Goal: Task Accomplishment & Management: Complete application form

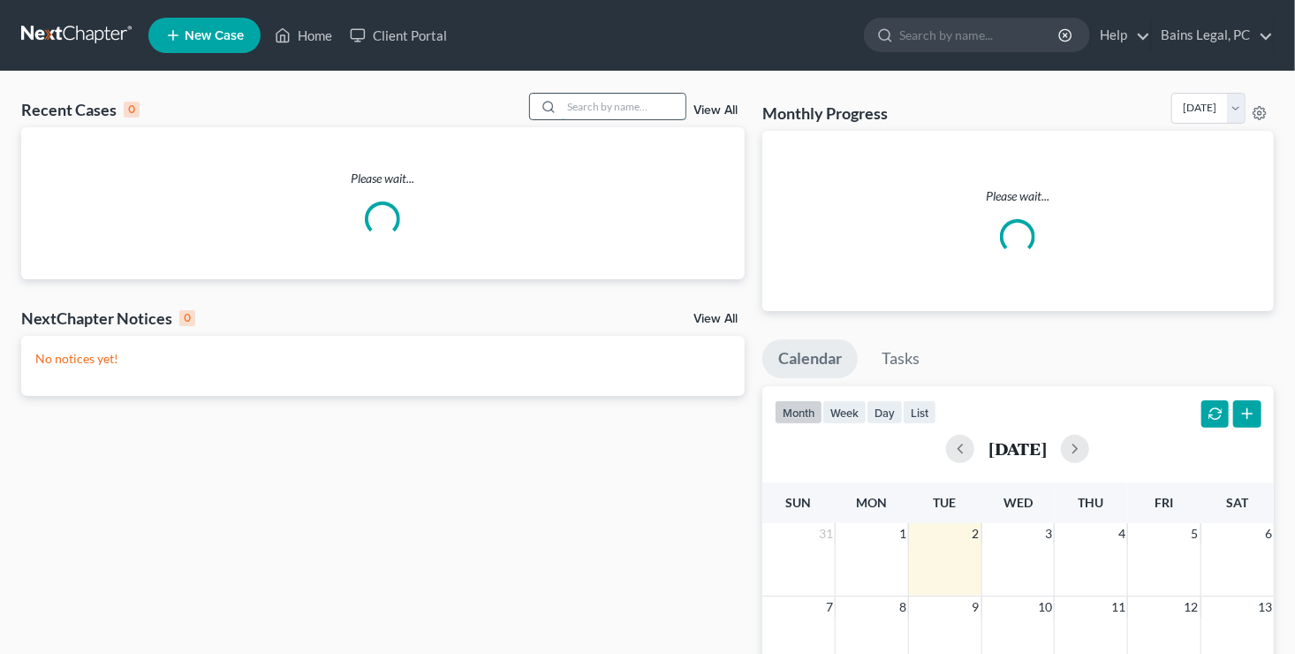
click at [601, 100] on input "search" at bounding box center [624, 107] width 124 height 26
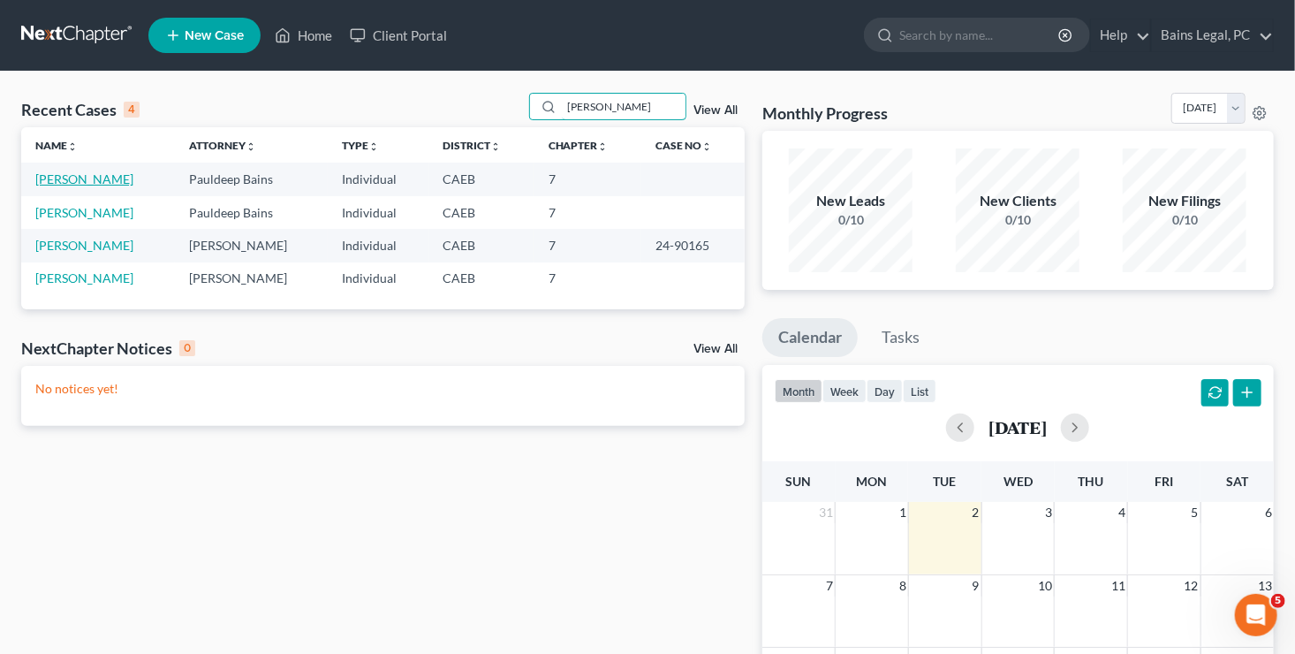
type input "CAROL"
click at [68, 178] on link "[PERSON_NAME]" at bounding box center [84, 178] width 98 height 15
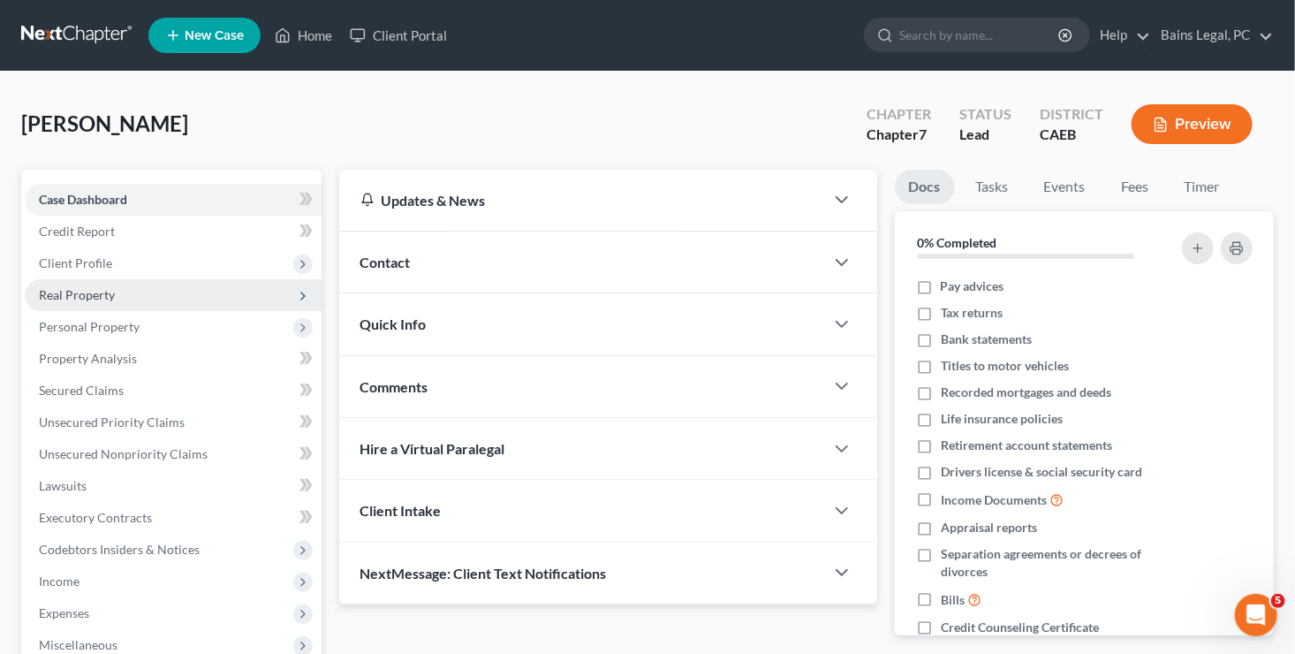
click at [60, 287] on span "Real Property" at bounding box center [77, 294] width 76 height 15
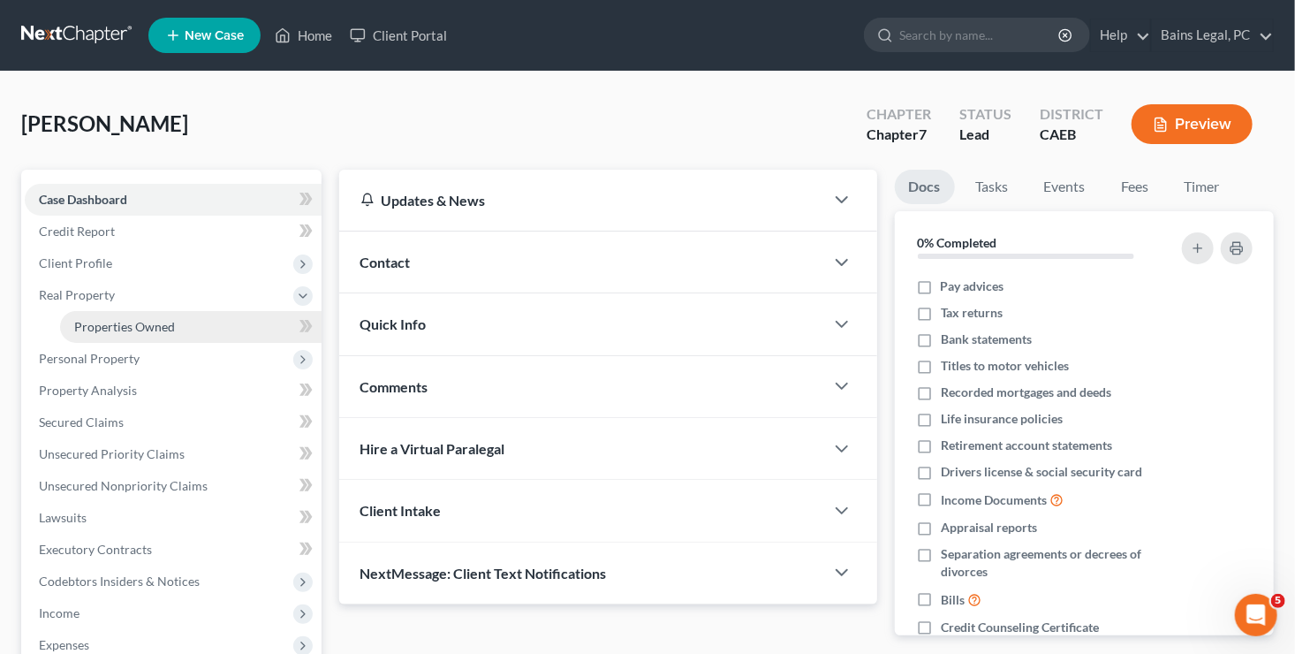
click at [108, 334] on link "Properties Owned" at bounding box center [190, 327] width 261 height 32
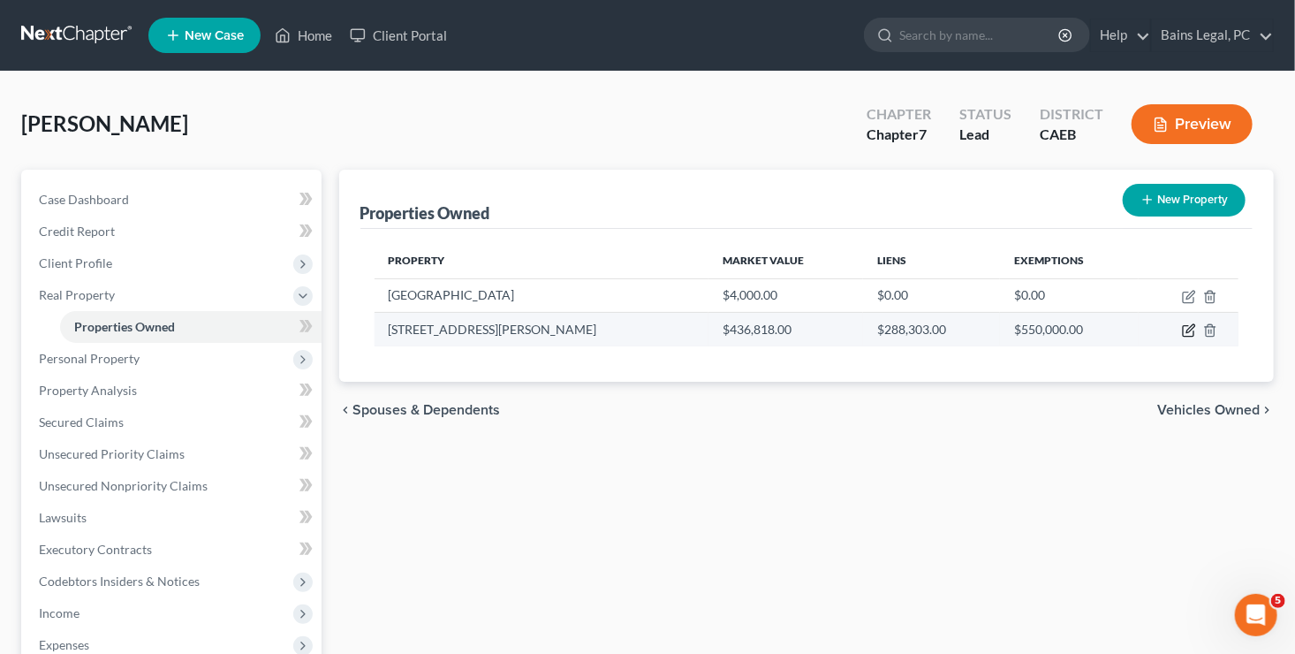
click at [1188, 329] on icon "button" at bounding box center [1189, 330] width 14 height 14
select select "4"
select select "0"
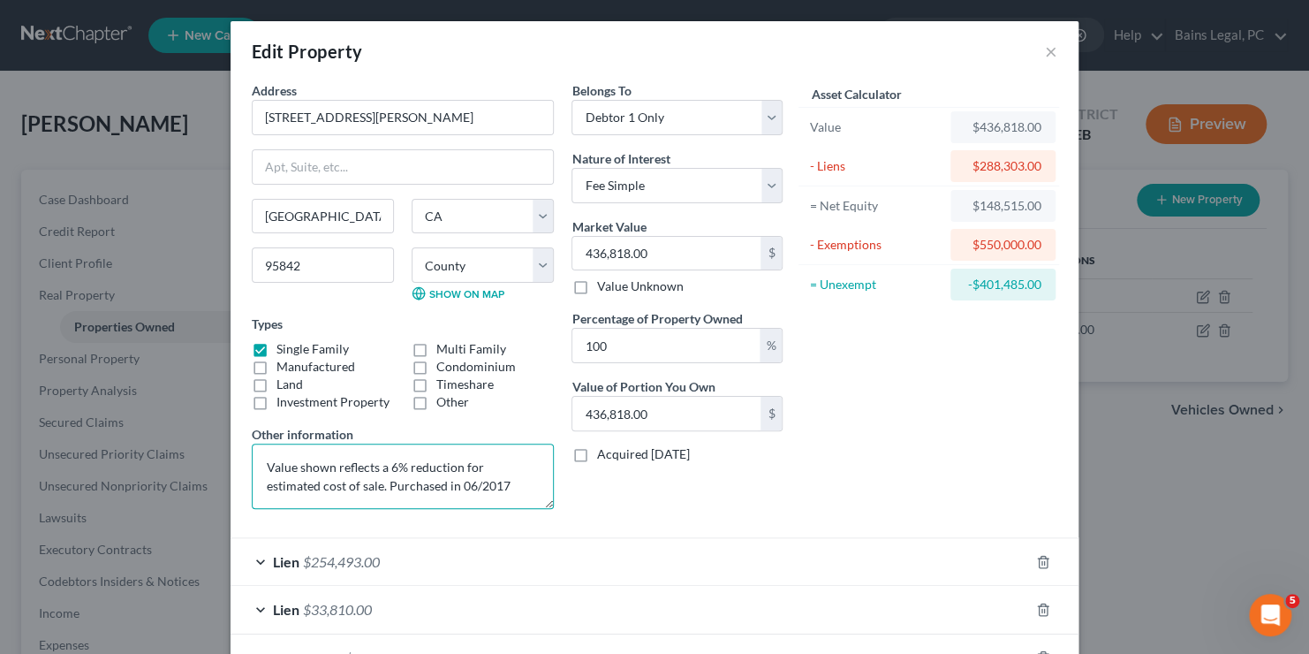
drag, startPoint x: 322, startPoint y: 478, endPoint x: 31, endPoint y: 368, distance: 311.3
click at [31, 368] on div "Edit Property × Address * 6838 Aleta Way Sacramento State AL AK AR AZ CA CO CT …" at bounding box center [654, 327] width 1309 height 654
type textarea "Purchased in 06/2017"
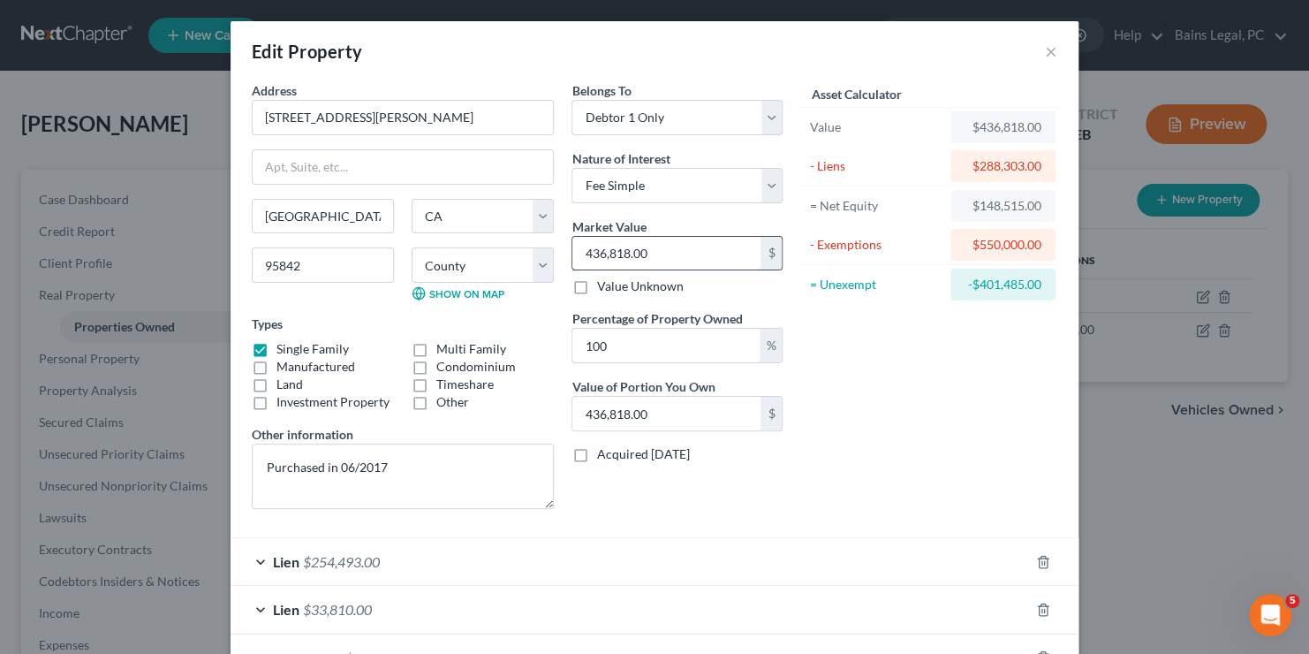
click at [664, 253] on input "436,818.00" at bounding box center [666, 254] width 188 height 34
type input "4"
type input "4.00"
type input "48"
type input "48.00"
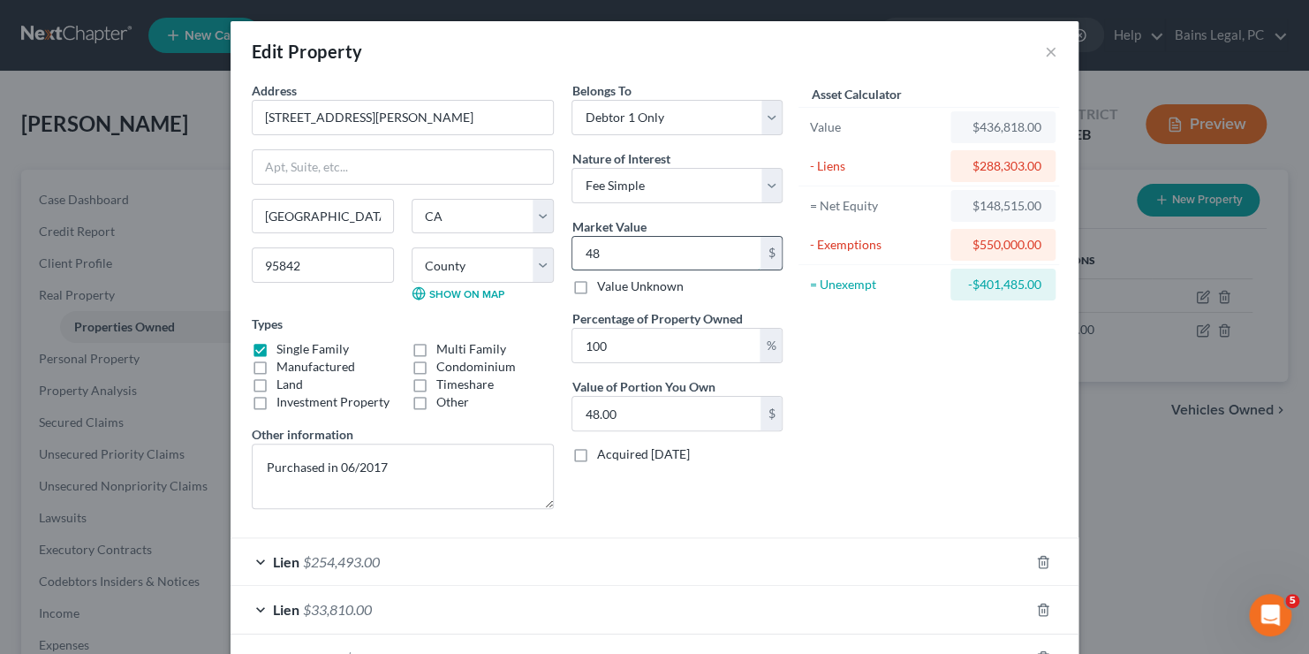
type input "480"
type input "480.00"
type input "4800"
type input "4,800.00"
type input "4,8000"
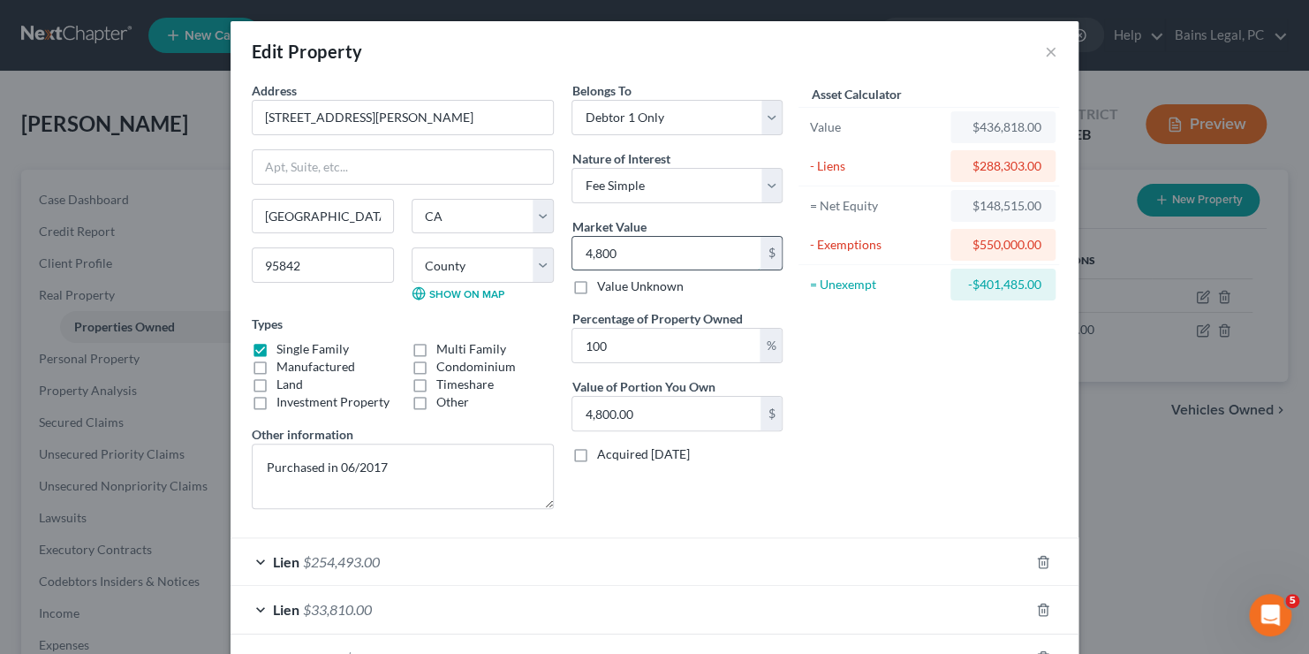
type input "48,000.00"
type input "48,0000"
type input "480,000.00"
type input "480,000"
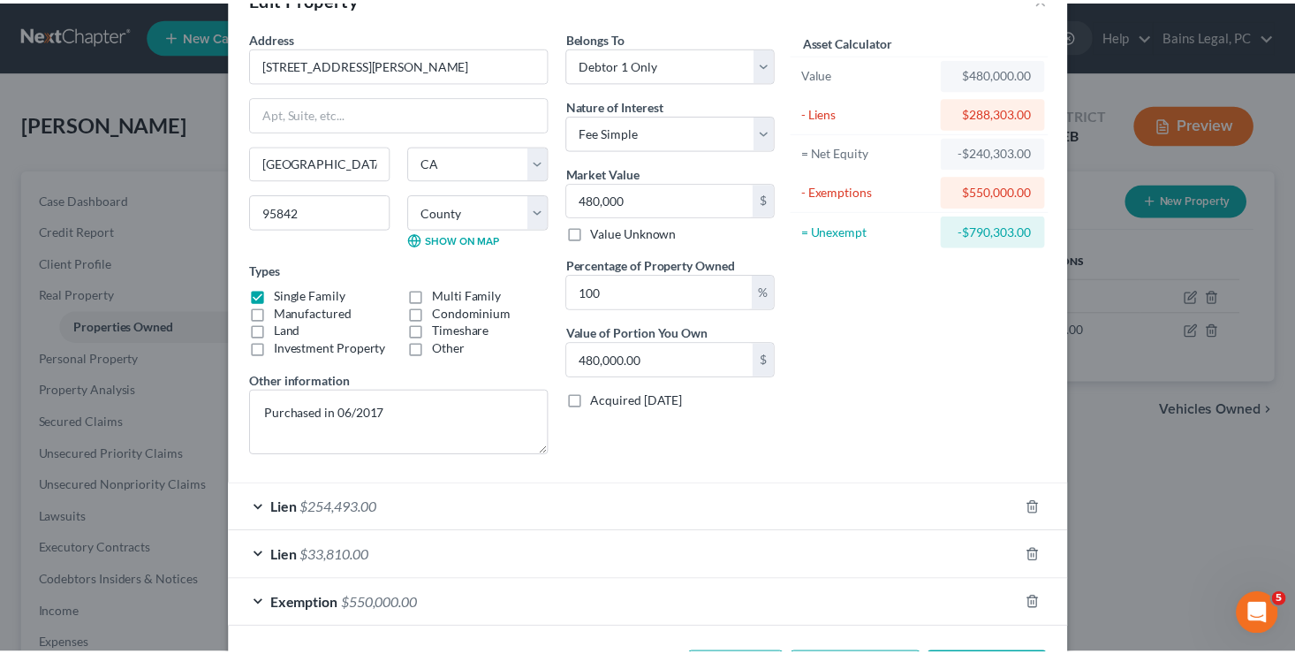
scroll to position [123, 0]
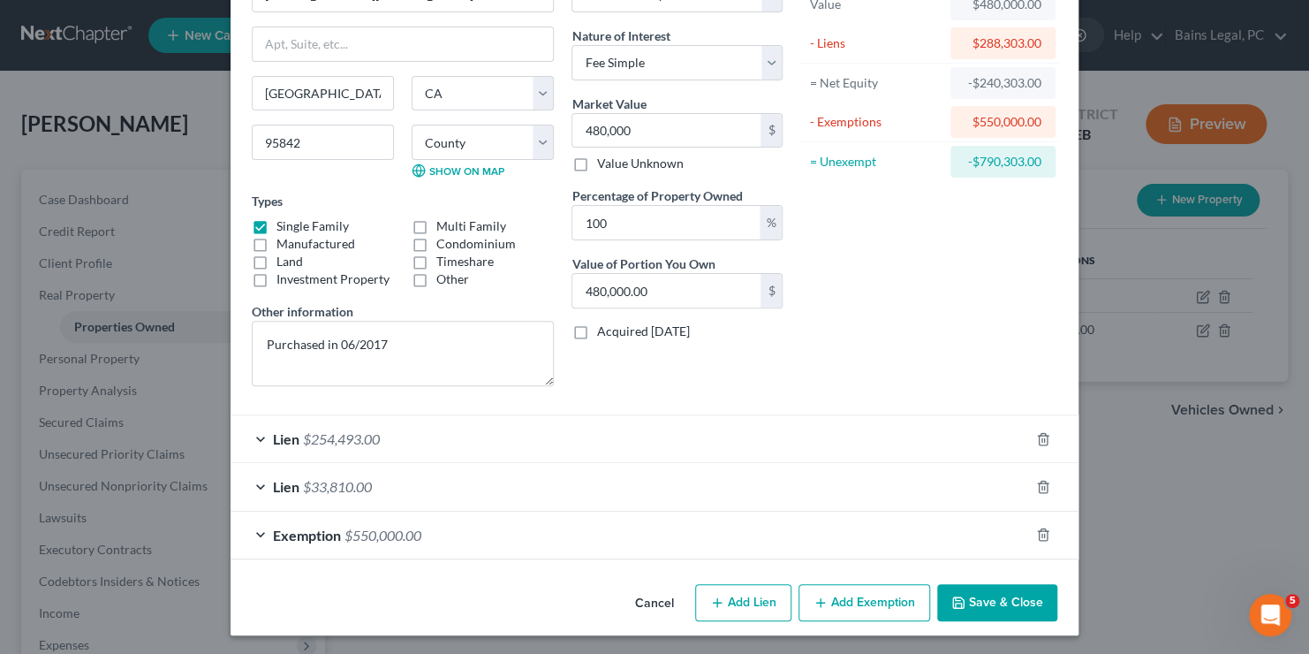
click at [1013, 588] on button "Save & Close" at bounding box center [997, 602] width 120 height 37
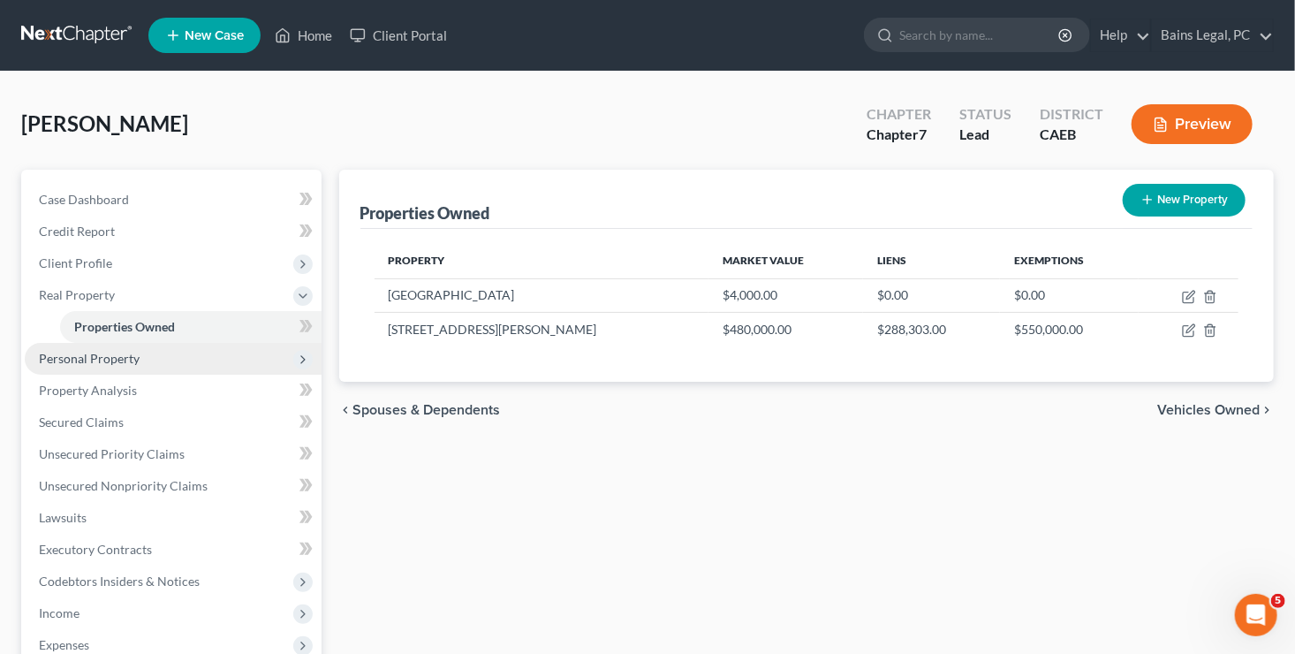
click at [106, 356] on span "Personal Property" at bounding box center [89, 358] width 101 height 15
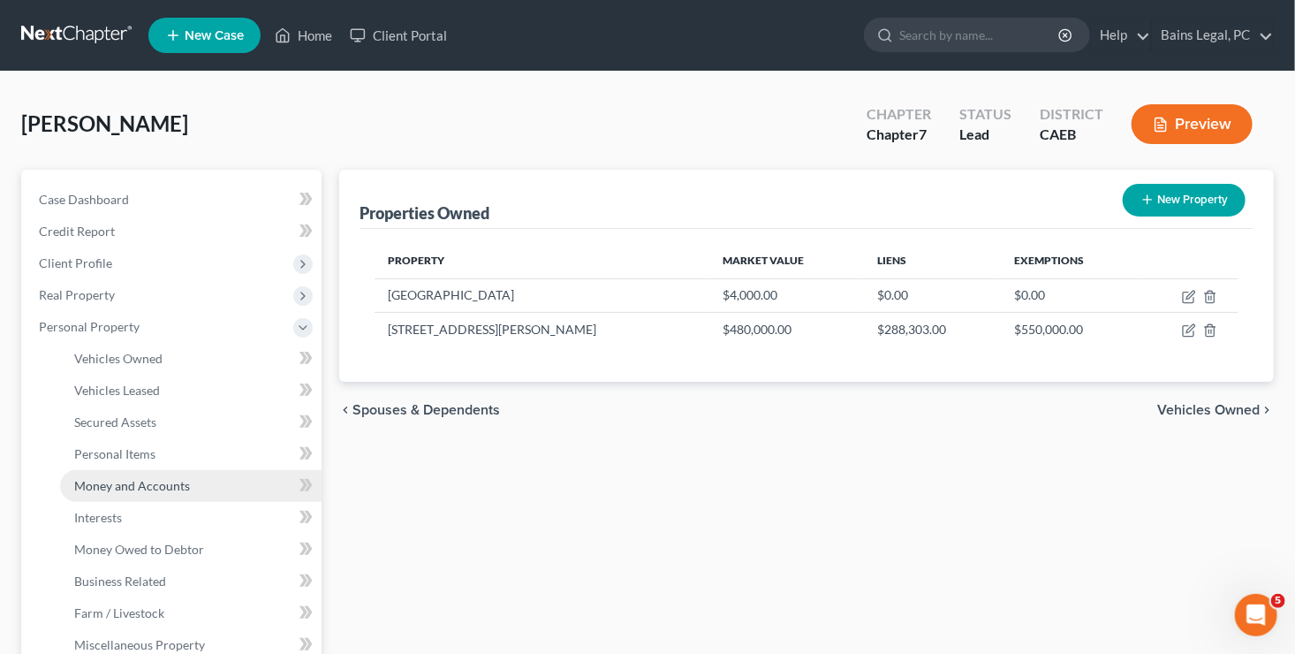
click at [134, 484] on span "Money and Accounts" at bounding box center [132, 485] width 116 height 15
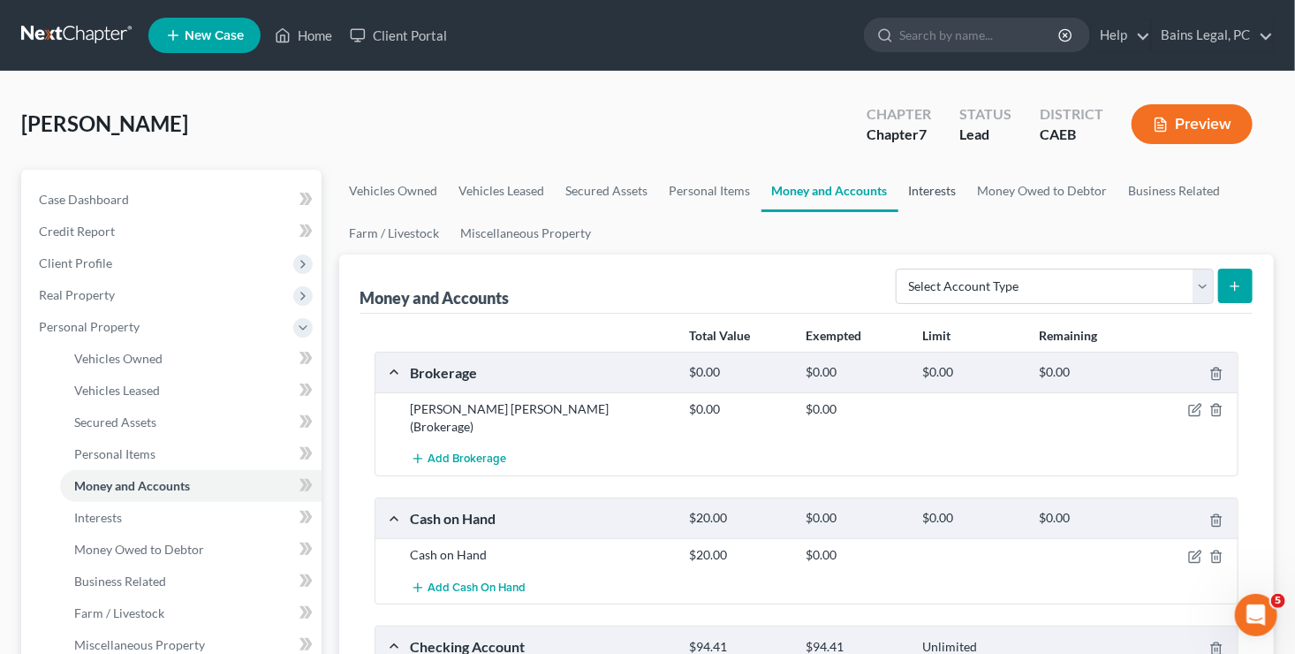
click at [941, 200] on link "Interests" at bounding box center [932, 191] width 69 height 42
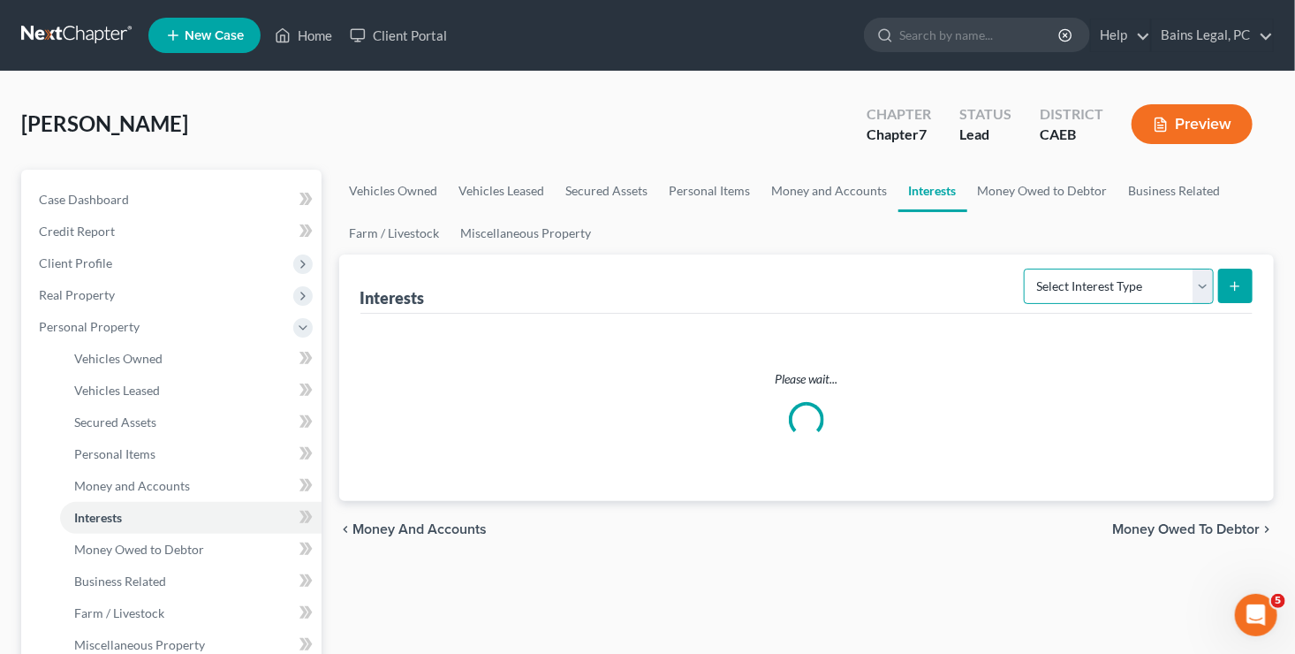
click at [1070, 276] on select "Select Interest Type 401K Annuity Bond Education IRA Government Bond Government…" at bounding box center [1119, 285] width 190 height 35
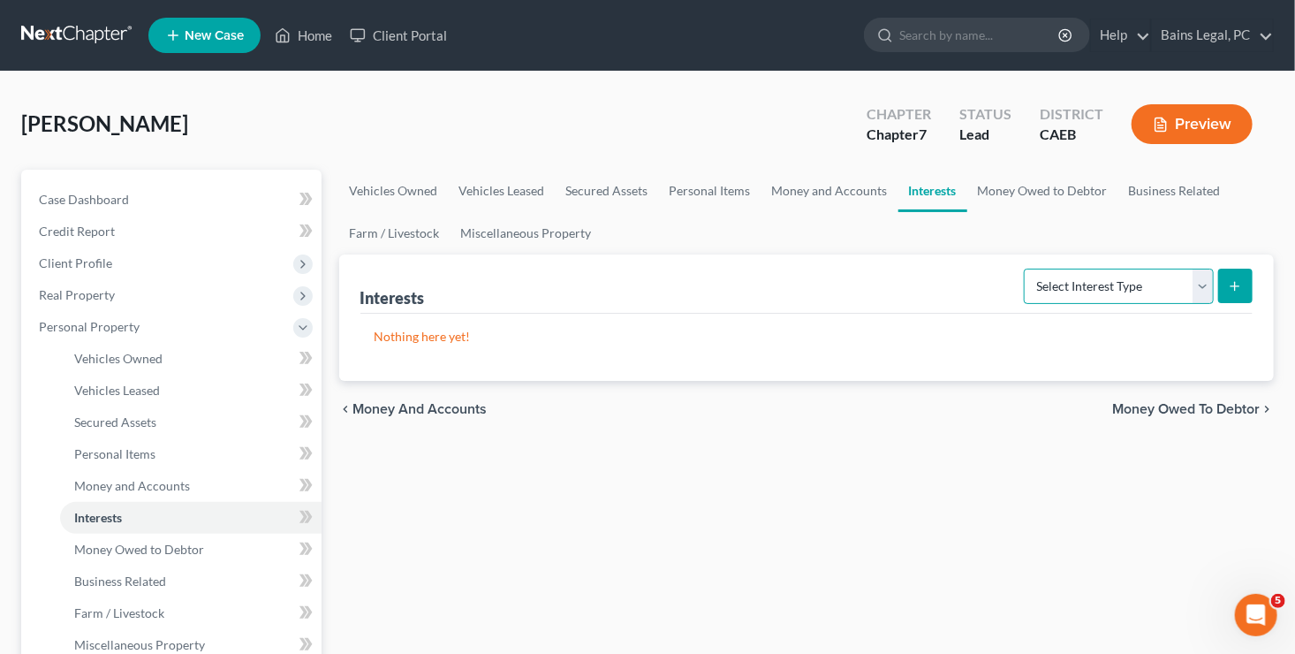
select select "pension_plan"
click at [1026, 268] on select "Select Interest Type 401K Annuity Bond Education IRA Government Bond Government…" at bounding box center [1119, 285] width 190 height 35
click at [1224, 285] on button "submit" at bounding box center [1235, 285] width 34 height 34
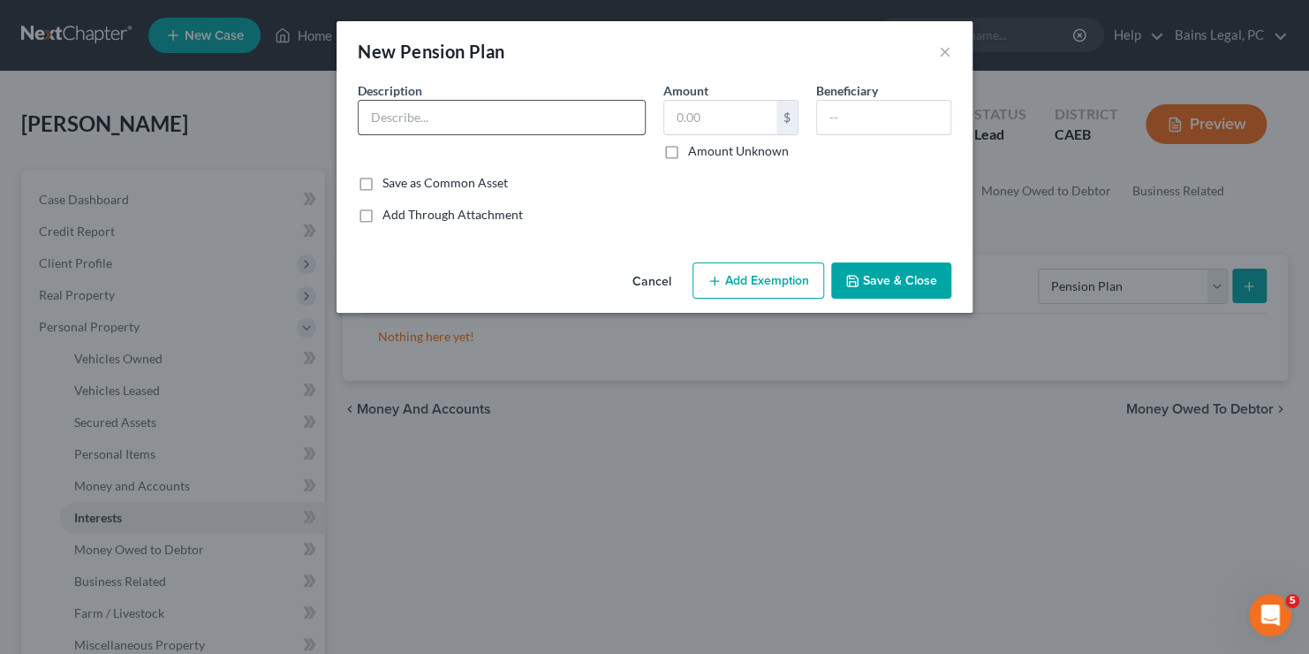
click at [450, 119] on input "text" at bounding box center [502, 118] width 286 height 34
type input "m"
type input "Monthly Pension for Life."
click at [688, 152] on label "Amount Unknown" at bounding box center [738, 151] width 101 height 18
click at [695, 152] on input "Amount Unknown" at bounding box center [700, 147] width 11 height 11
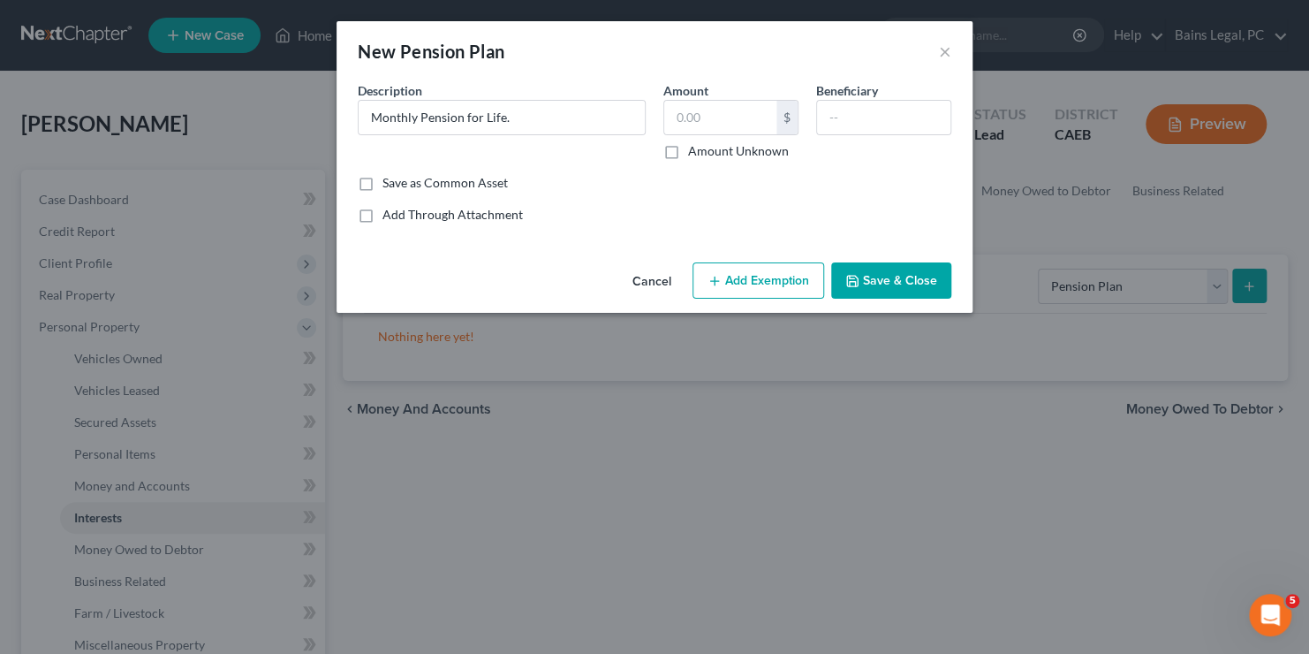
checkbox input "true"
click at [759, 288] on button "Add Exemption" at bounding box center [758, 280] width 132 height 37
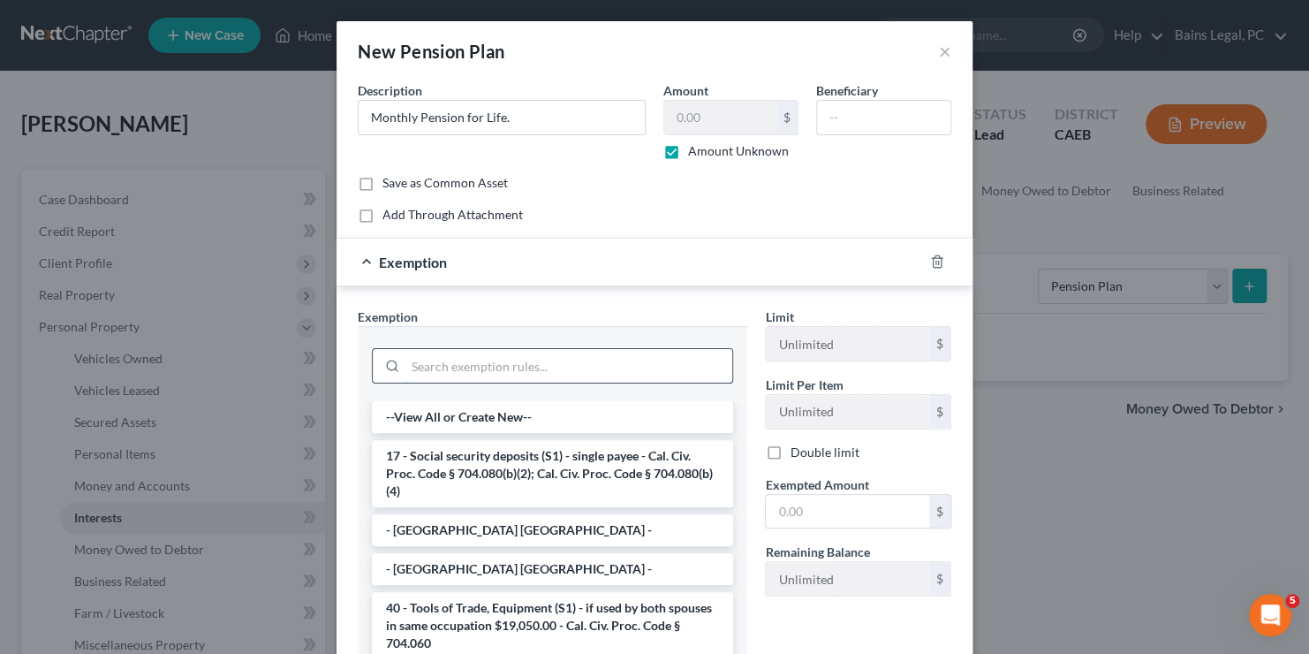
click at [598, 367] on input "search" at bounding box center [568, 366] width 327 height 34
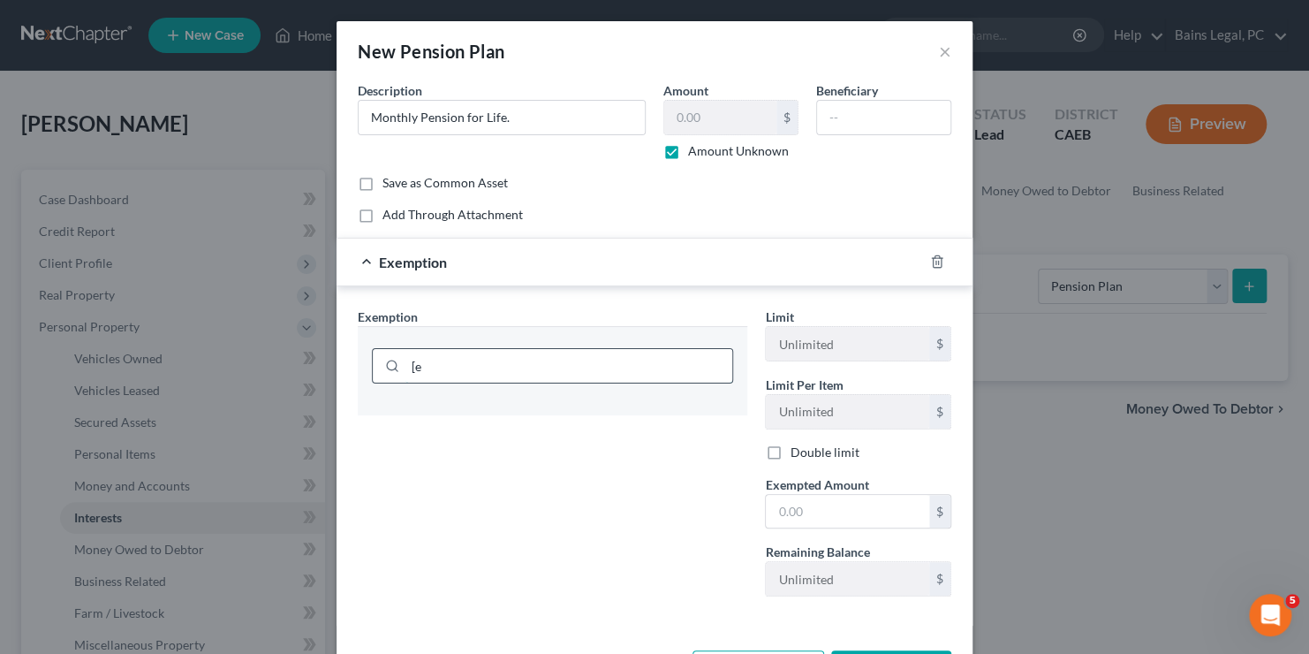
type input "["
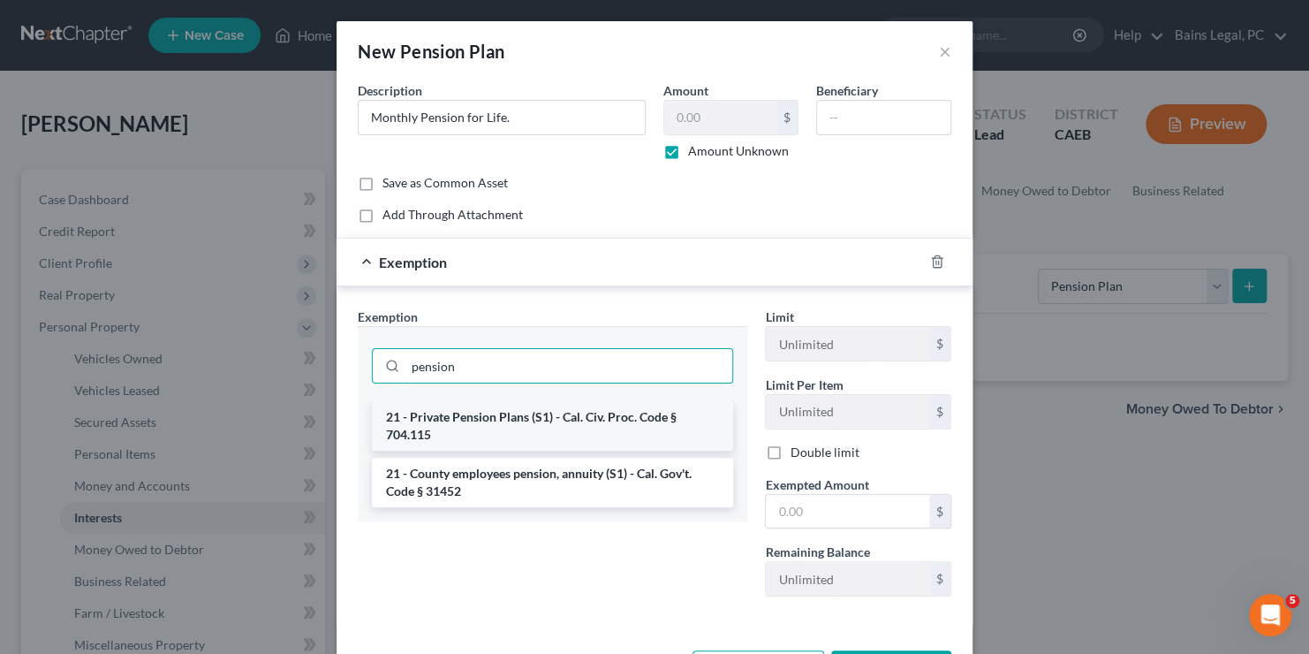
type input "pension"
click at [566, 415] on li "21 - Private Pension Plans (S1) - Cal. Civ. Proc. Code § 704.115" at bounding box center [552, 425] width 361 height 49
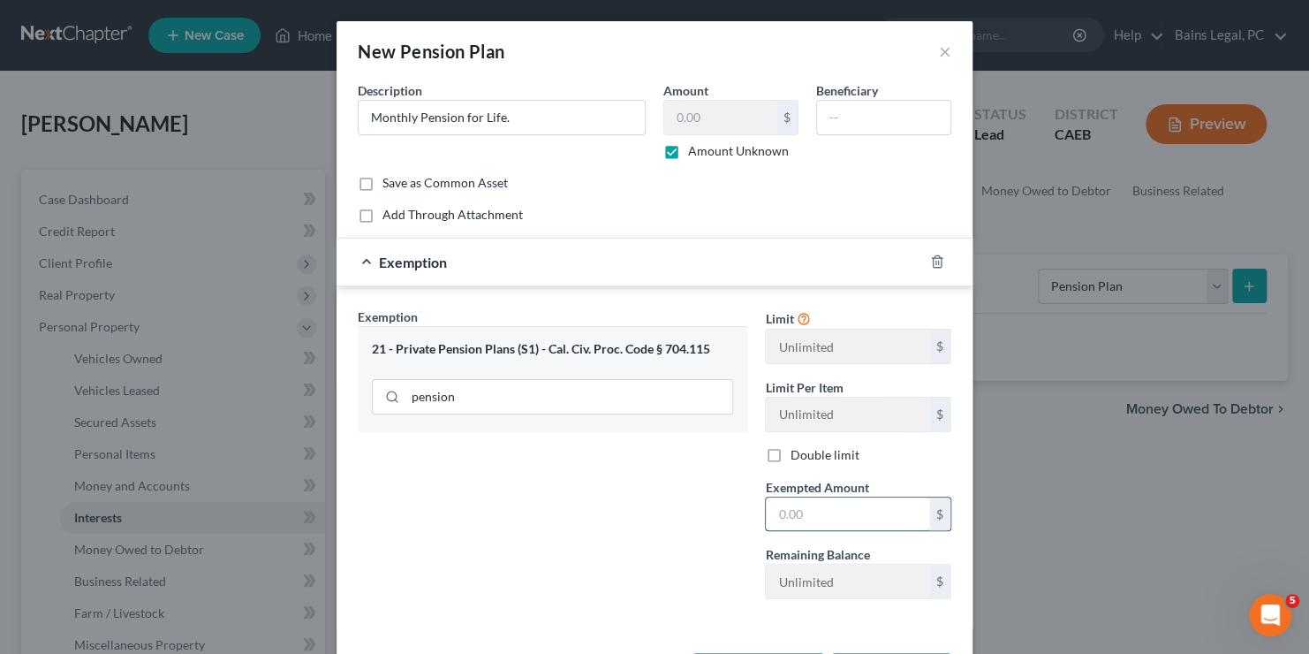
click at [860, 510] on input "text" at bounding box center [847, 514] width 163 height 34
type input "1"
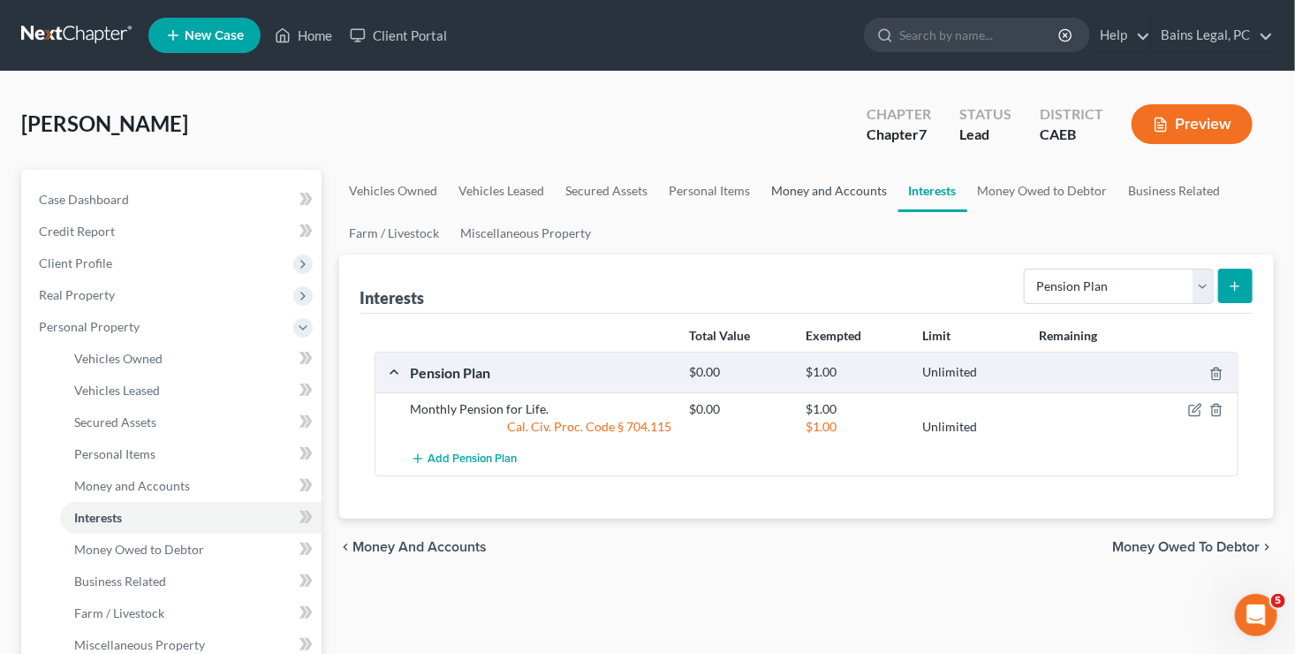
click at [795, 185] on link "Money and Accounts" at bounding box center [829, 191] width 137 height 42
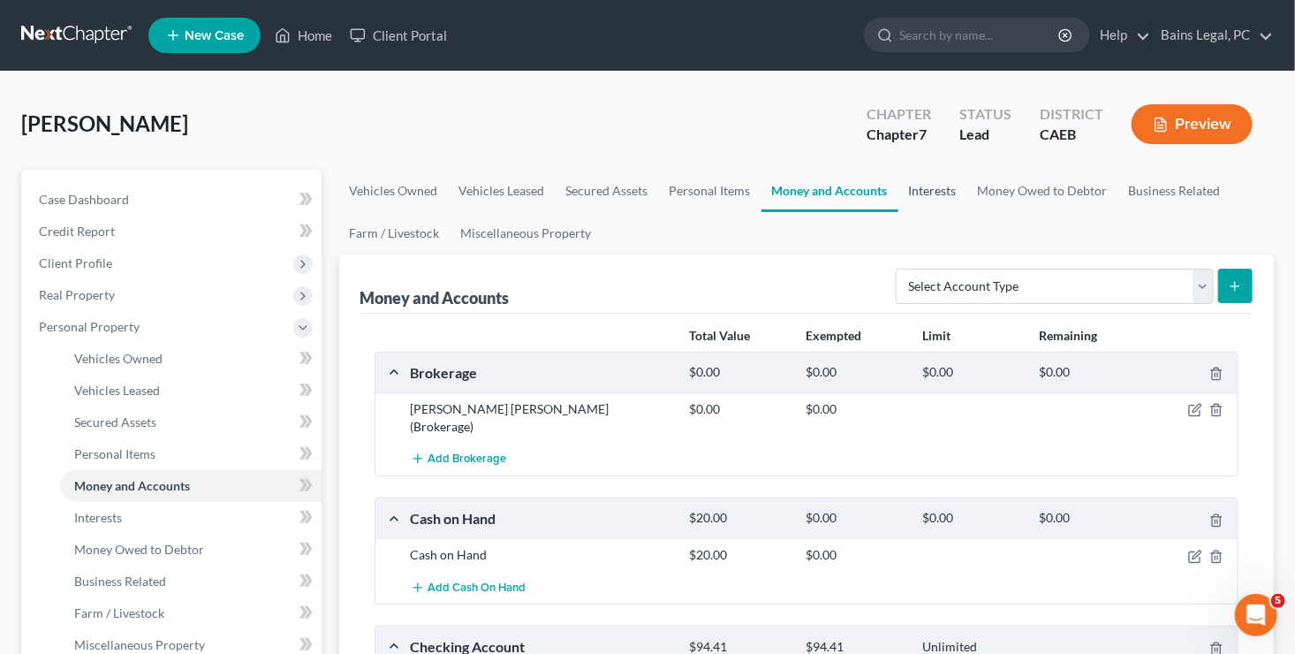
click at [937, 185] on link "Interests" at bounding box center [932, 191] width 69 height 42
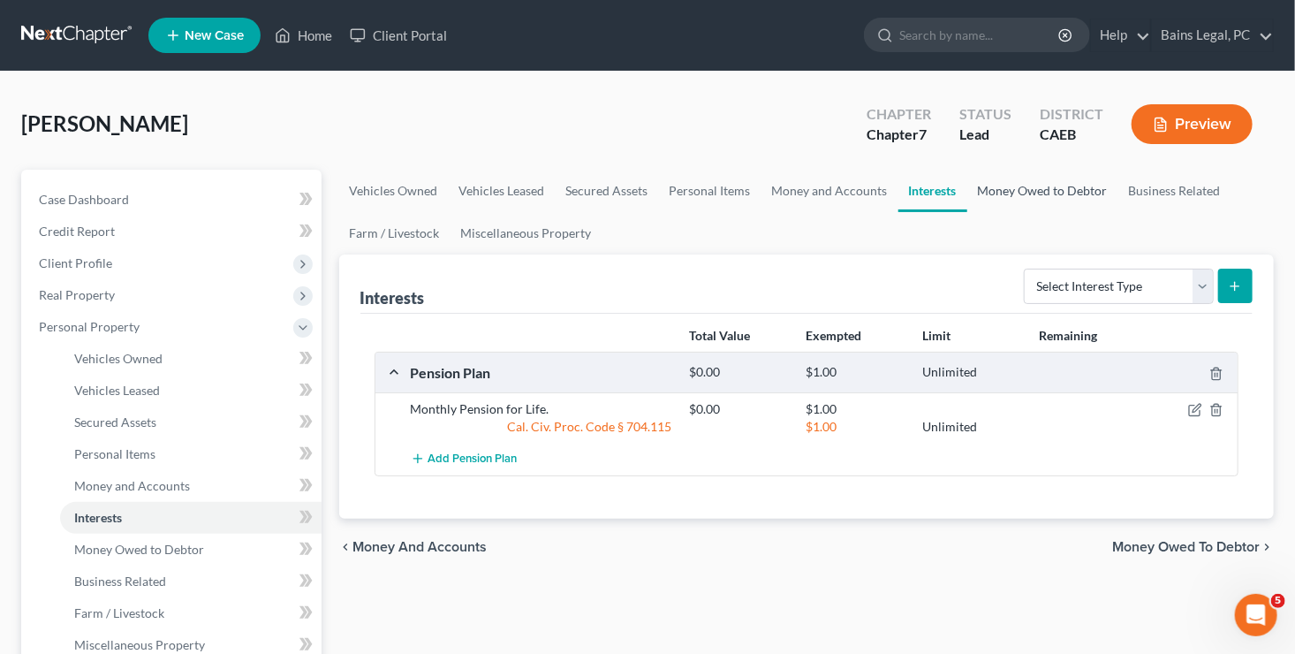
click at [995, 177] on link "Money Owed to Debtor" at bounding box center [1042, 191] width 151 height 42
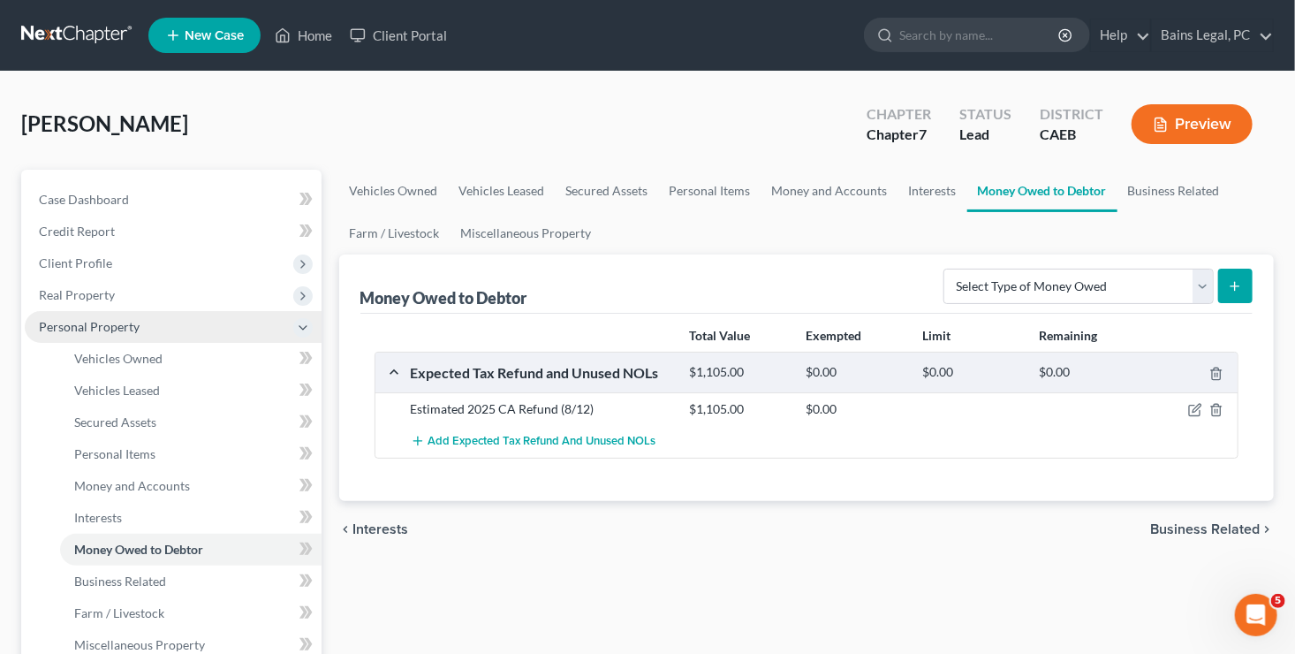
click at [174, 326] on span "Personal Property" at bounding box center [173, 327] width 297 height 32
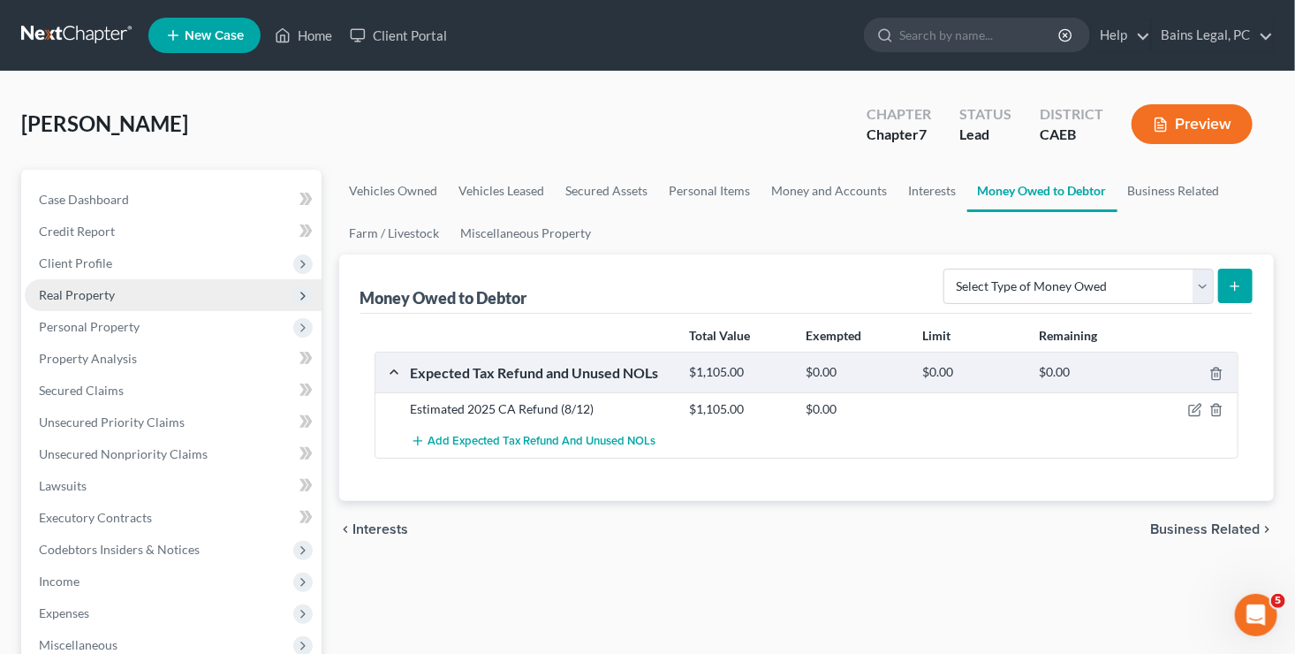
click at [108, 296] on span "Real Property" at bounding box center [77, 294] width 76 height 15
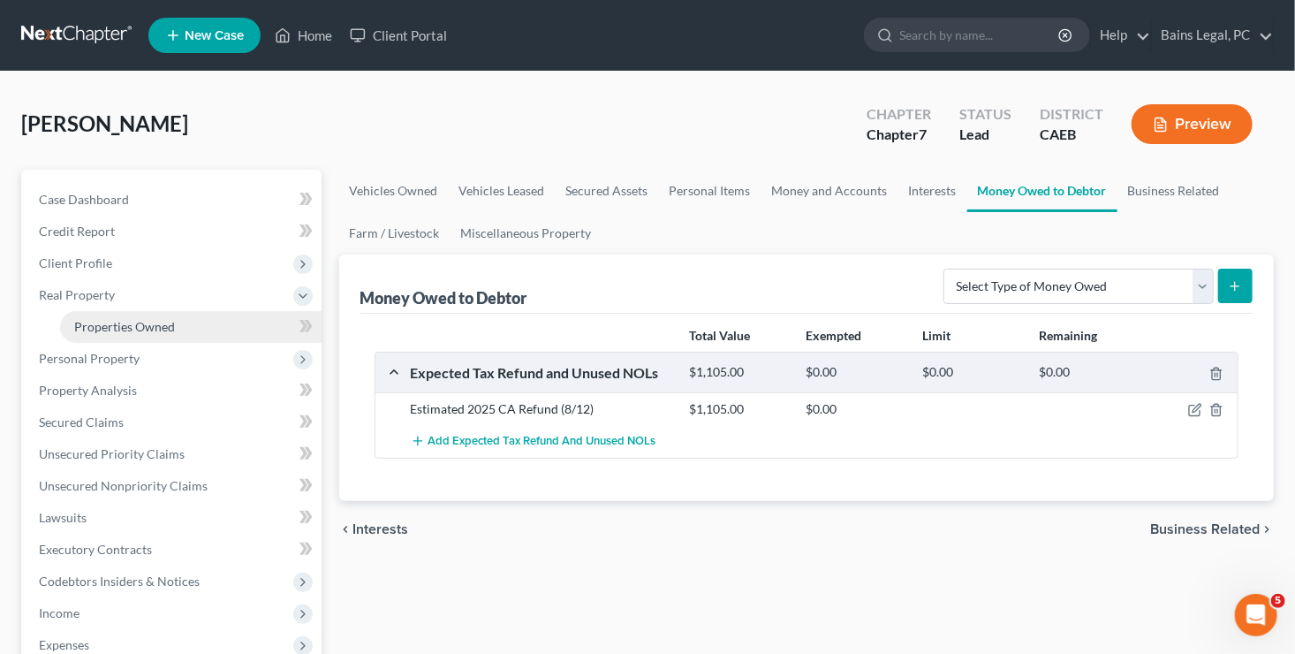
click at [116, 319] on span "Properties Owned" at bounding box center [124, 326] width 101 height 15
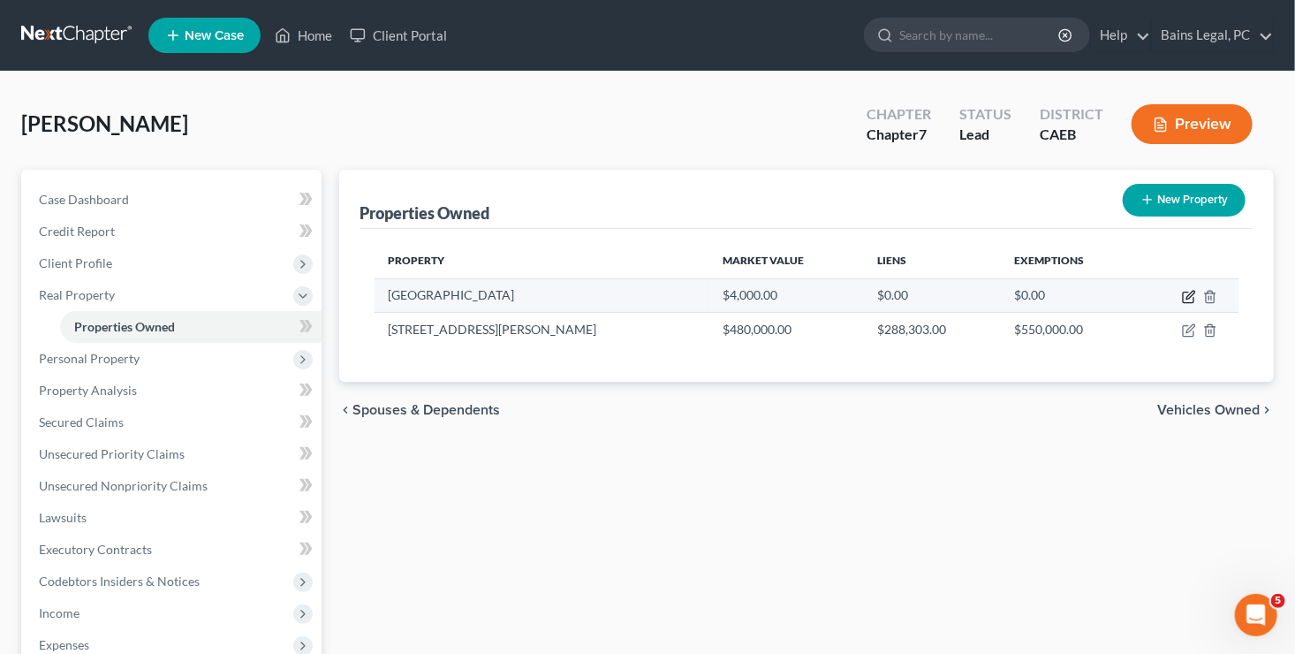
click at [1191, 293] on icon "button" at bounding box center [1189, 297] width 14 height 14
select select "4"
select select "33"
select select "0"
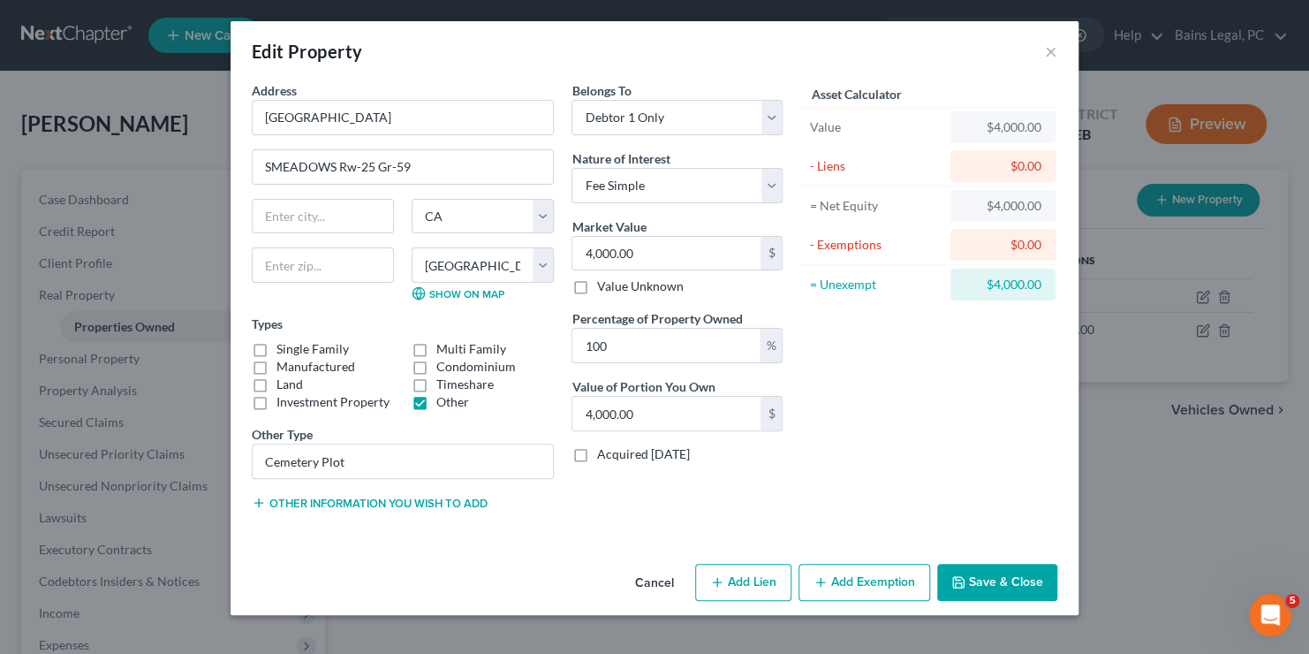
click at [863, 582] on button "Add Exemption" at bounding box center [864, 581] width 132 height 37
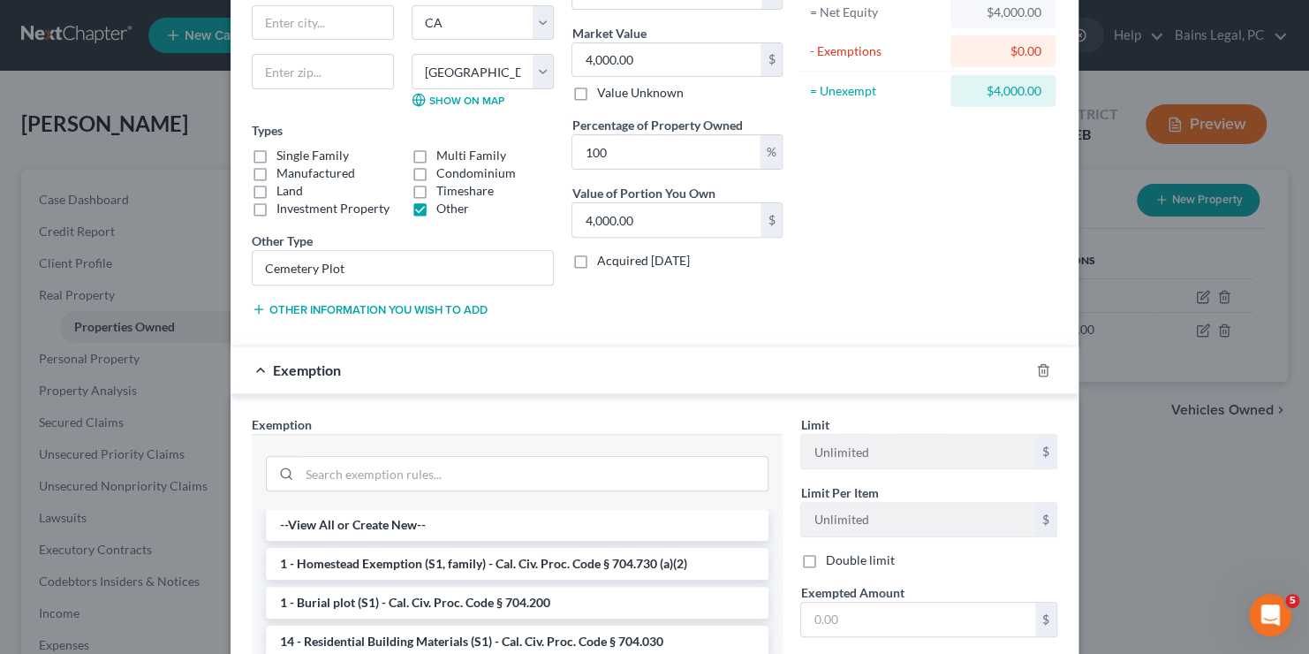
scroll to position [363, 0]
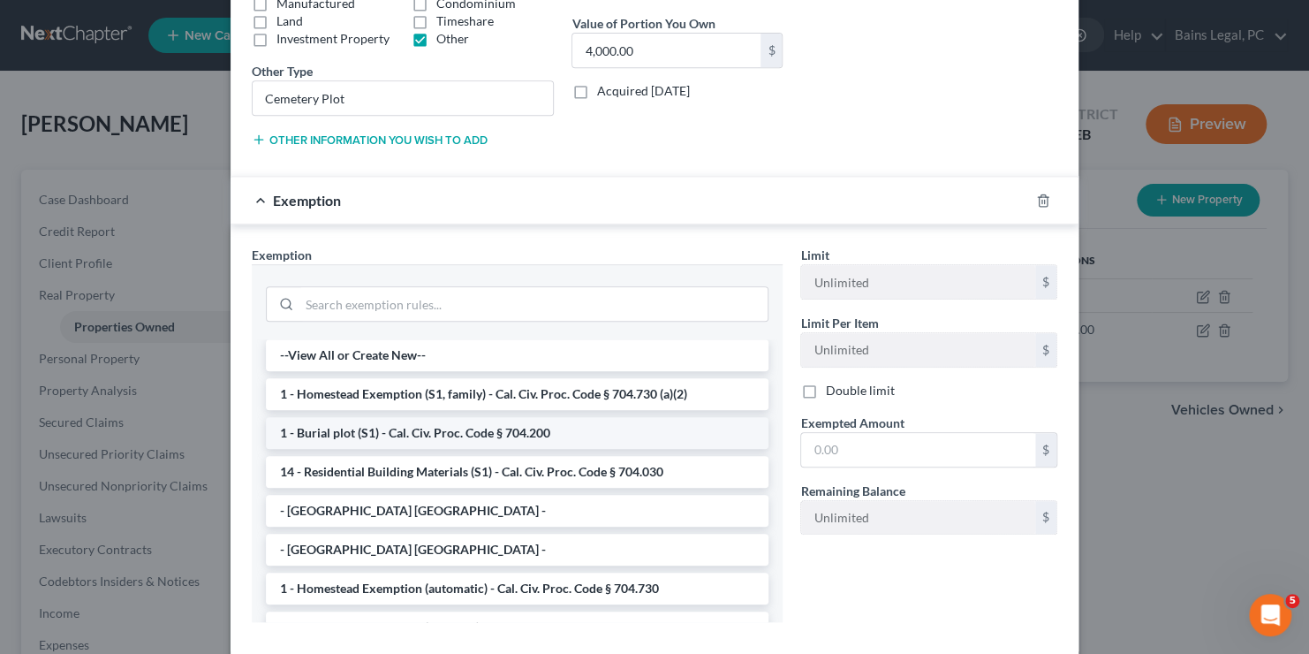
click at [499, 425] on li "1 - Burial plot (S1) - Cal. Civ. Proc. Code § 704.200" at bounding box center [517, 433] width 503 height 32
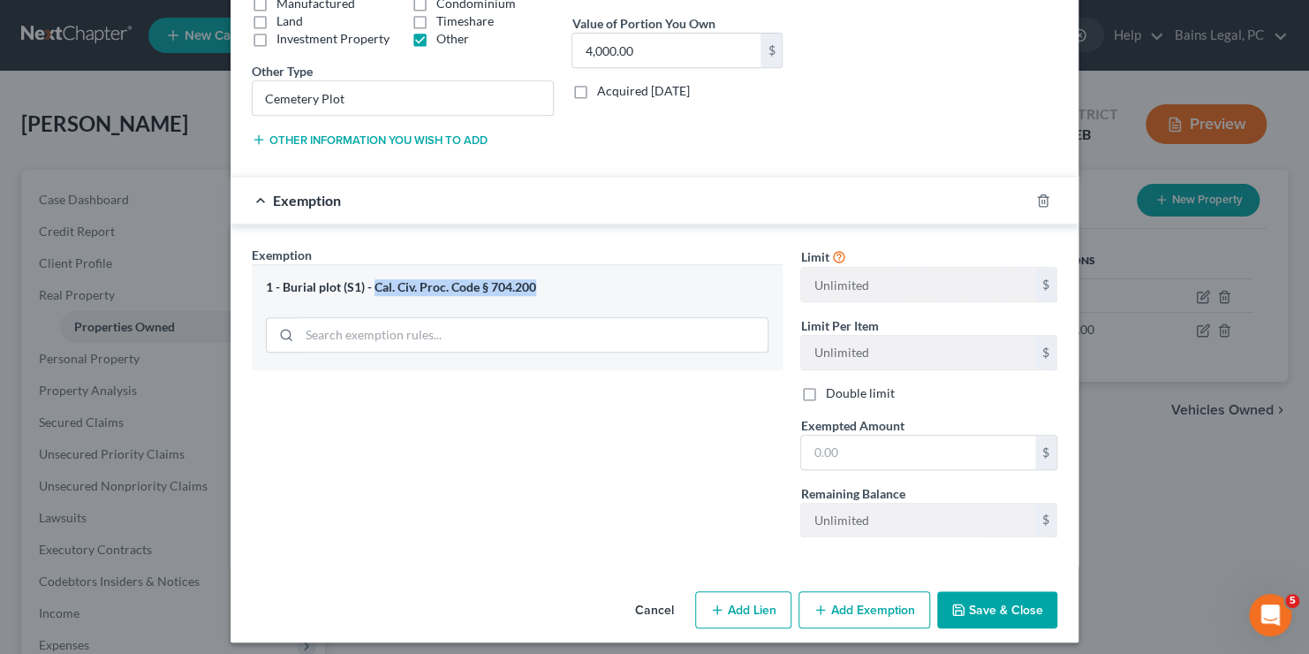
drag, startPoint x: 531, startPoint y: 279, endPoint x: 367, endPoint y: 287, distance: 163.6
click at [367, 287] on div "1 - Burial plot (S1) - Cal. Civ. Proc. Code § 704.200" at bounding box center [517, 287] width 503 height 17
copy div "Cal. Civ. Proc. Code § 704.200"
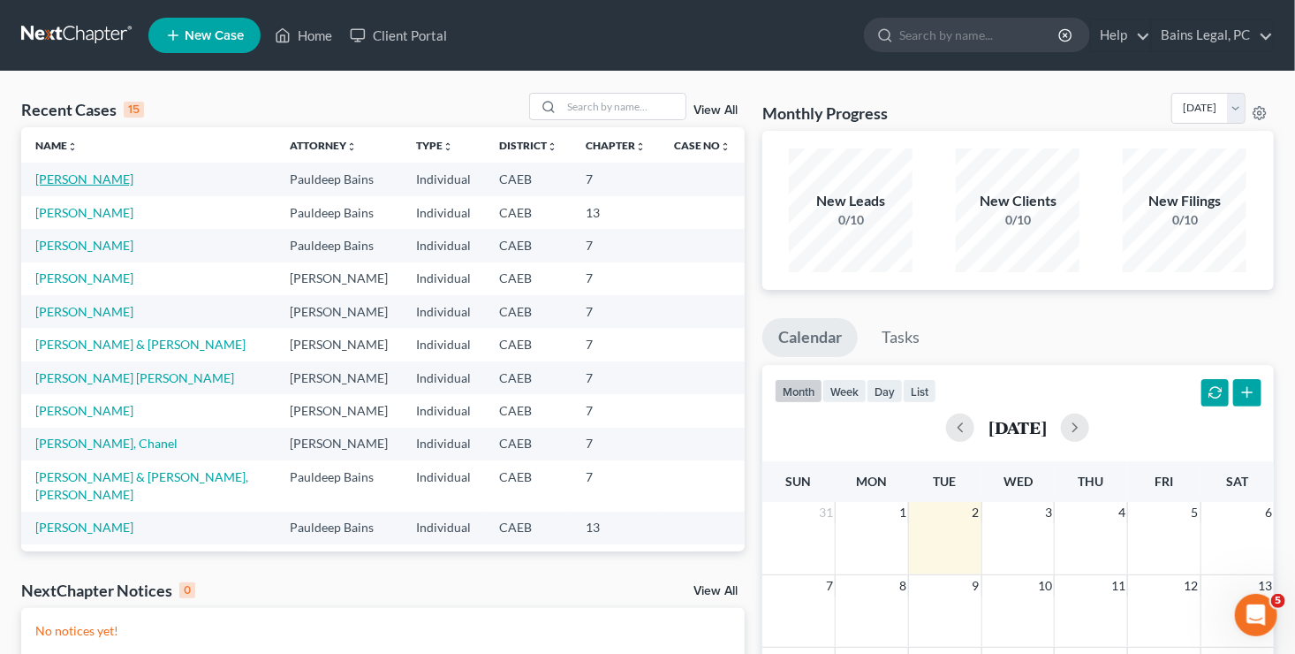
click at [97, 178] on link "[PERSON_NAME]" at bounding box center [84, 178] width 98 height 15
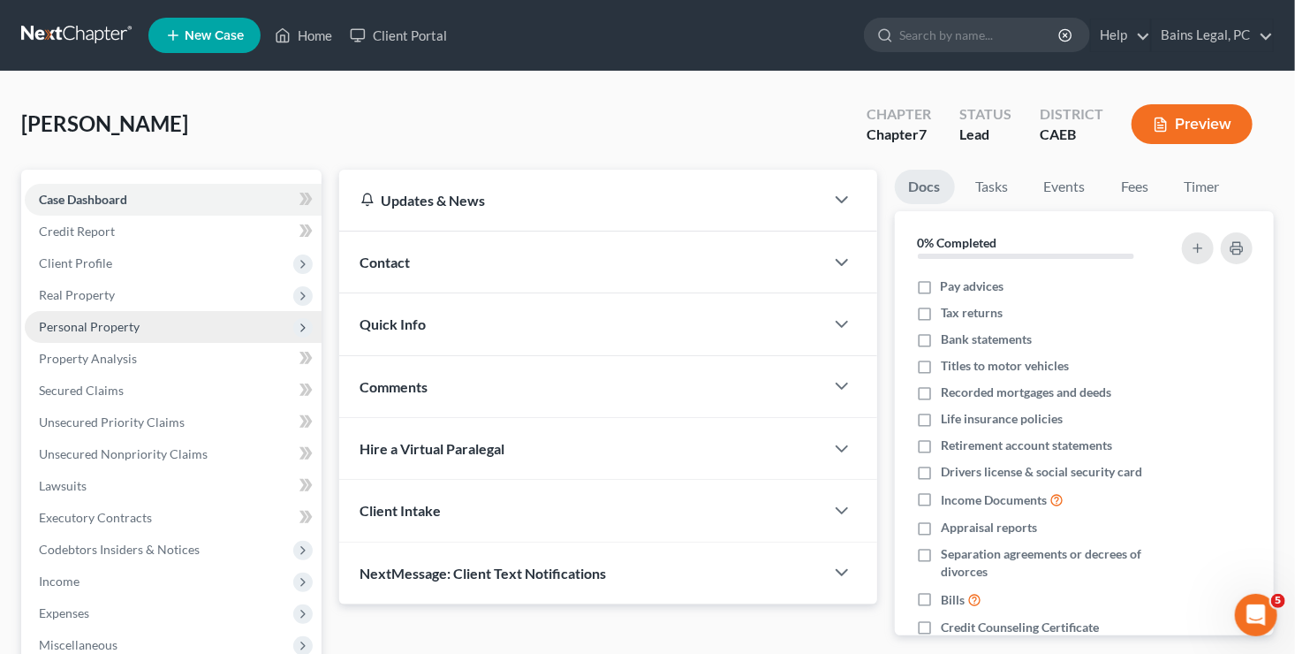
click at [99, 314] on span "Personal Property" at bounding box center [173, 327] width 297 height 32
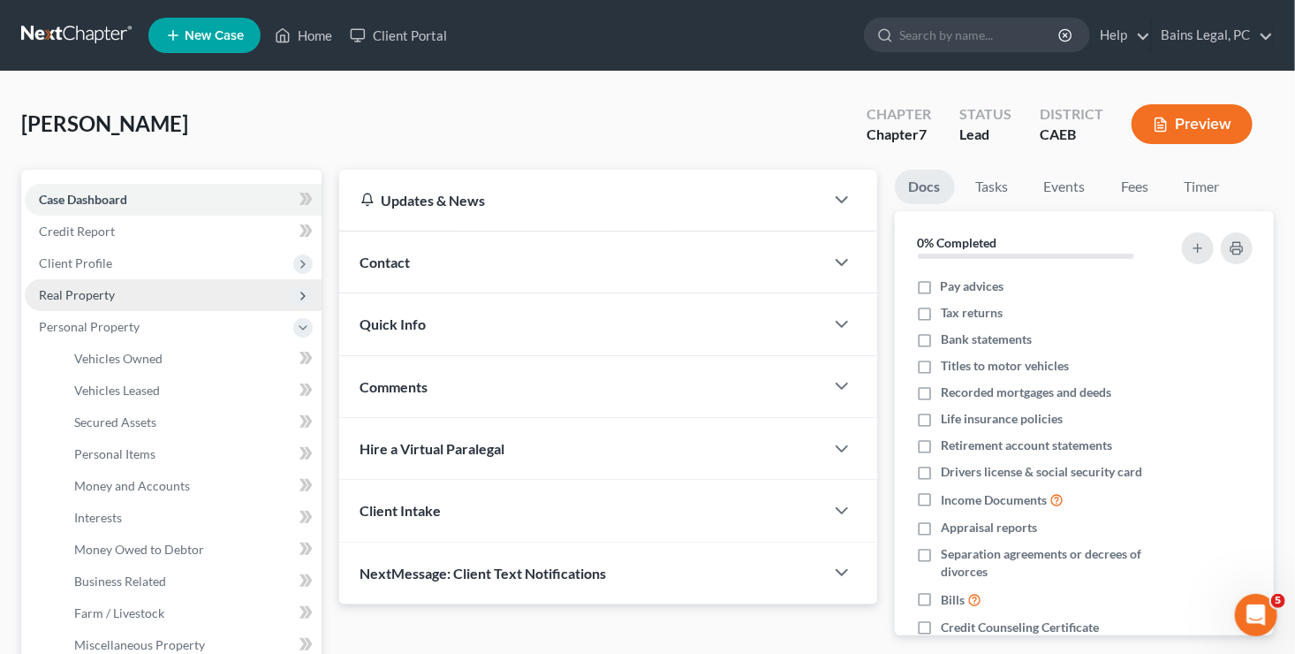
click at [87, 303] on span "Real Property" at bounding box center [173, 295] width 297 height 32
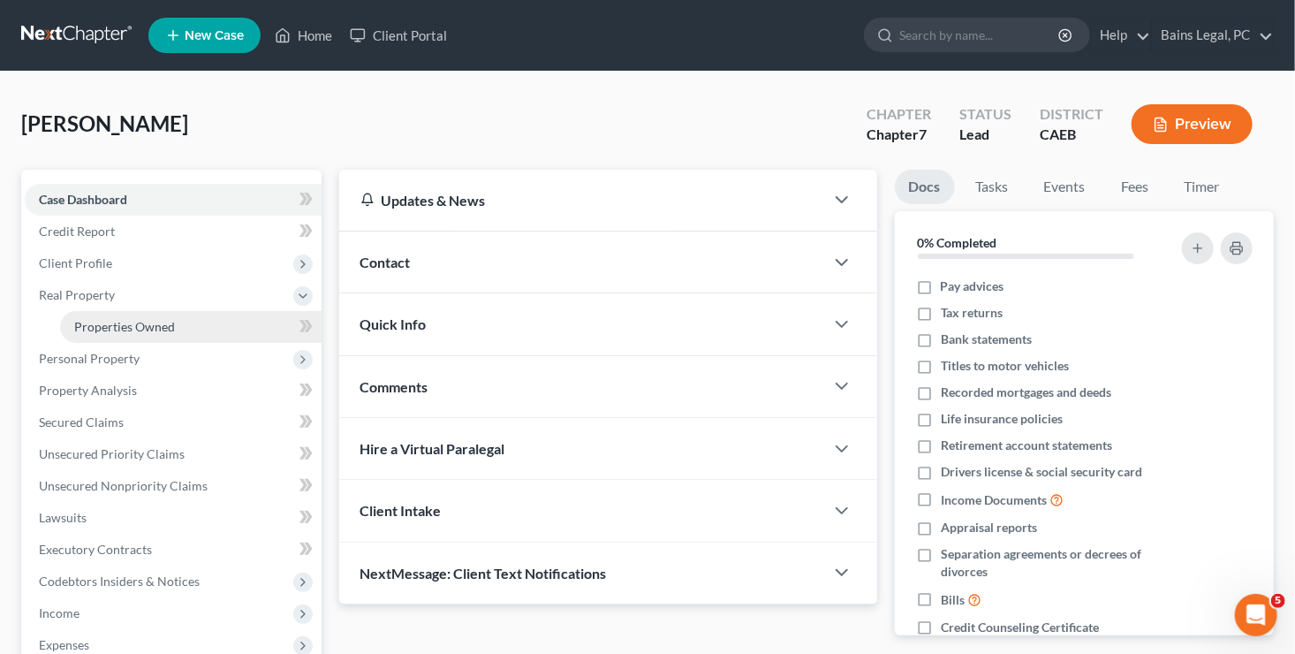
click at [102, 325] on span "Properties Owned" at bounding box center [124, 326] width 101 height 15
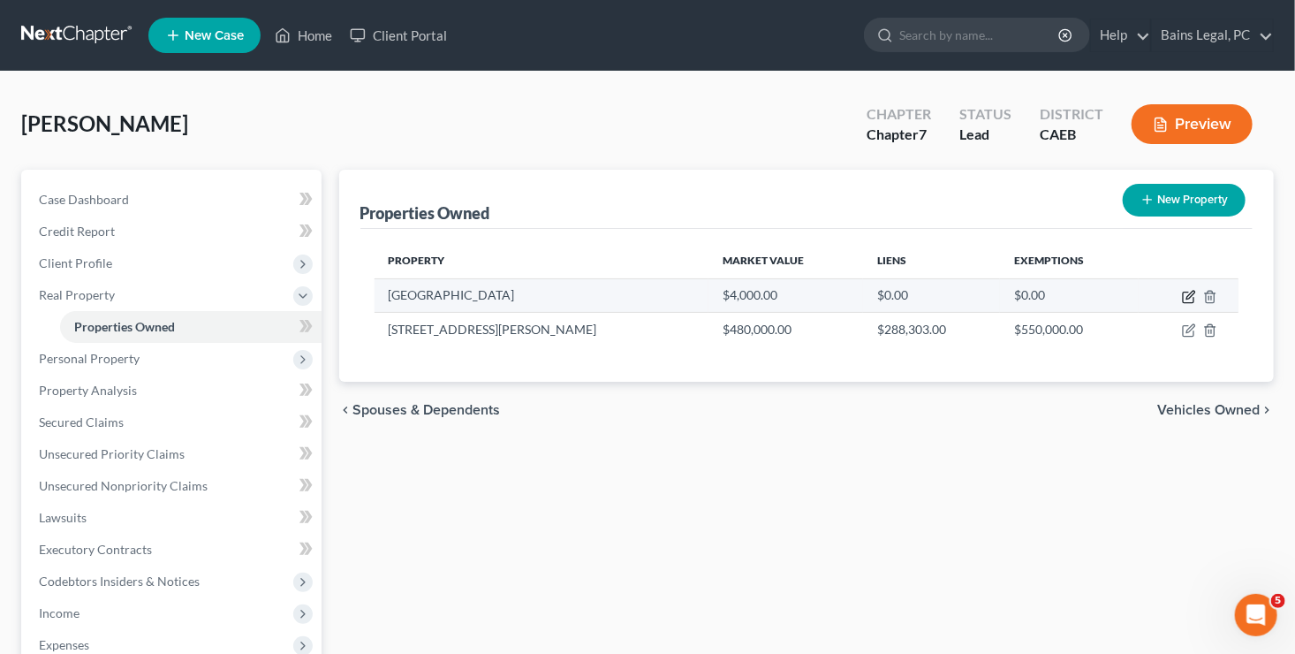
click at [1191, 297] on icon "button" at bounding box center [1189, 297] width 14 height 14
select select "4"
select select "0"
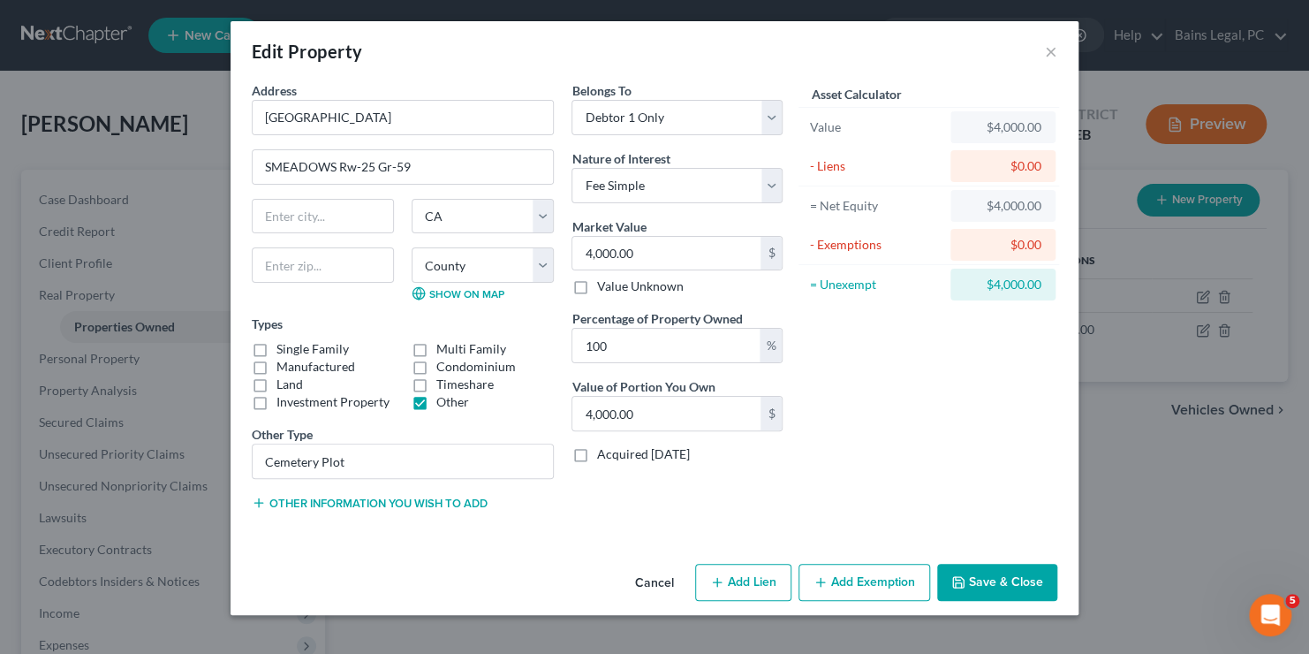
click at [855, 571] on button "Add Exemption" at bounding box center [864, 581] width 132 height 37
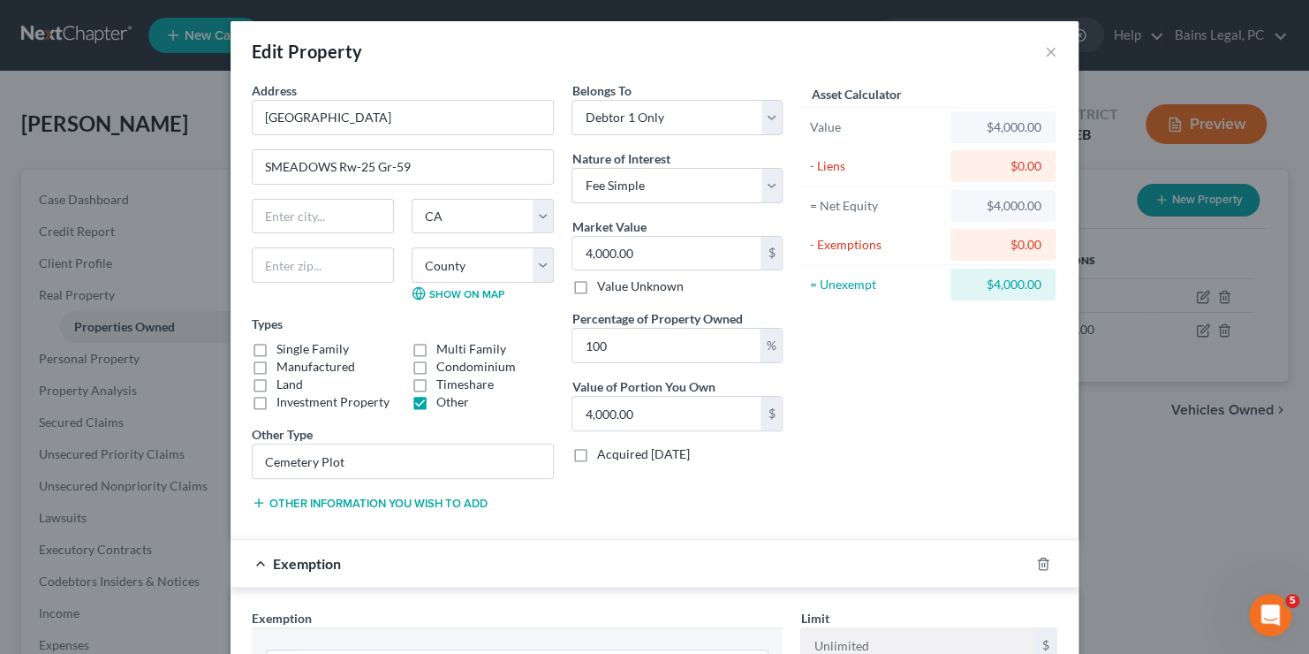
scroll to position [454, 0]
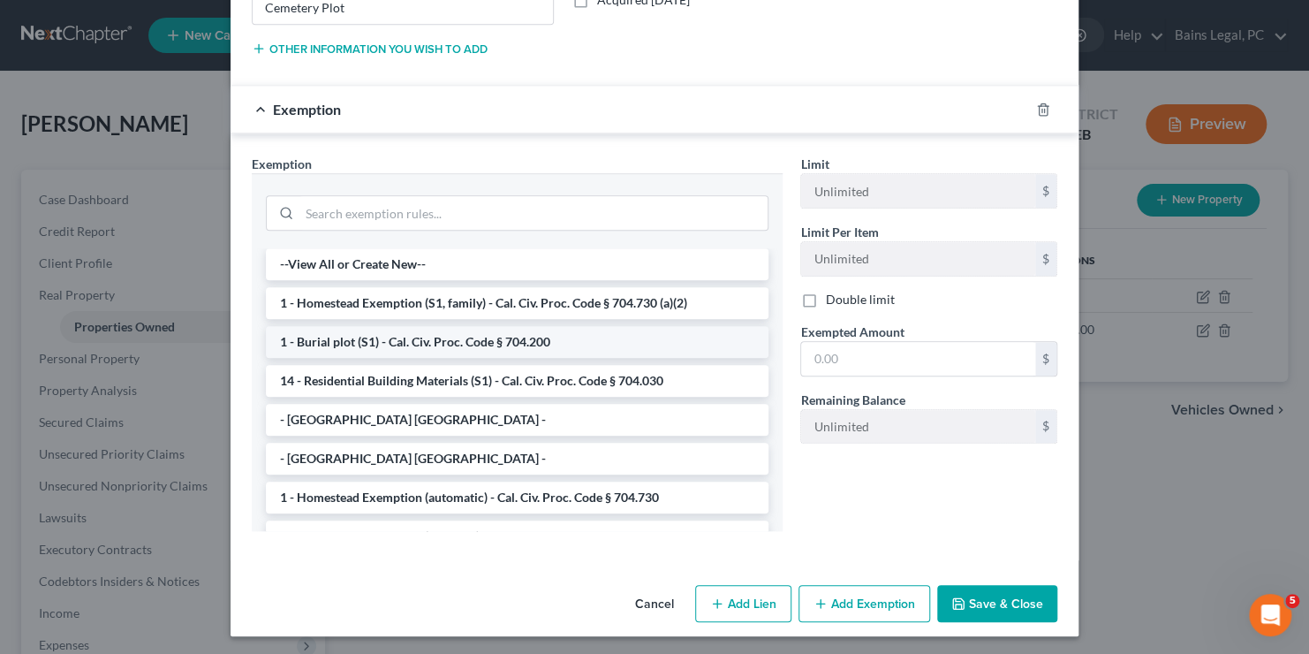
click at [404, 340] on li "1 - Burial plot (S1) - Cal. Civ. Proc. Code § 704.200" at bounding box center [517, 342] width 503 height 32
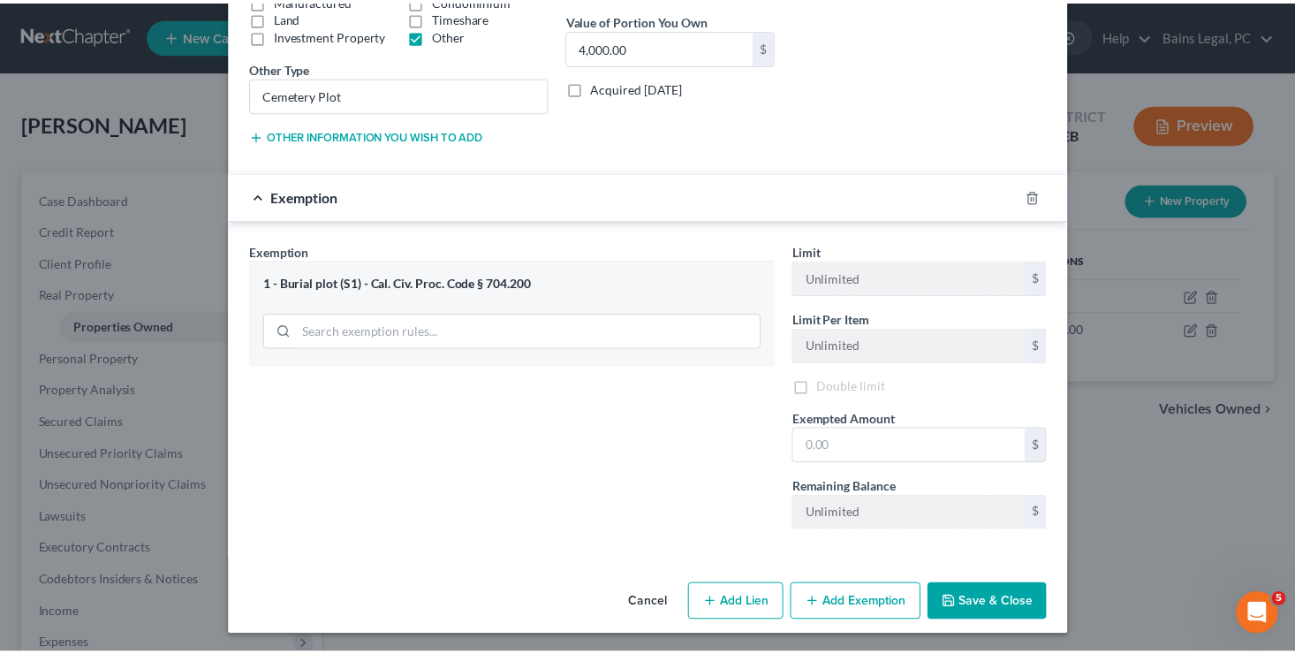
scroll to position [369, 0]
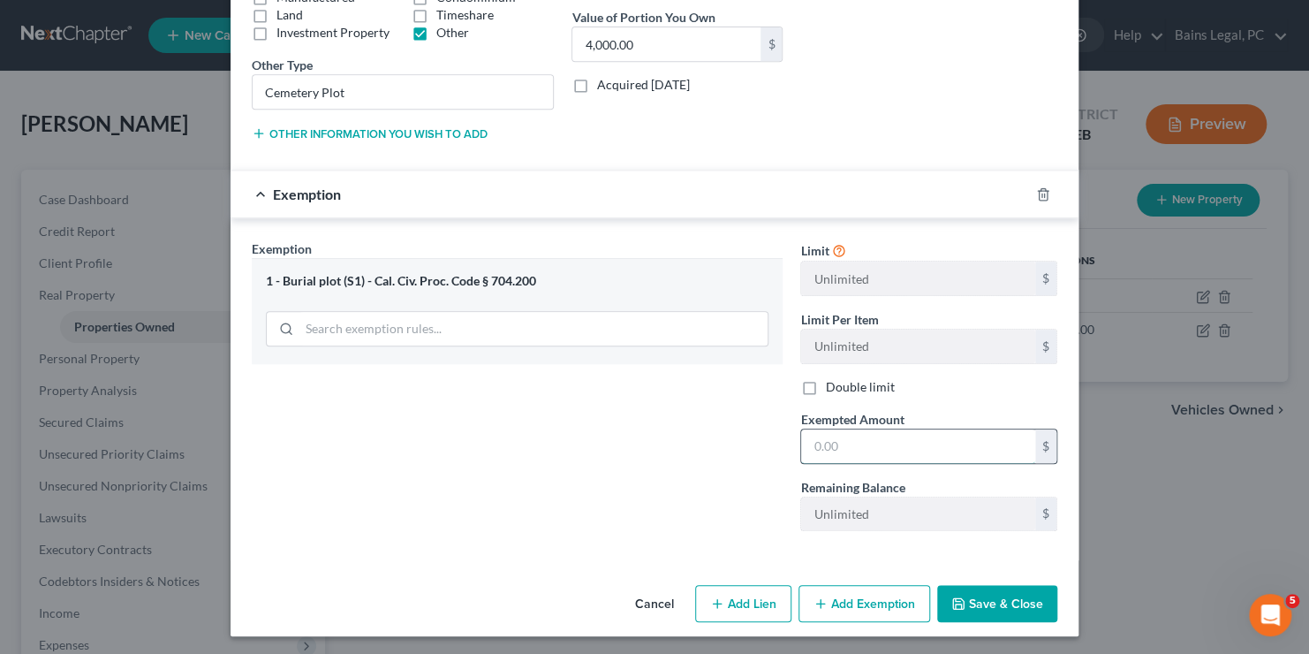
click at [923, 429] on input "text" at bounding box center [918, 446] width 234 height 34
type input "4,000"
click at [584, 442] on div "Exemption Set must be selected for CA. Exemption * 1 - Burial plot (S1) - Cal. …" at bounding box center [517, 392] width 548 height 306
click at [1017, 593] on button "Save & Close" at bounding box center [997, 603] width 120 height 37
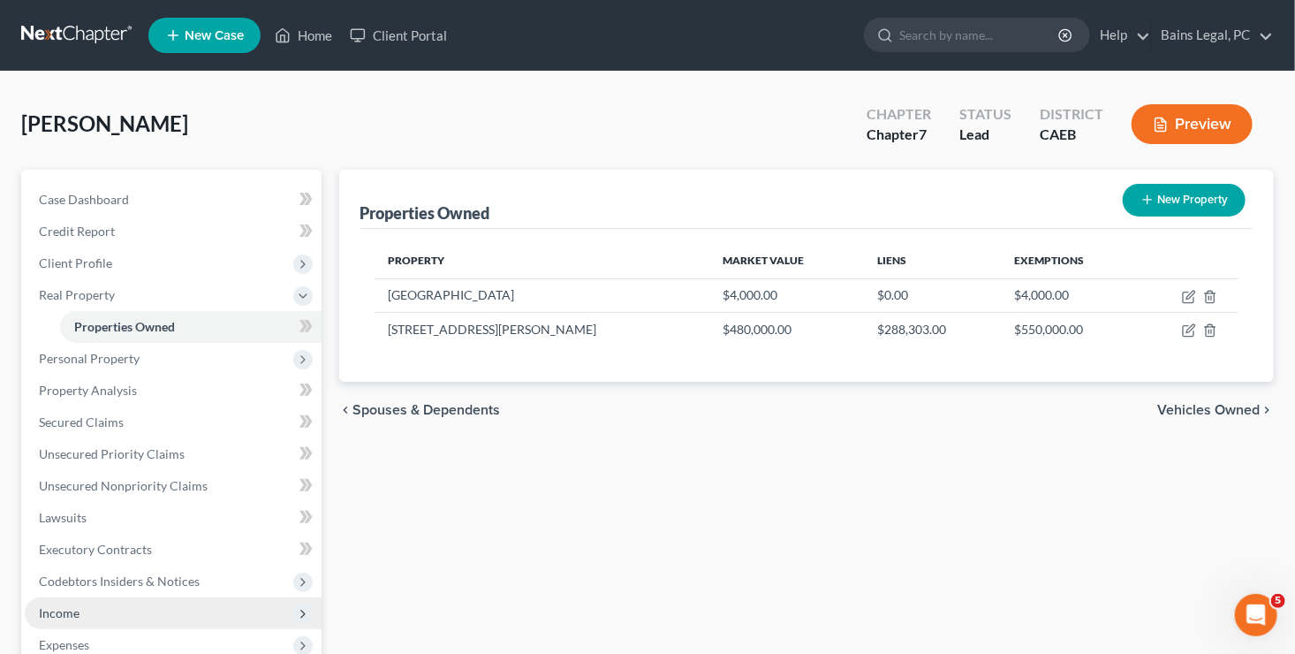
click at [89, 622] on span "Income" at bounding box center [173, 613] width 297 height 32
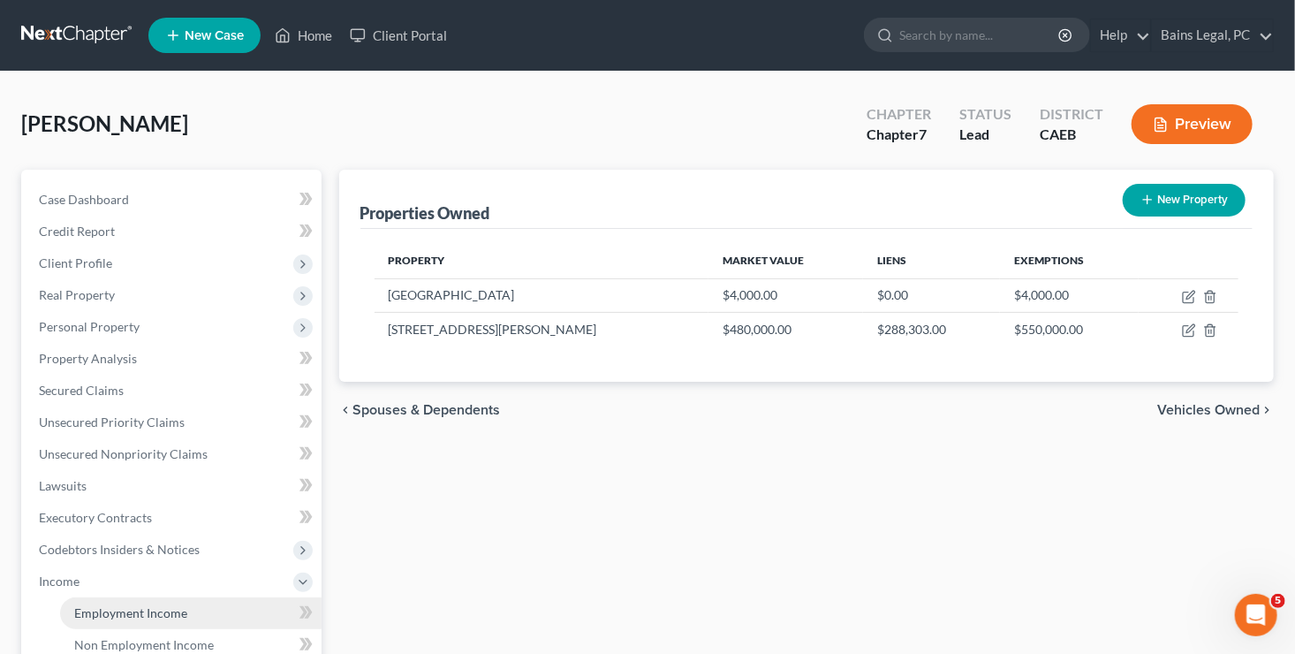
click at [113, 603] on link "Employment Income" at bounding box center [190, 613] width 261 height 32
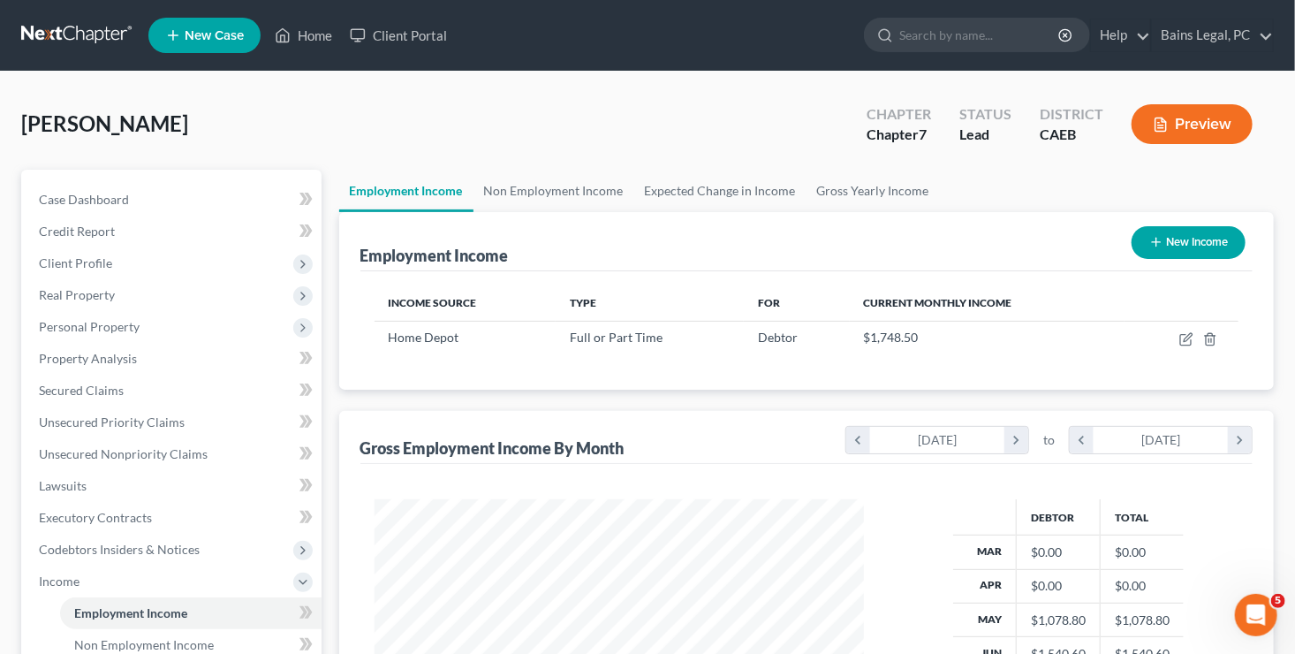
scroll to position [314, 525]
click at [535, 191] on link "Non Employment Income" at bounding box center [553, 191] width 161 height 42
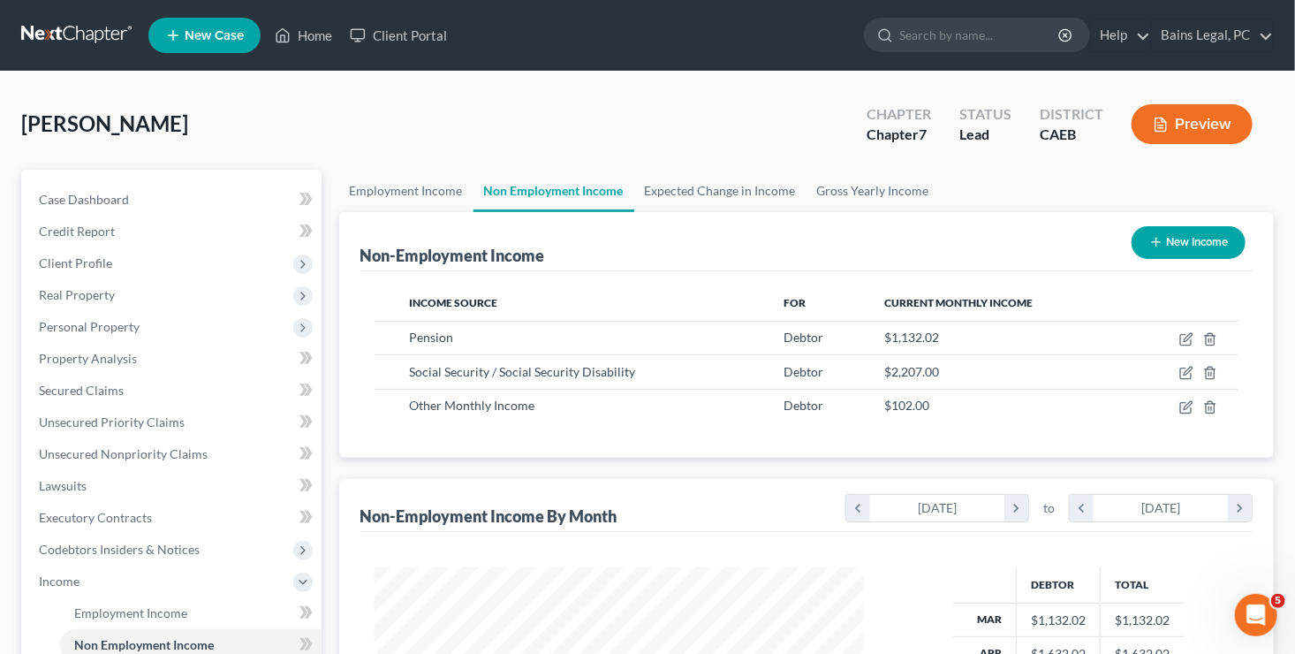
scroll to position [314, 525]
click at [172, 452] on span "Unsecured Nonpriority Claims" at bounding box center [123, 453] width 169 height 15
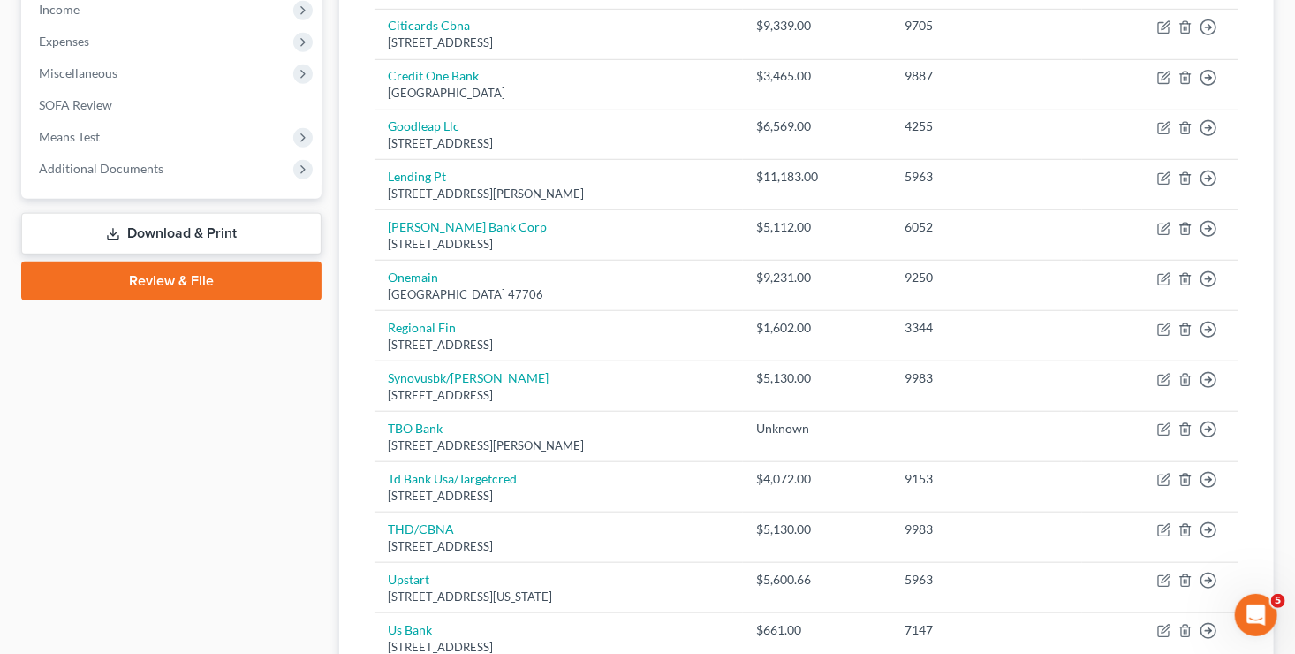
scroll to position [650, 0]
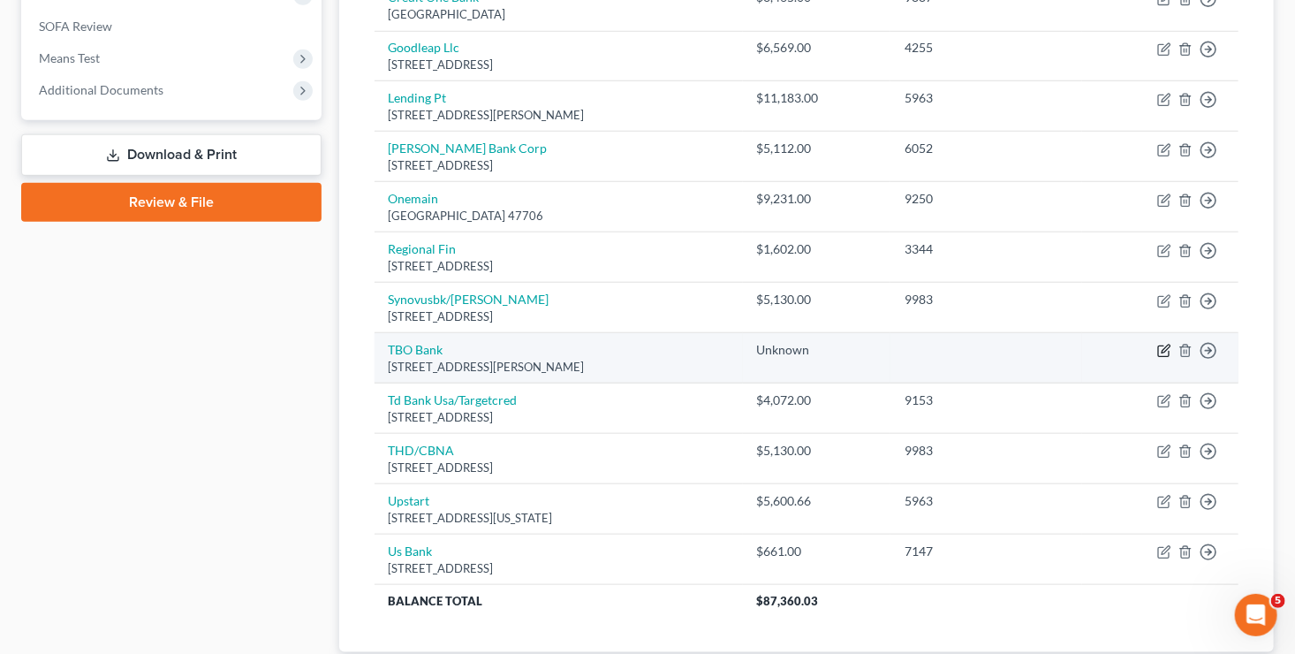
click at [1161, 347] on icon "button" at bounding box center [1164, 351] width 14 height 14
select select "26"
select select "0"
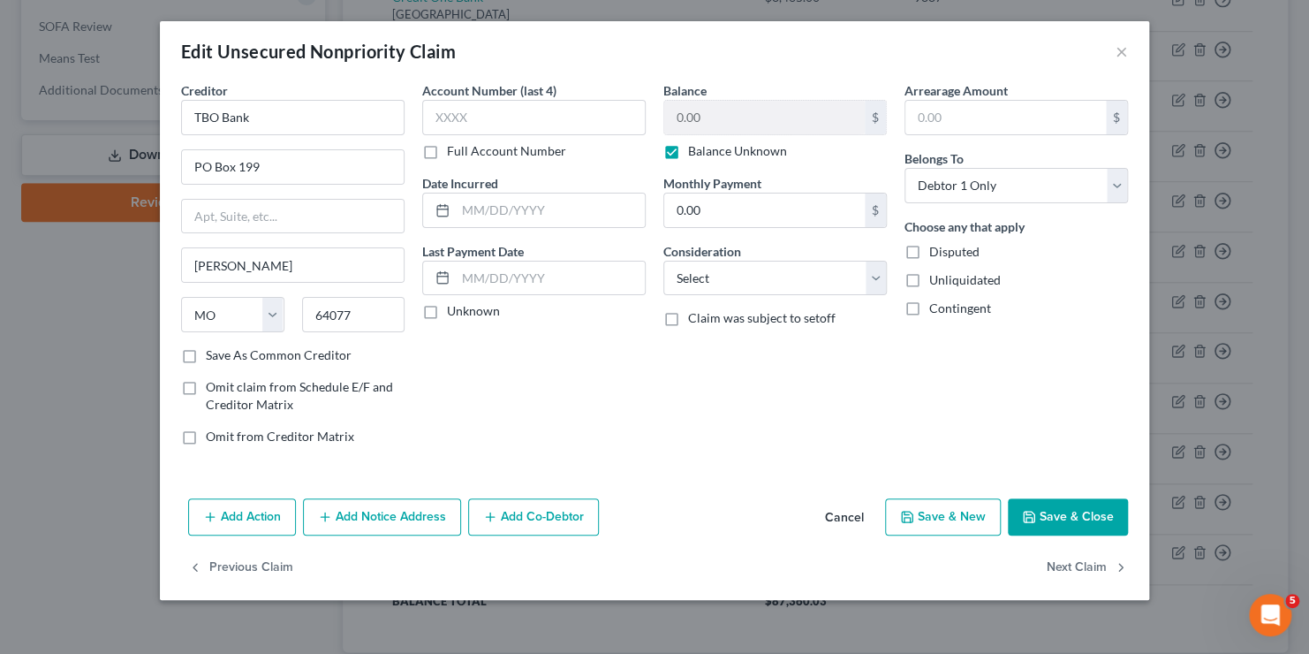
click at [688, 152] on label "Balance Unknown" at bounding box center [737, 151] width 99 height 18
click at [695, 152] on input "Balance Unknown" at bounding box center [700, 147] width 11 height 11
checkbox input "false"
click at [733, 117] on input "0.00" at bounding box center [764, 118] width 200 height 34
click at [1051, 505] on button "Save & Close" at bounding box center [1068, 516] width 120 height 37
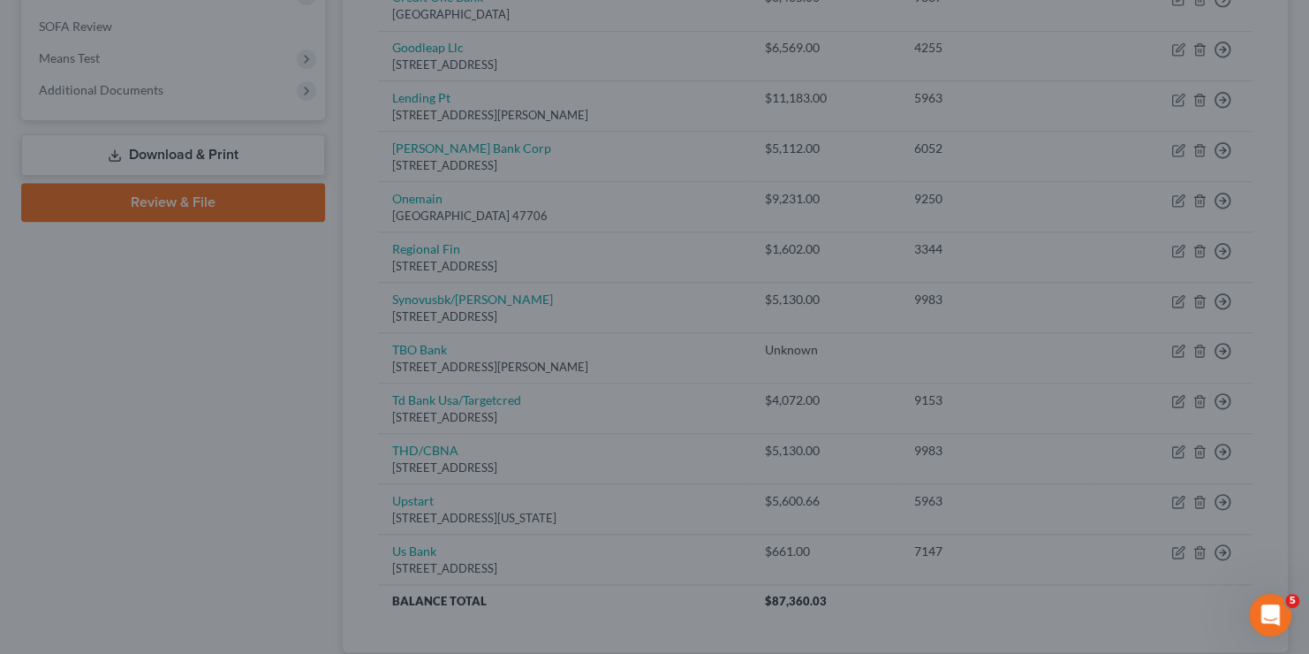
type input "1,200.00"
type input "0"
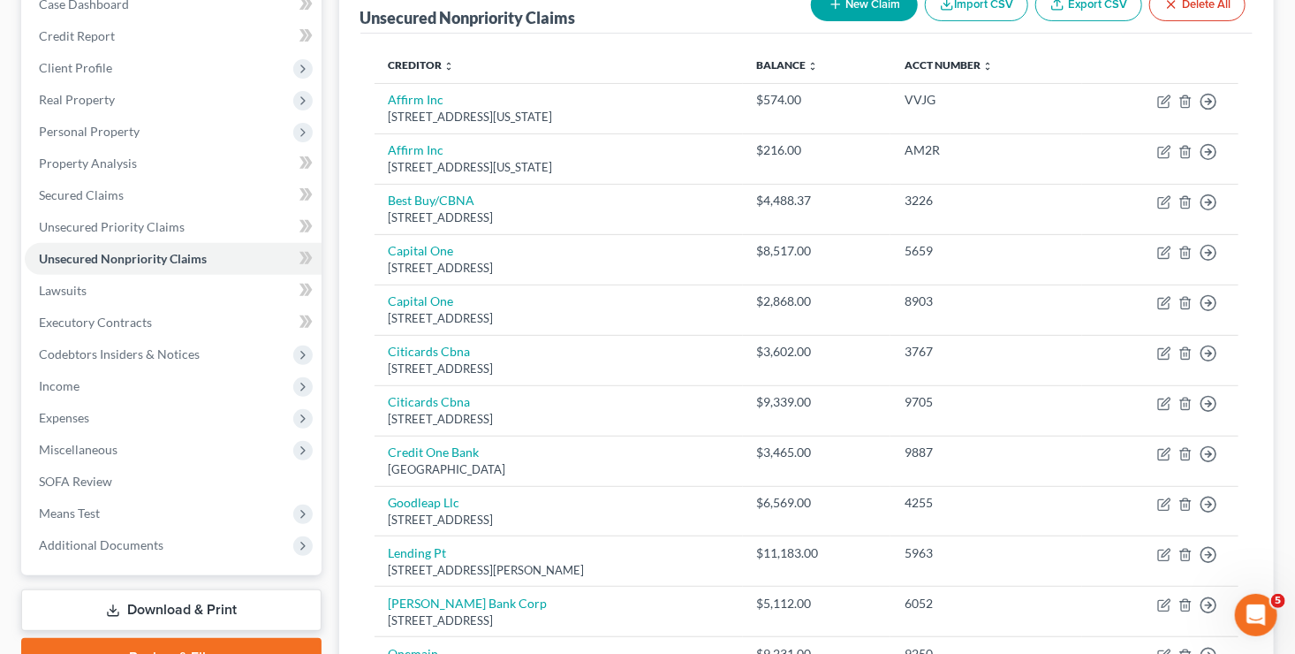
scroll to position [125, 0]
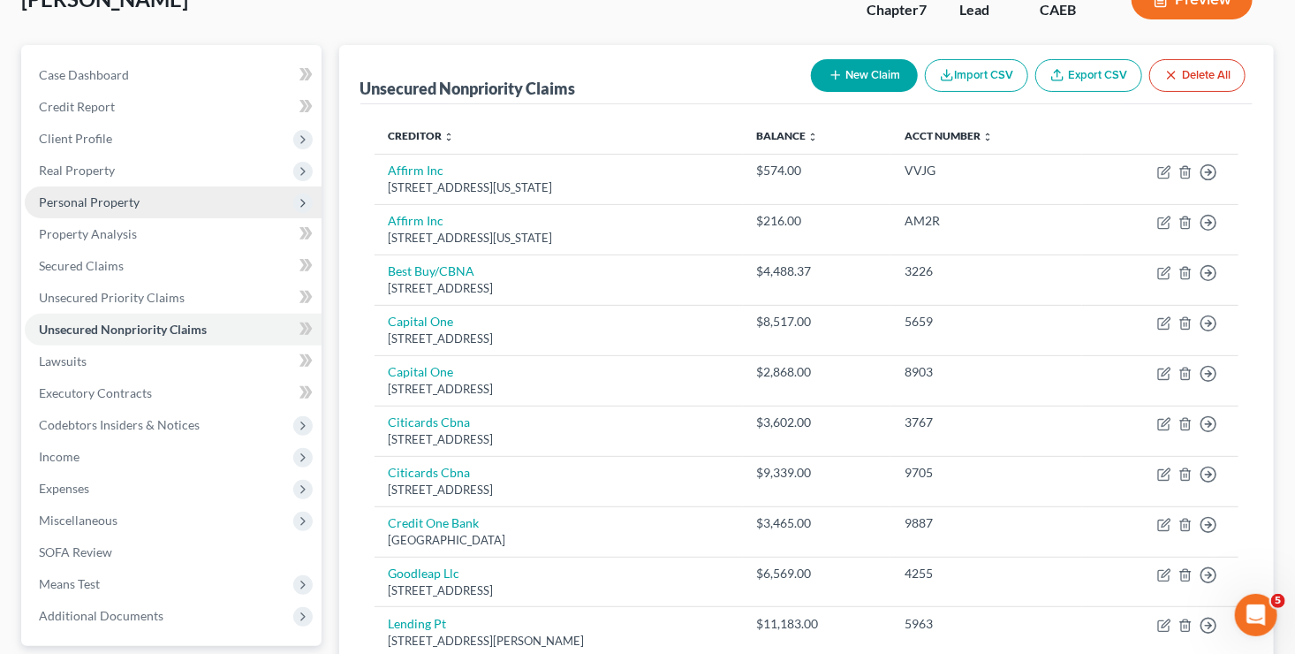
click at [99, 204] on span "Personal Property" at bounding box center [89, 201] width 101 height 15
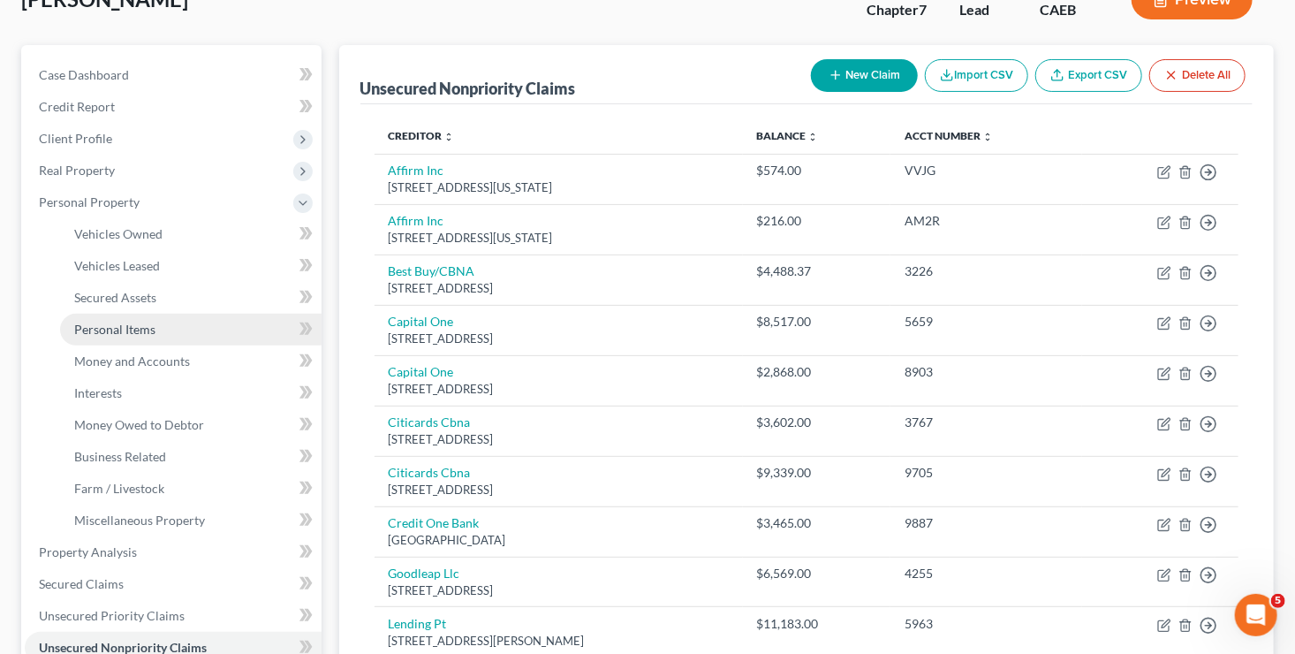
click at [125, 323] on span "Personal Items" at bounding box center [114, 328] width 81 height 15
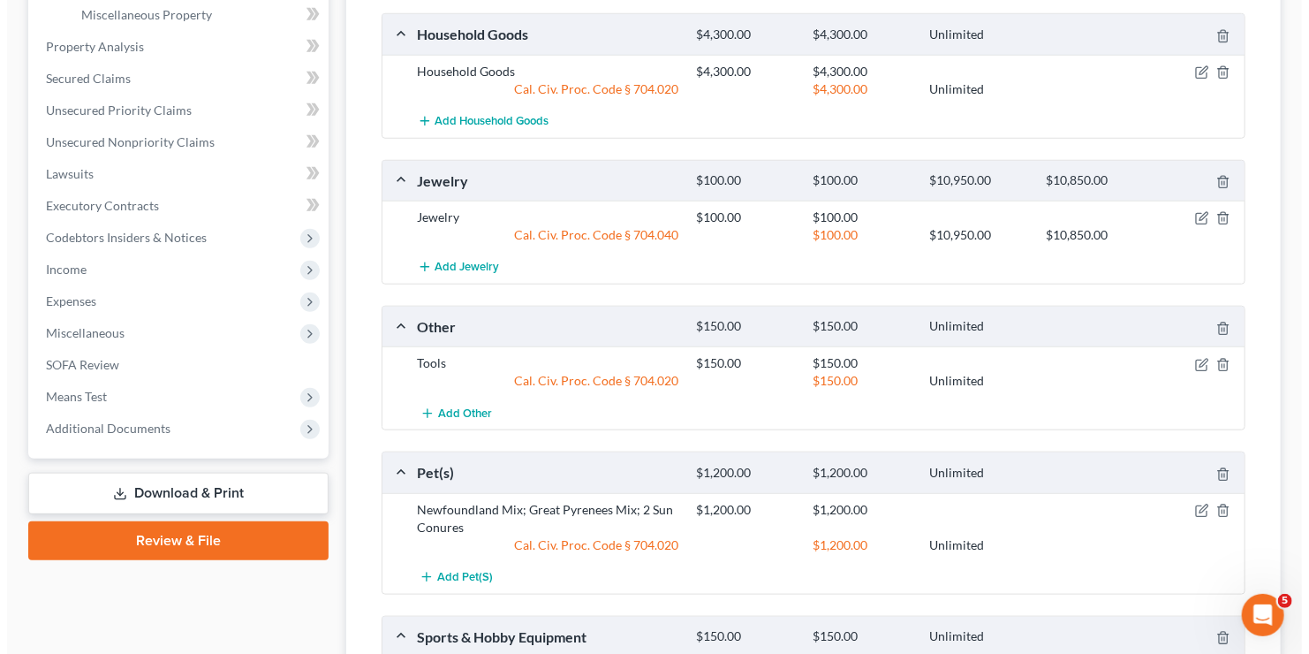
scroll to position [799, 0]
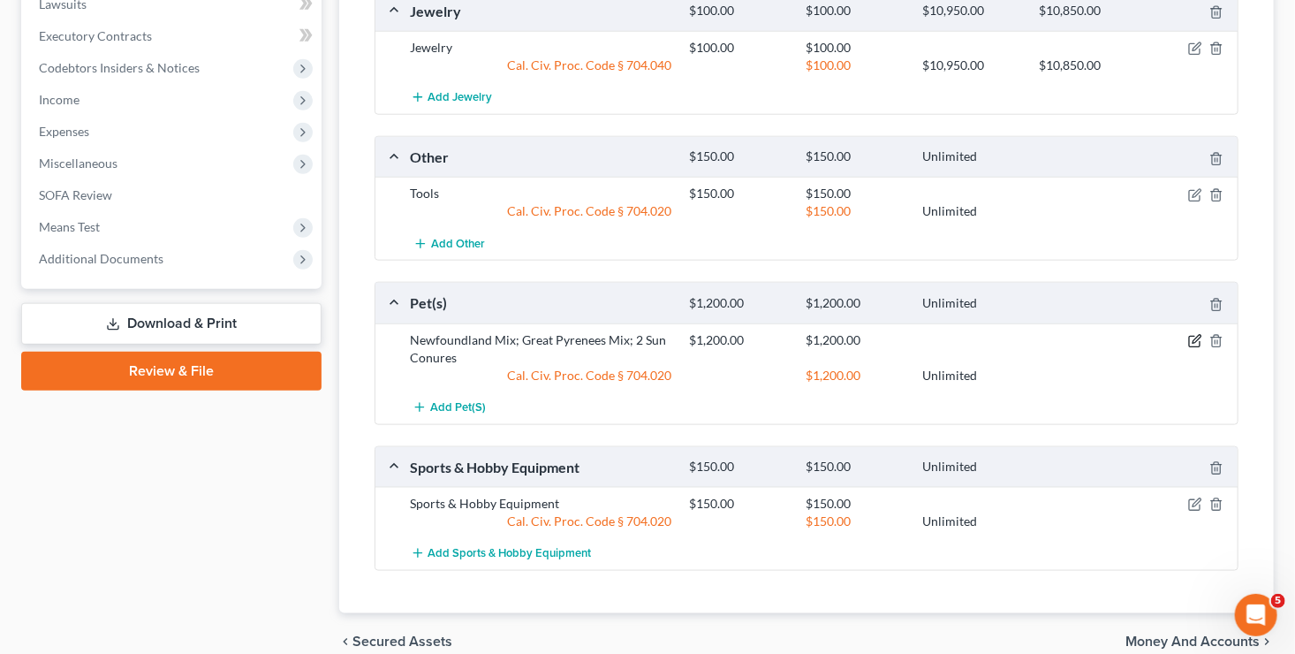
click at [1191, 334] on icon "button" at bounding box center [1195, 341] width 14 height 14
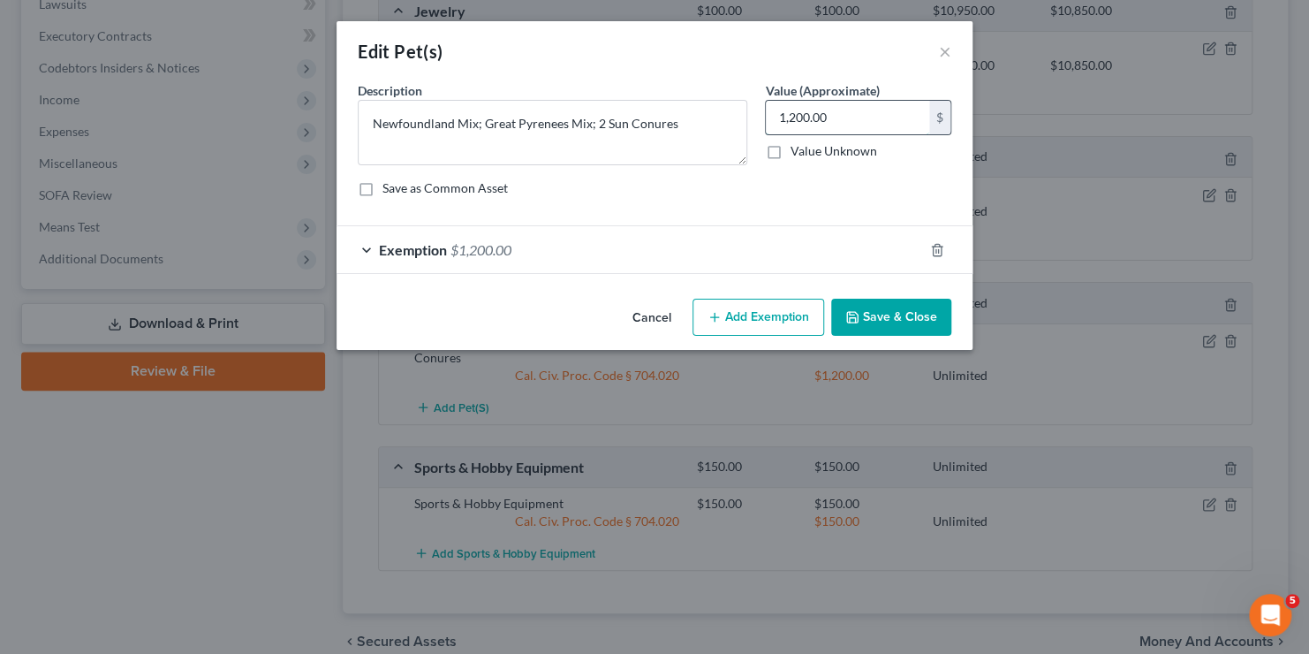
click at [877, 116] on input "1,200.00" at bounding box center [847, 118] width 163 height 34
type input "600"
click at [852, 250] on div "Exemption $1,200.00" at bounding box center [629, 249] width 586 height 47
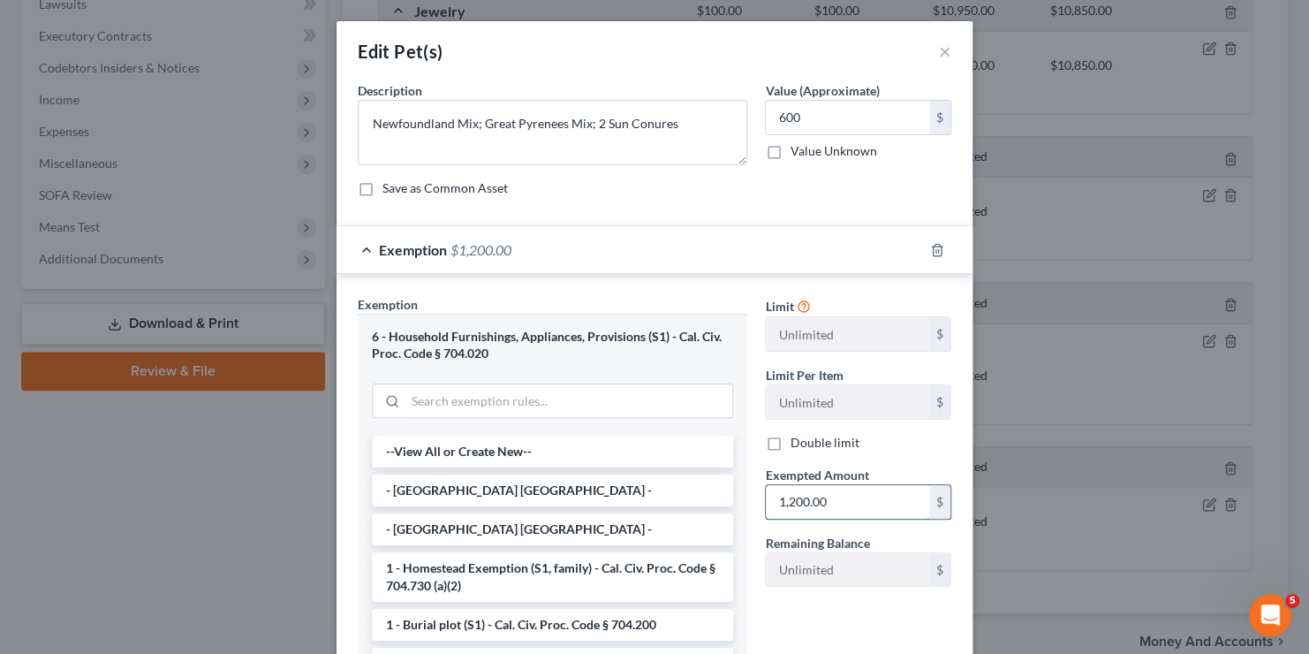
click at [807, 499] on input "1,200.00" at bounding box center [847, 502] width 163 height 34
type input "600"
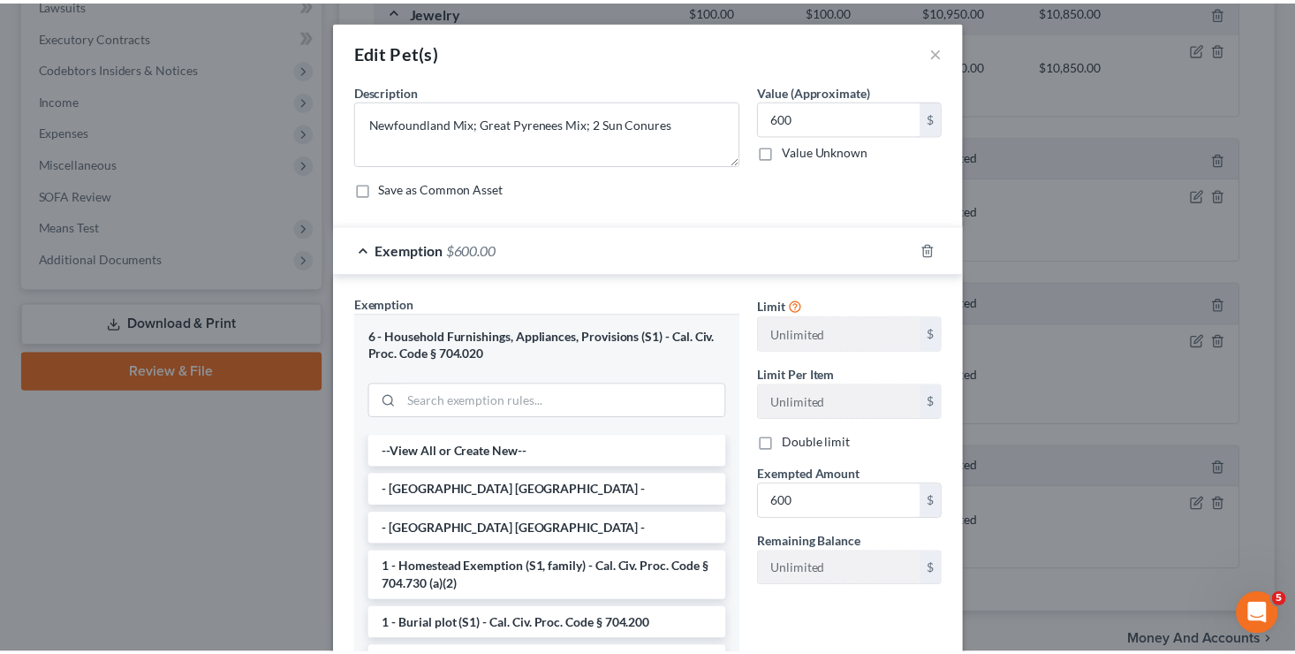
scroll to position [189, 0]
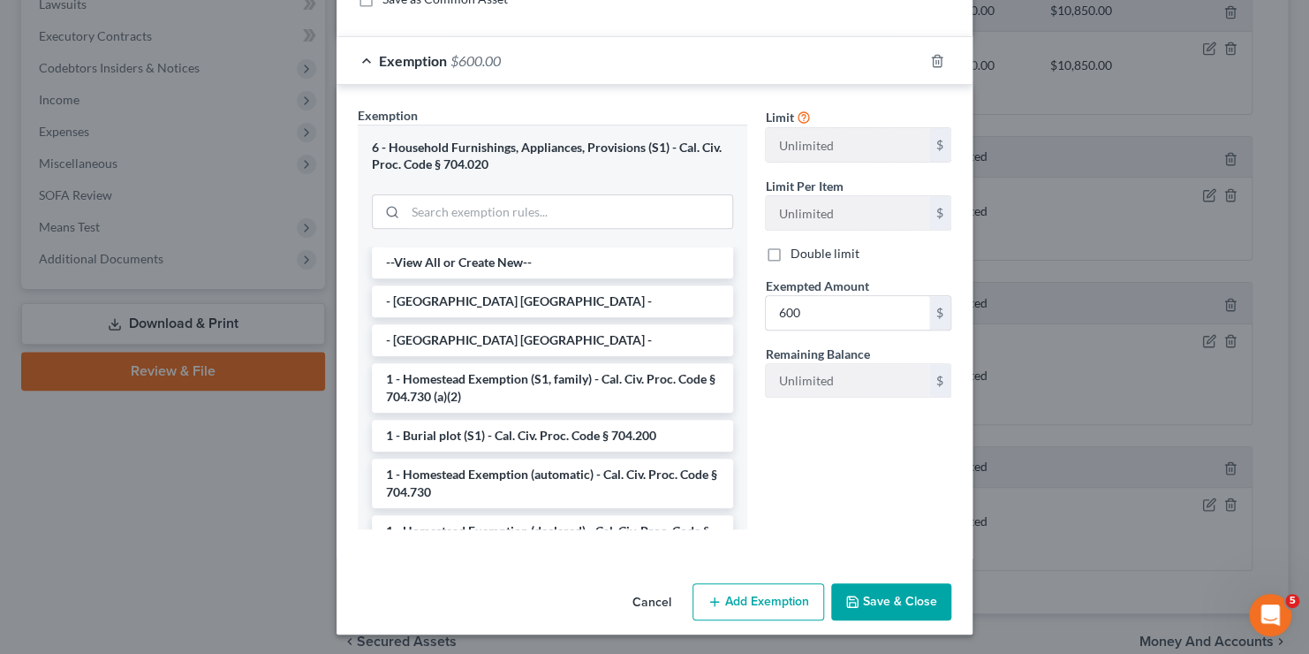
click at [858, 614] on button "Save & Close" at bounding box center [891, 601] width 120 height 37
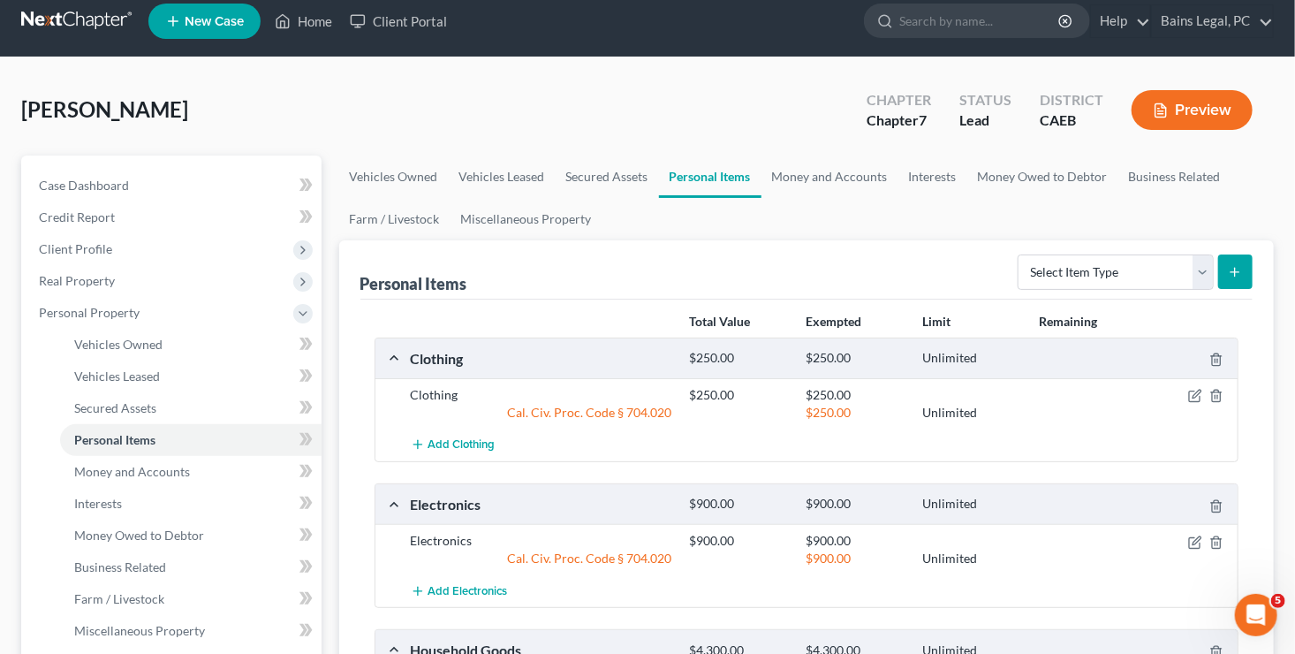
scroll to position [0, 0]
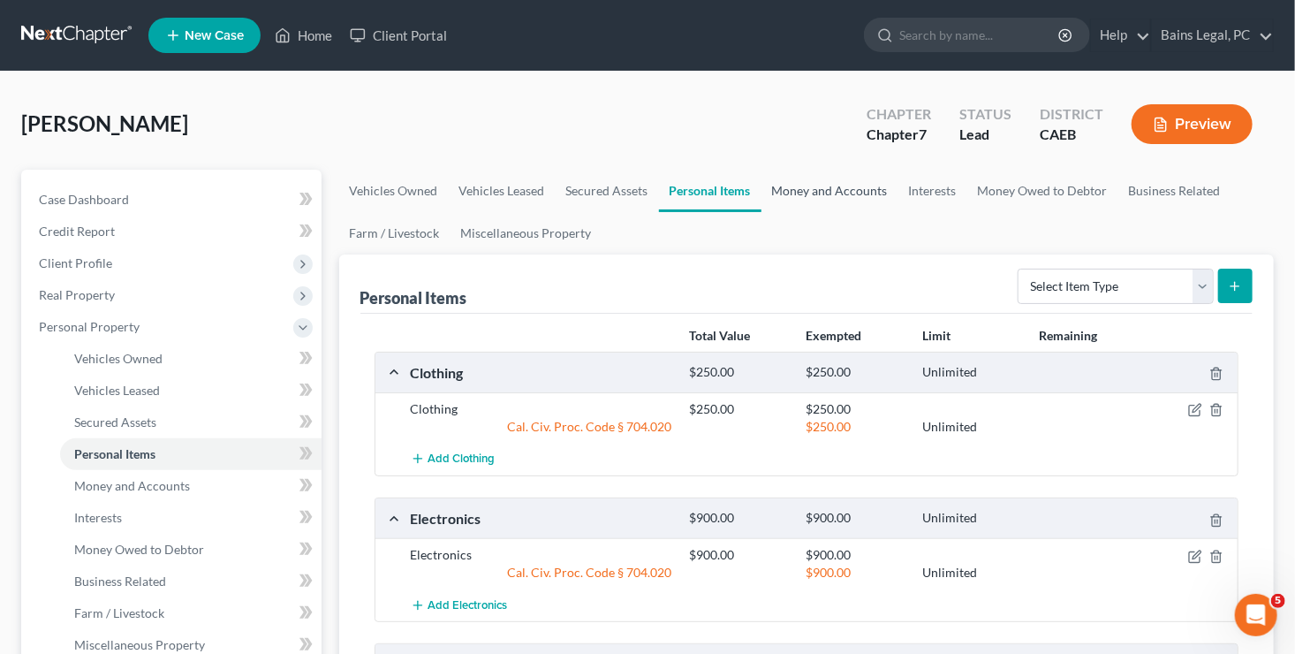
click at [832, 199] on link "Money and Accounts" at bounding box center [829, 191] width 137 height 42
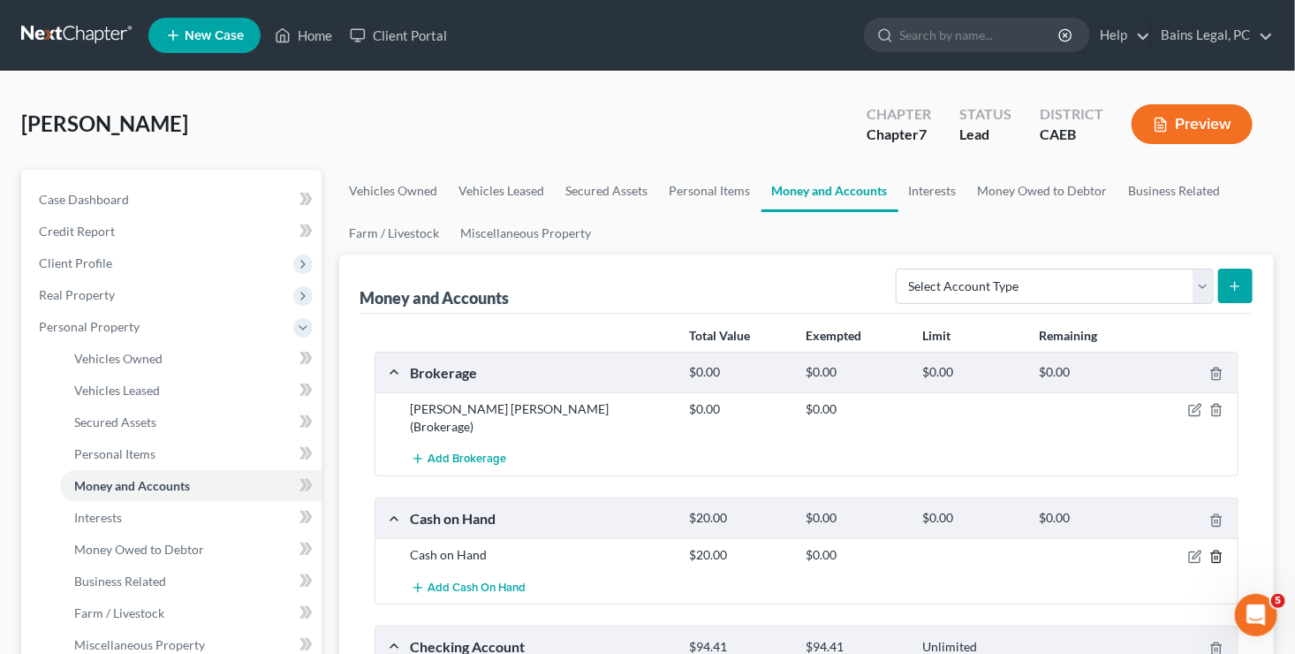
click at [1216, 549] on icon "button" at bounding box center [1216, 556] width 14 height 14
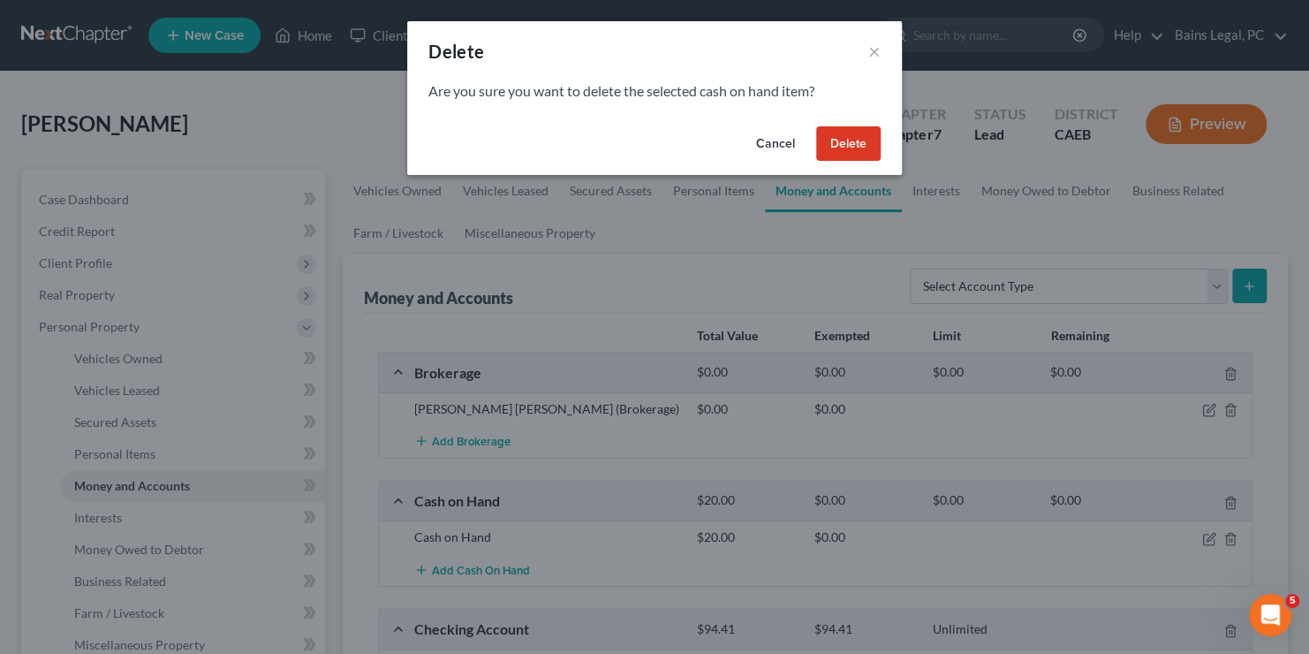
click at [852, 138] on button "Delete" at bounding box center [848, 143] width 64 height 35
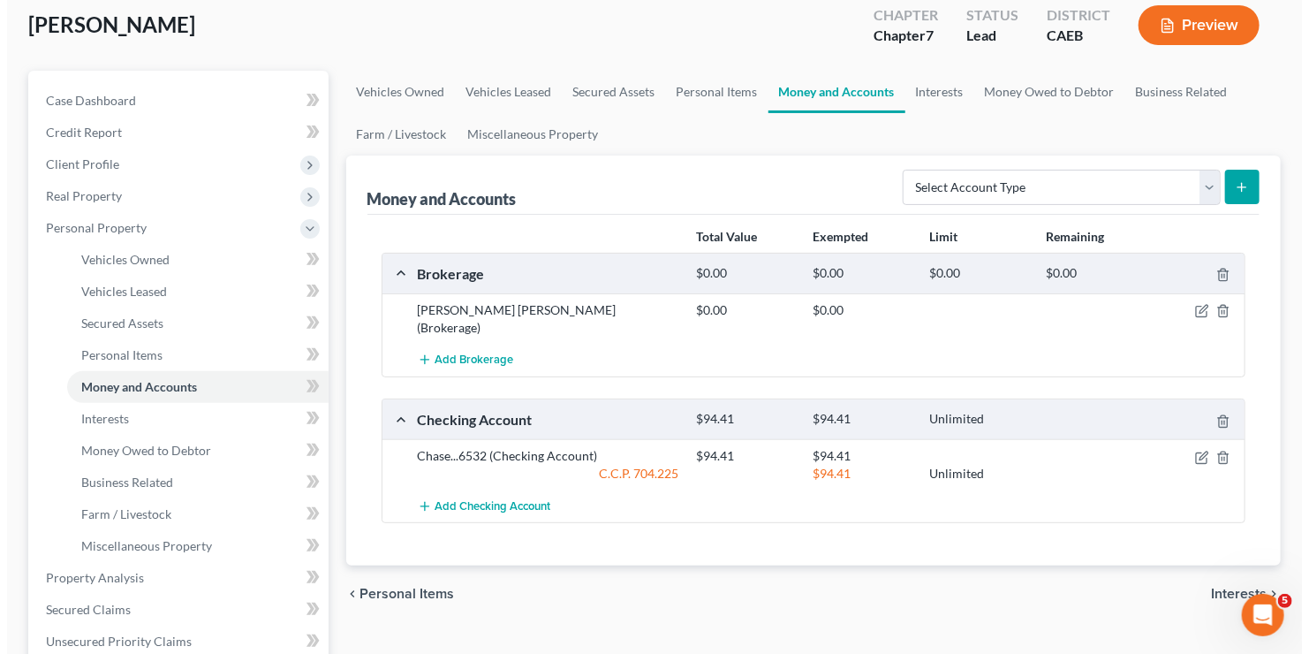
scroll to position [242, 0]
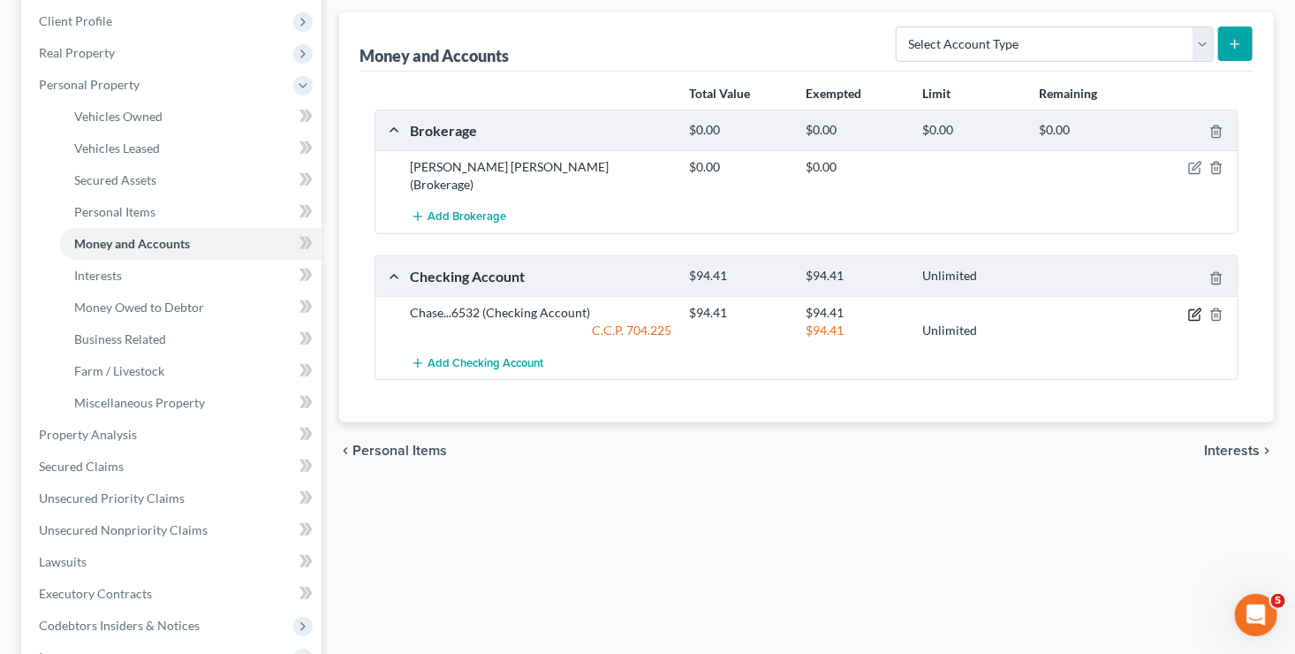
click at [1193, 307] on icon "button" at bounding box center [1195, 314] width 14 height 14
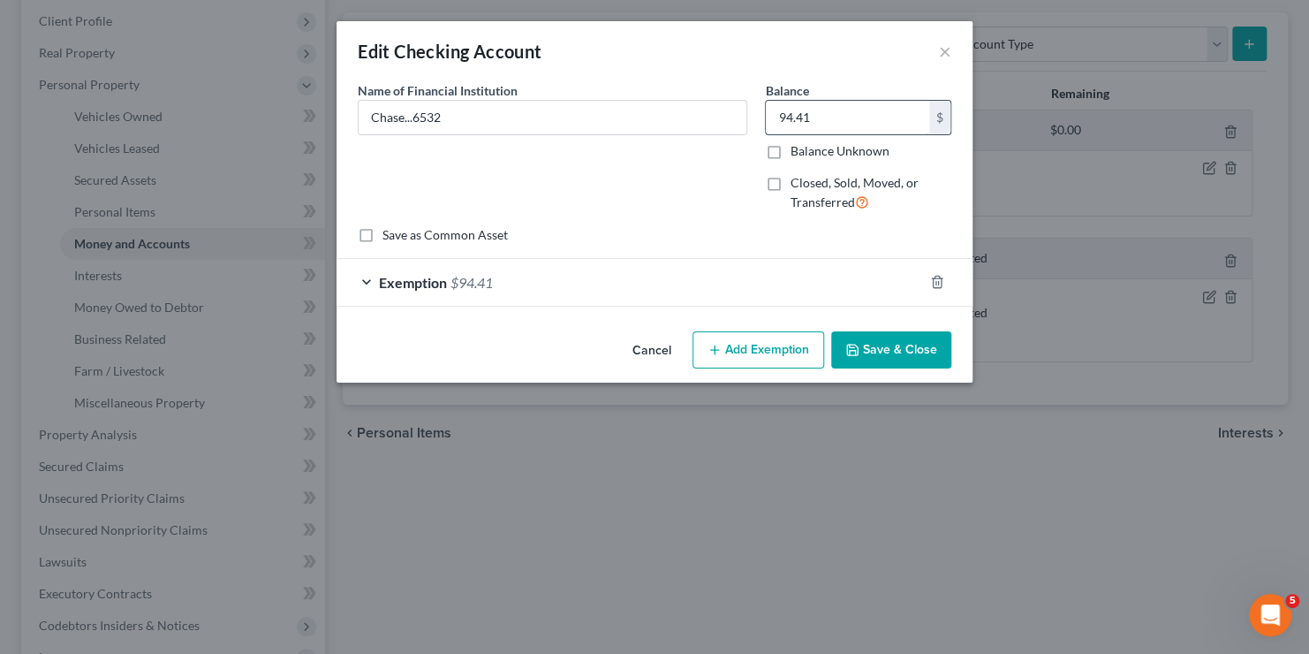
click at [835, 117] on input "94.41" at bounding box center [847, 118] width 163 height 34
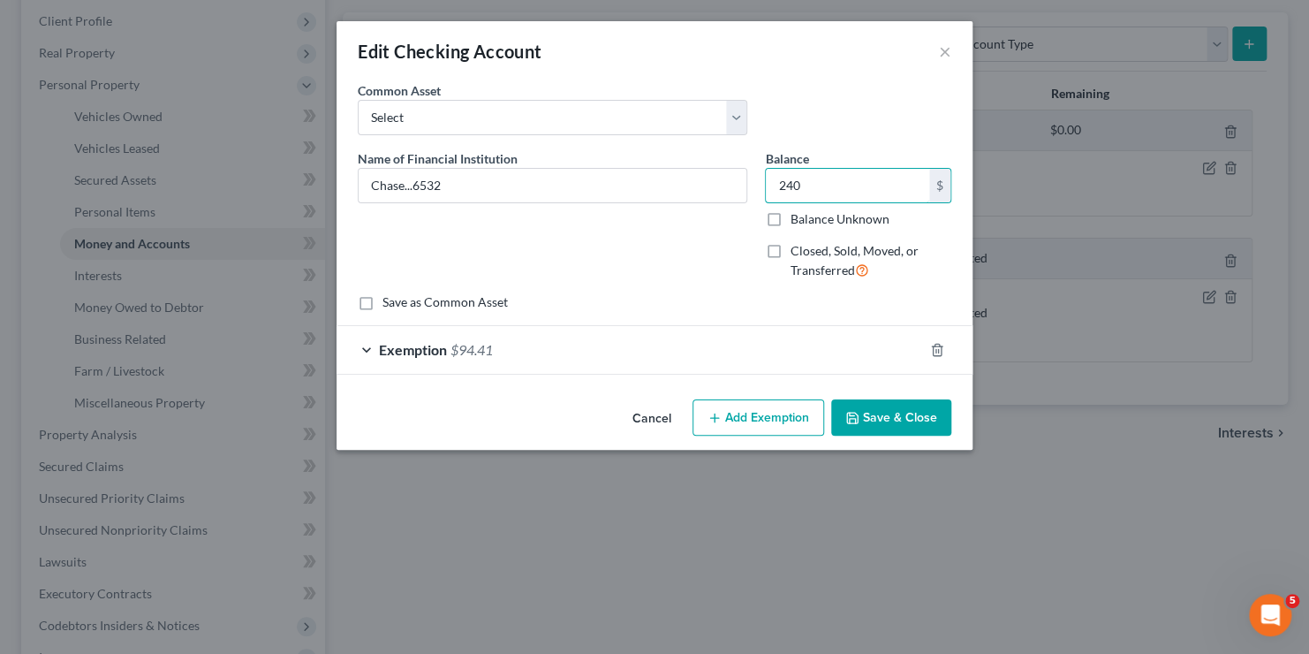
type input "240"
click at [721, 343] on div "Exemption $94.41" at bounding box center [629, 349] width 586 height 47
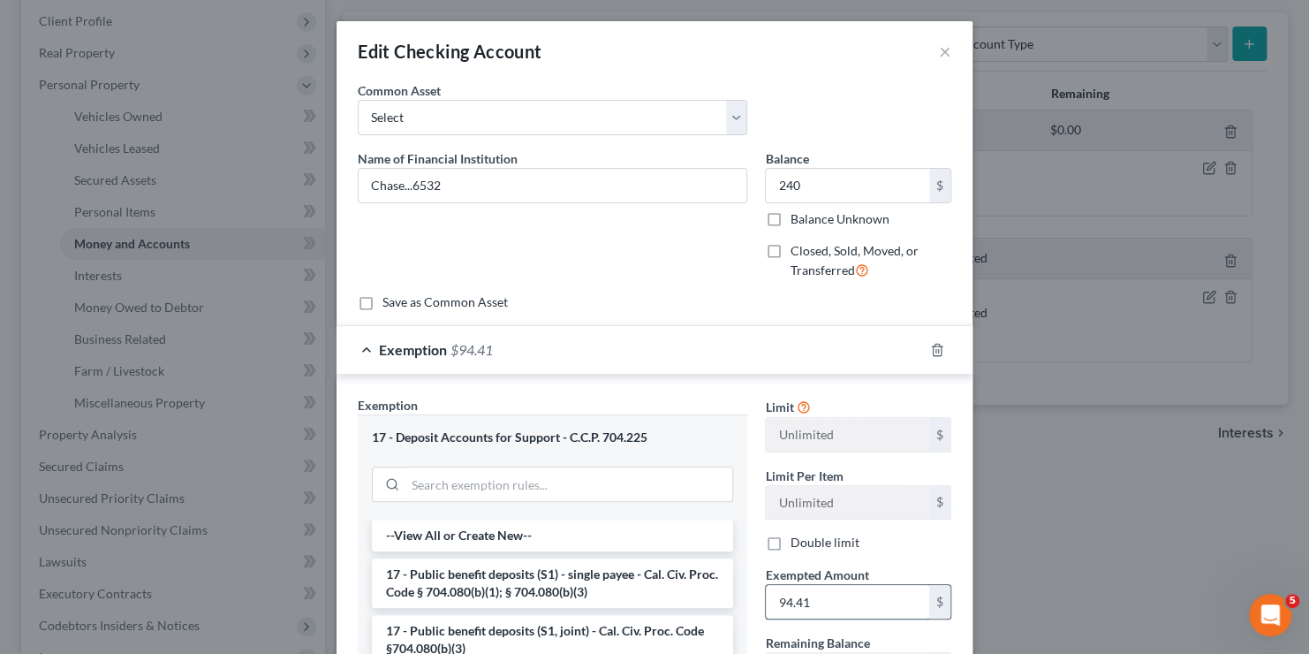
click at [842, 608] on input "94.41" at bounding box center [847, 602] width 163 height 34
type input "240"
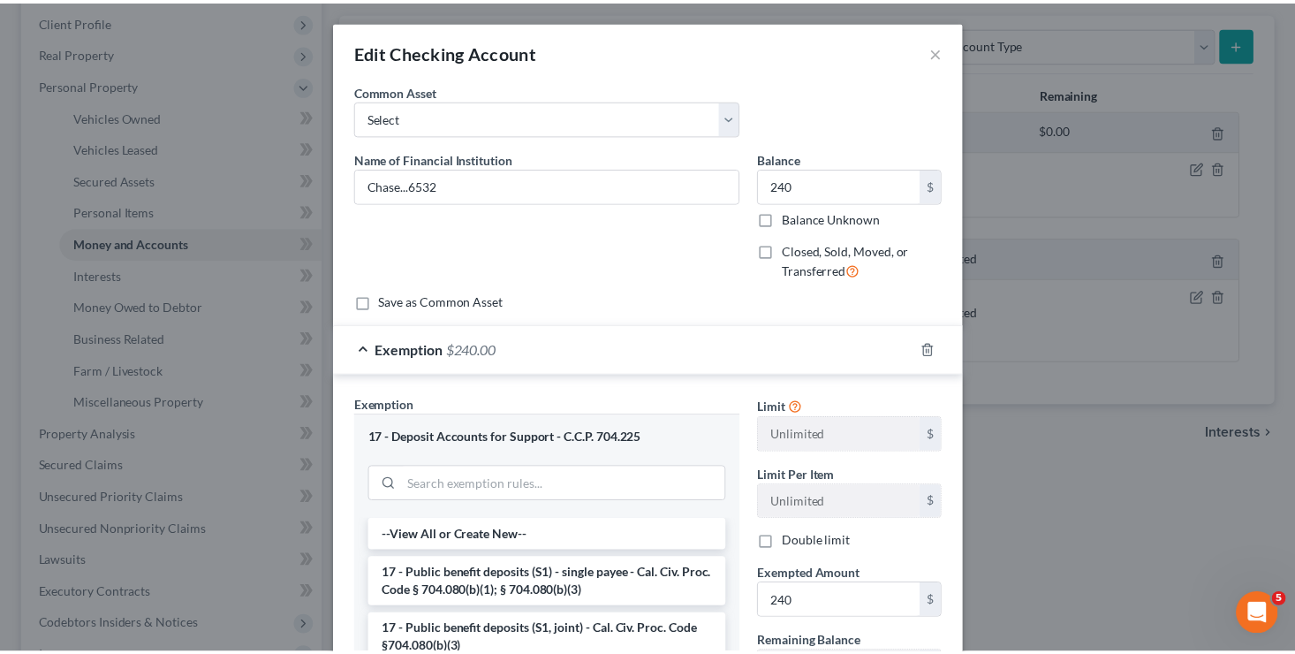
scroll to position [272, 0]
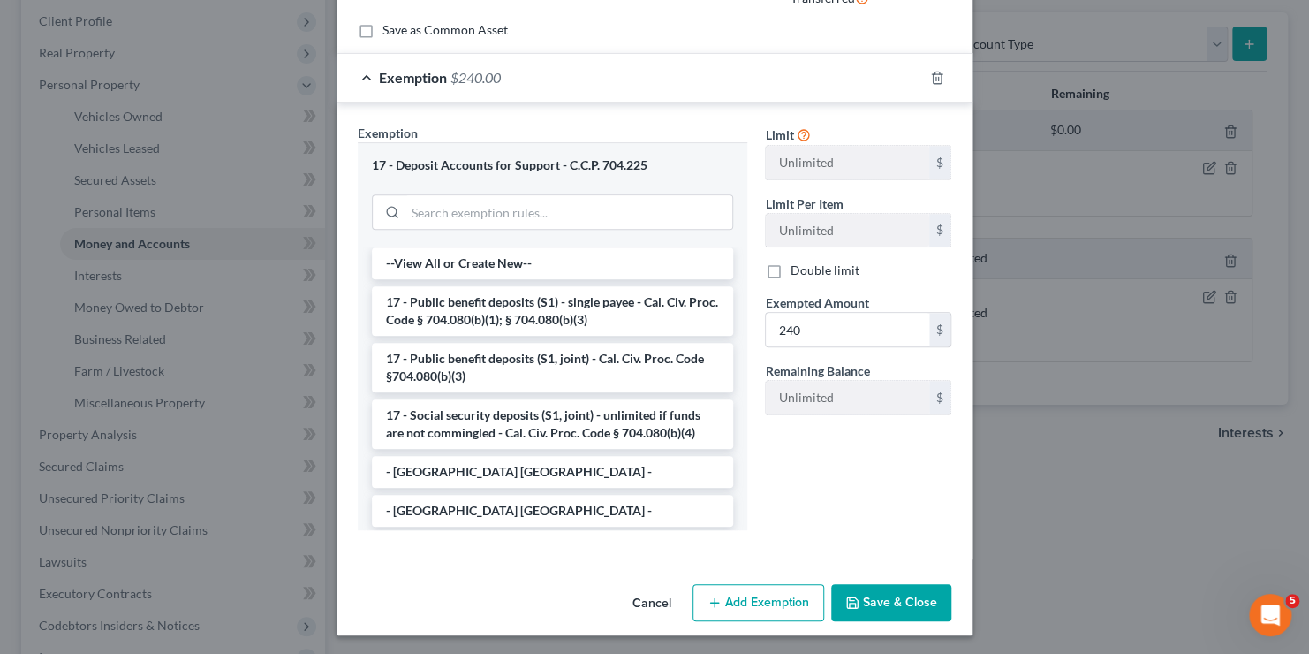
click at [925, 599] on button "Save & Close" at bounding box center [891, 602] width 120 height 37
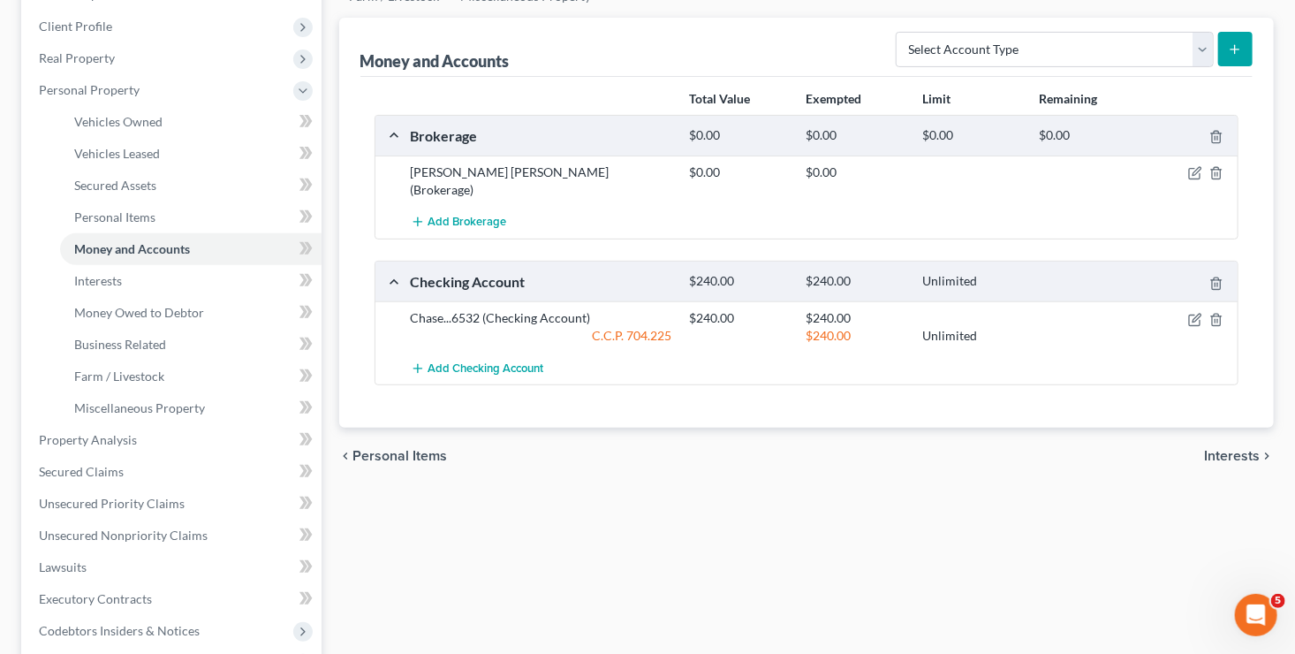
scroll to position [140, 0]
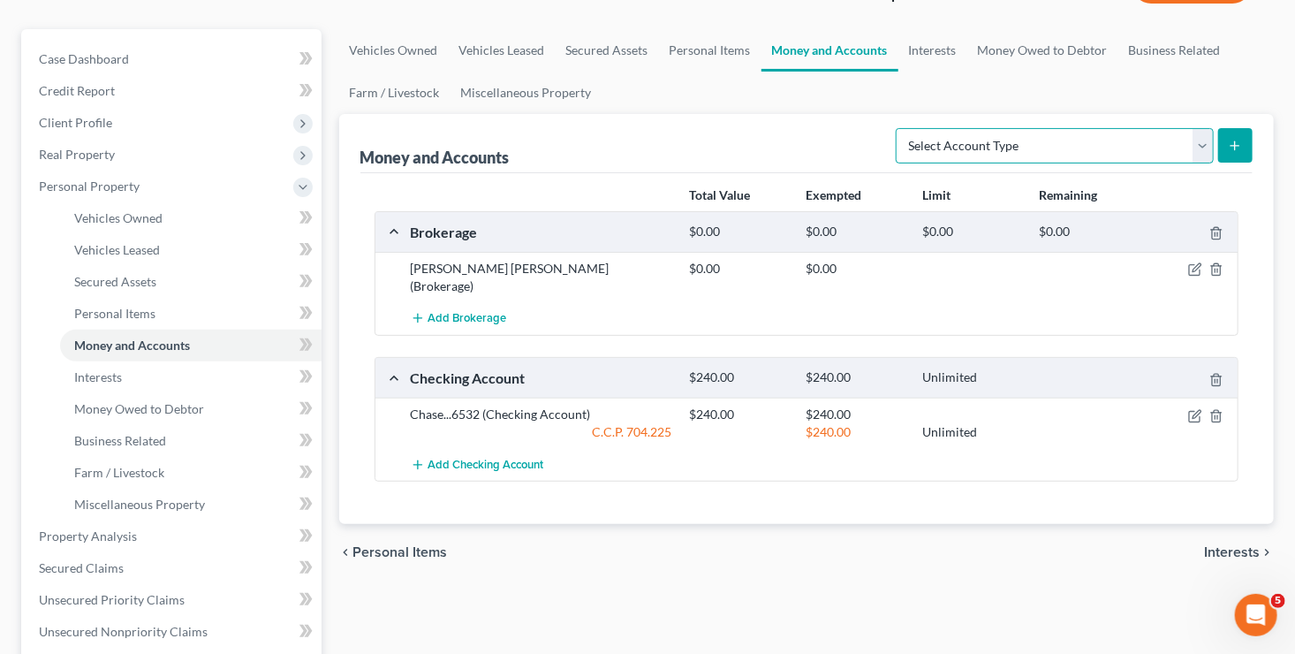
click at [986, 144] on select "Select Account Type Brokerage Cash on Hand Certificates of Deposit Checking Acc…" at bounding box center [1055, 145] width 318 height 35
select select "other"
click at [900, 128] on select "Select Account Type Brokerage Cash on Hand Certificates of Deposit Checking Acc…" at bounding box center [1055, 145] width 318 height 35
click at [1244, 144] on button "submit" at bounding box center [1235, 145] width 34 height 34
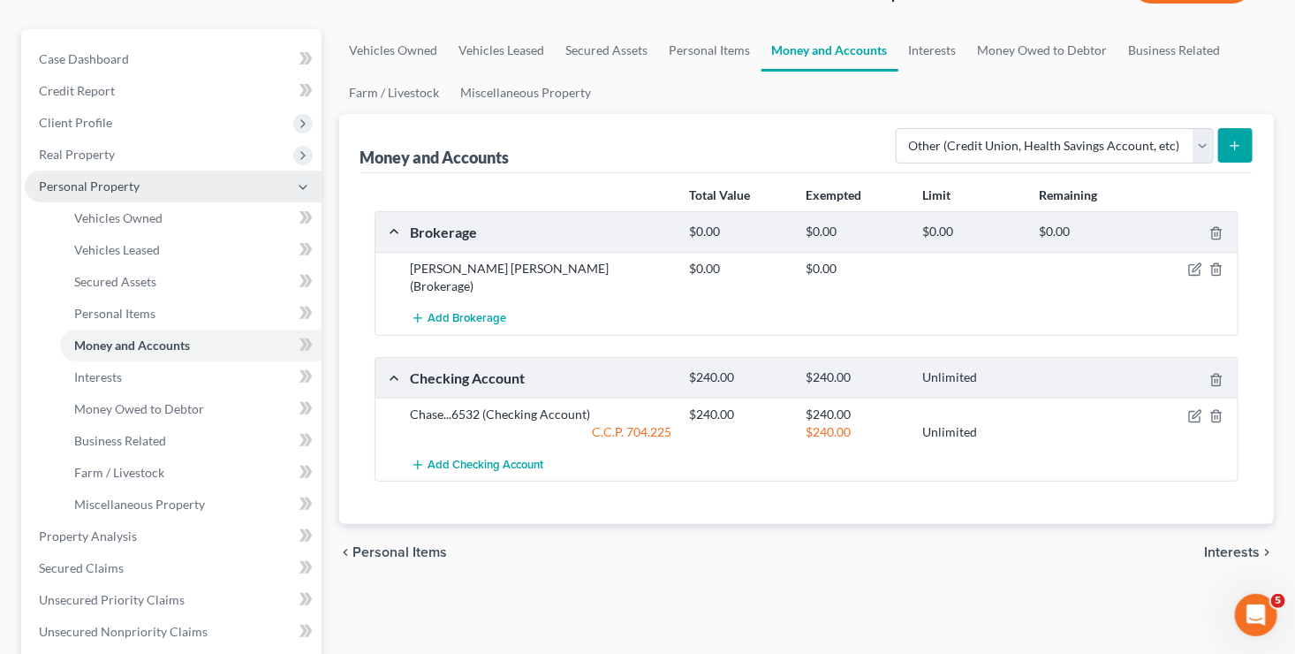
click at [96, 187] on span "Personal Property" at bounding box center [89, 185] width 101 height 15
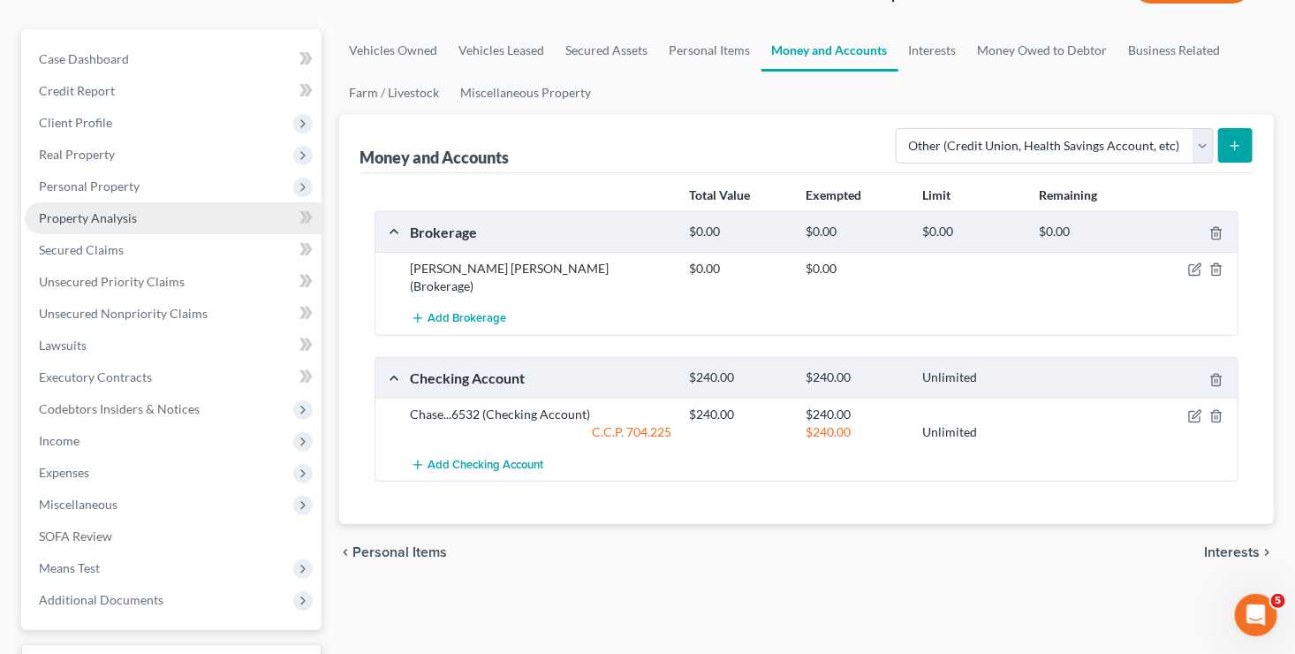
click at [110, 213] on span "Property Analysis" at bounding box center [88, 217] width 98 height 15
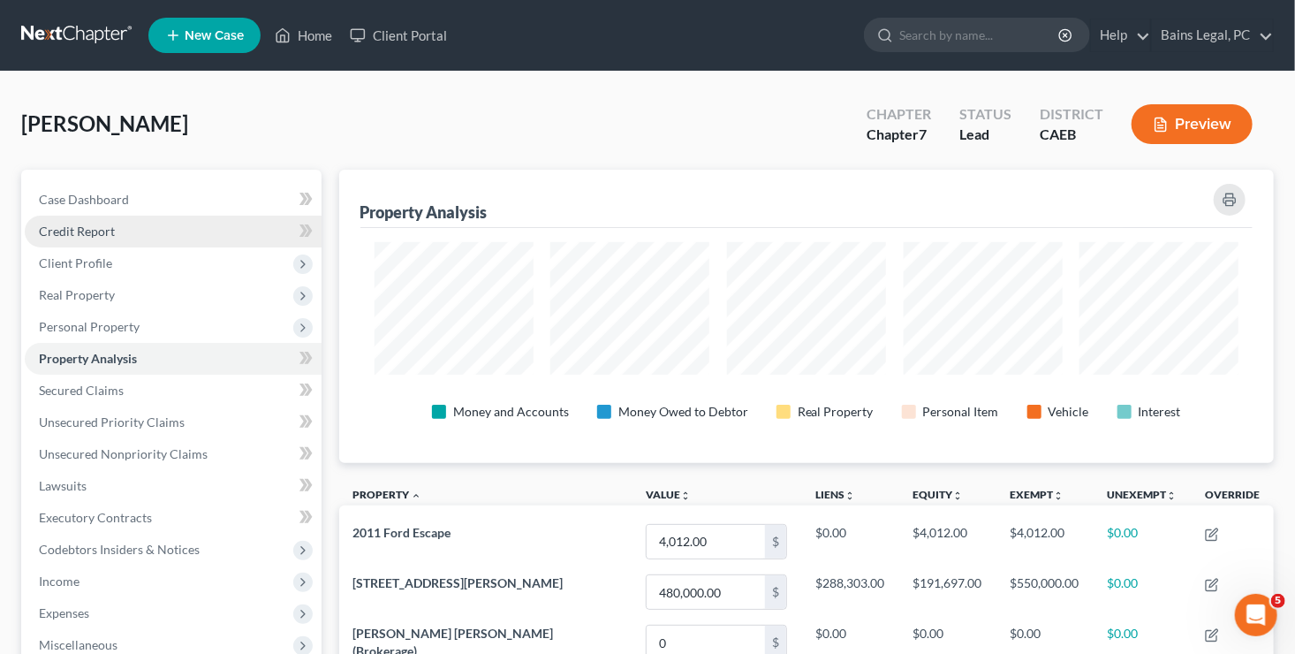
click at [95, 227] on span "Credit Report" at bounding box center [77, 230] width 76 height 15
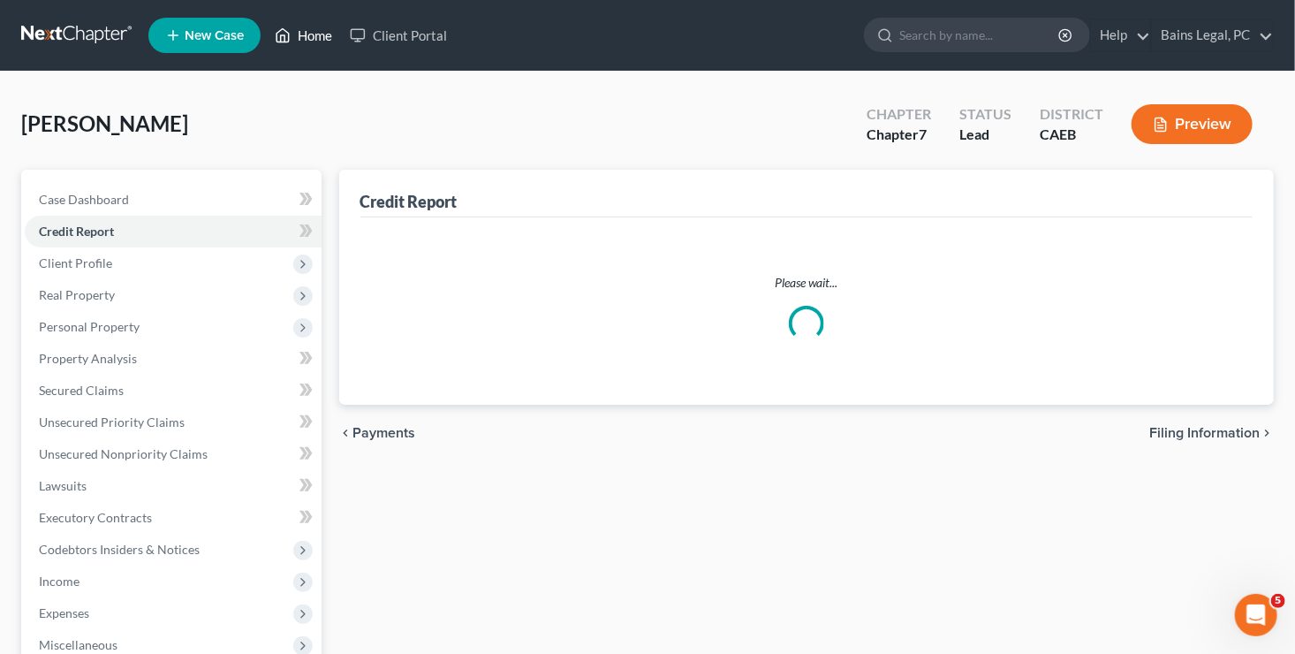
click at [300, 19] on link "Home" at bounding box center [303, 35] width 75 height 32
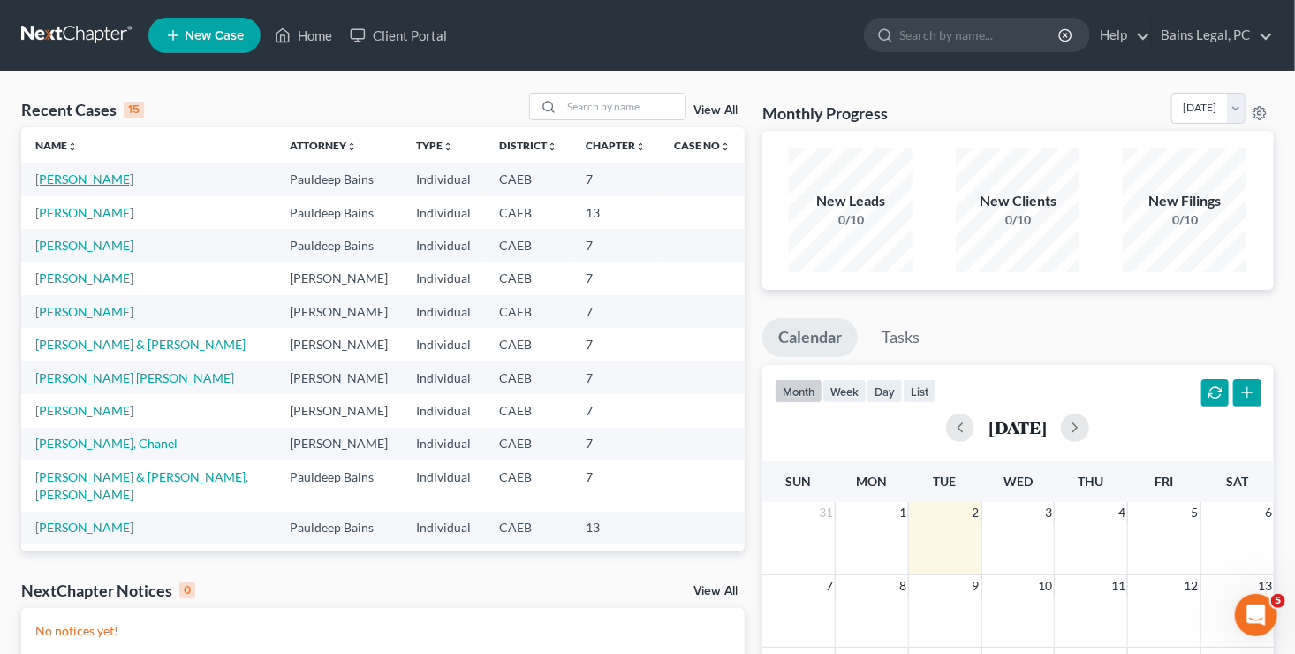
click at [96, 179] on link "[PERSON_NAME]" at bounding box center [84, 178] width 98 height 15
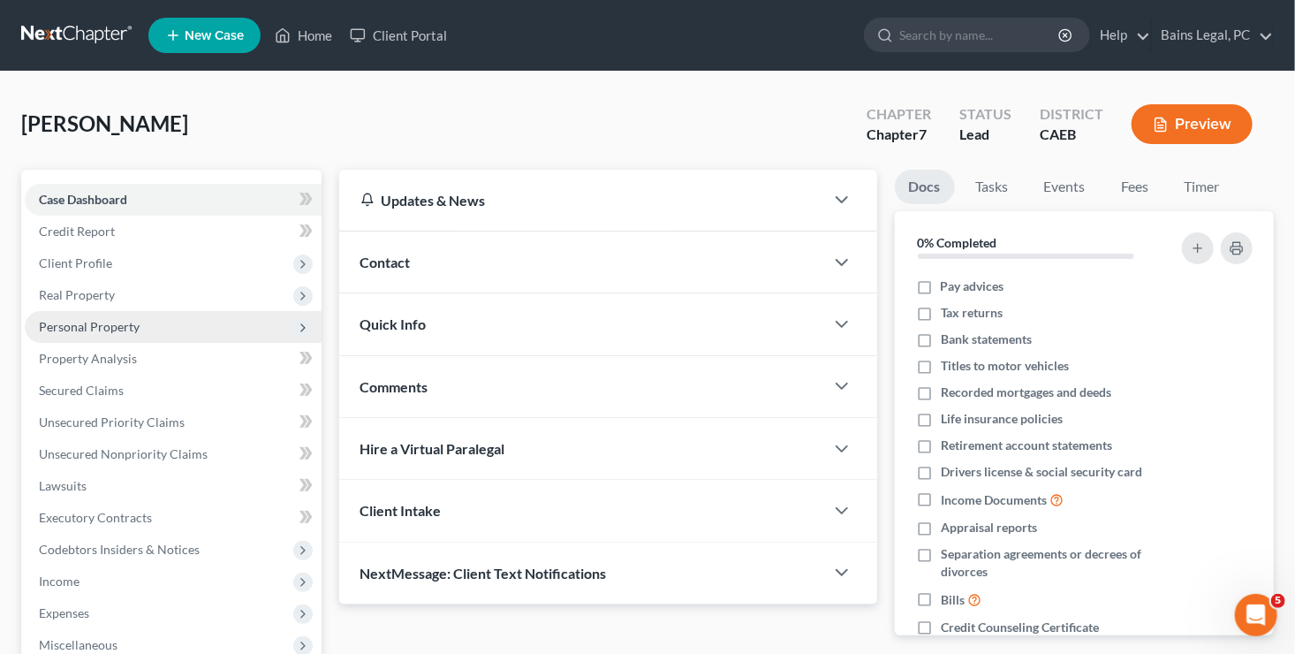
click at [100, 321] on span "Personal Property" at bounding box center [89, 326] width 101 height 15
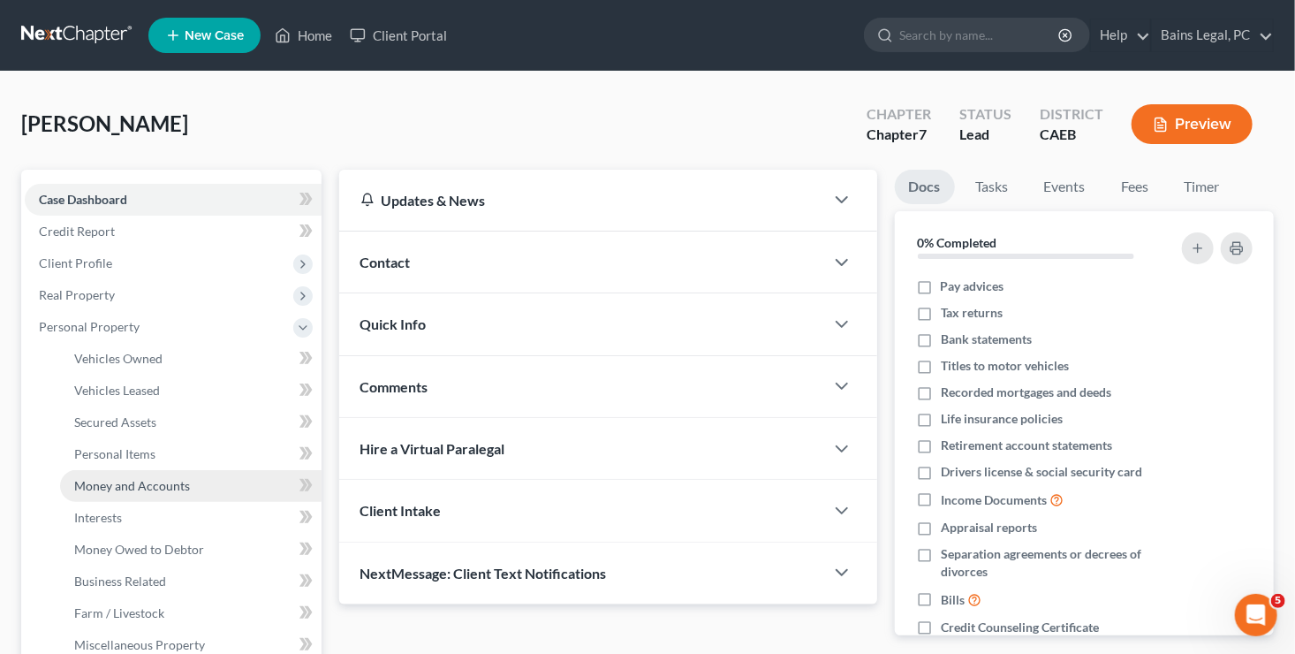
click at [117, 487] on span "Money and Accounts" at bounding box center [132, 485] width 116 height 15
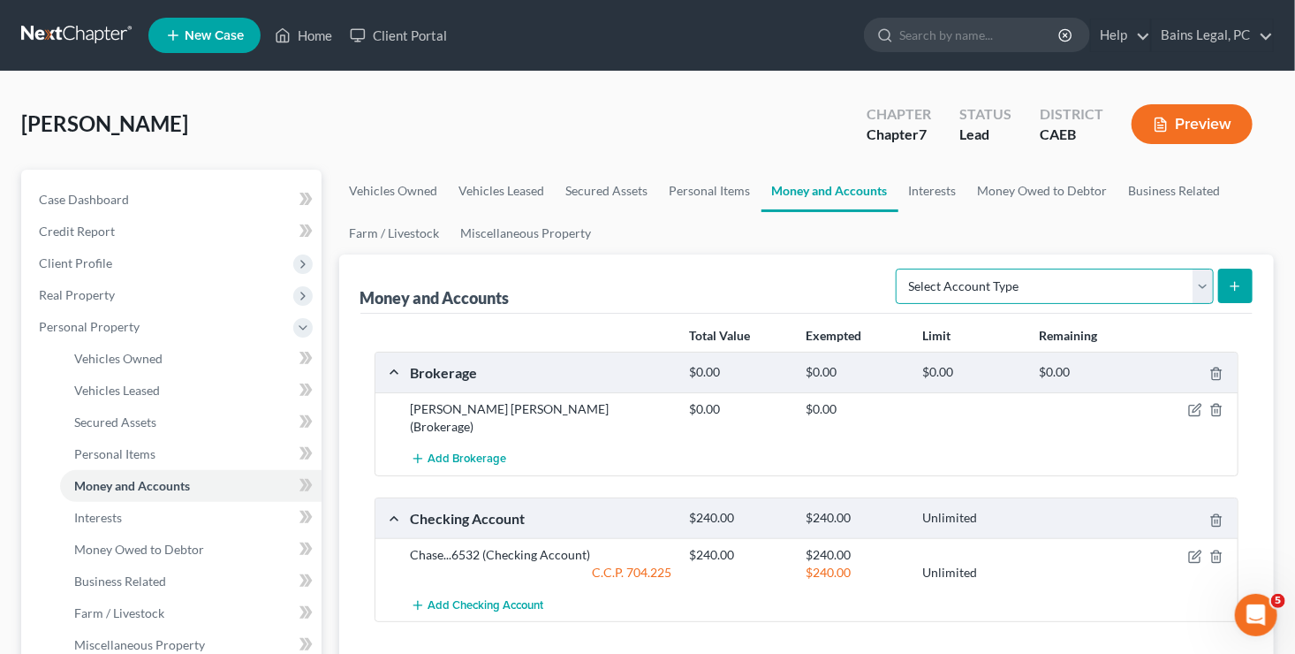
click at [1050, 288] on select "Select Account Type Brokerage Cash on Hand Certificates of Deposit Checking Acc…" at bounding box center [1055, 285] width 318 height 35
select select "other"
click at [900, 268] on select "Select Account Type Brokerage Cash on Hand Certificates of Deposit Checking Acc…" at bounding box center [1055, 285] width 318 height 35
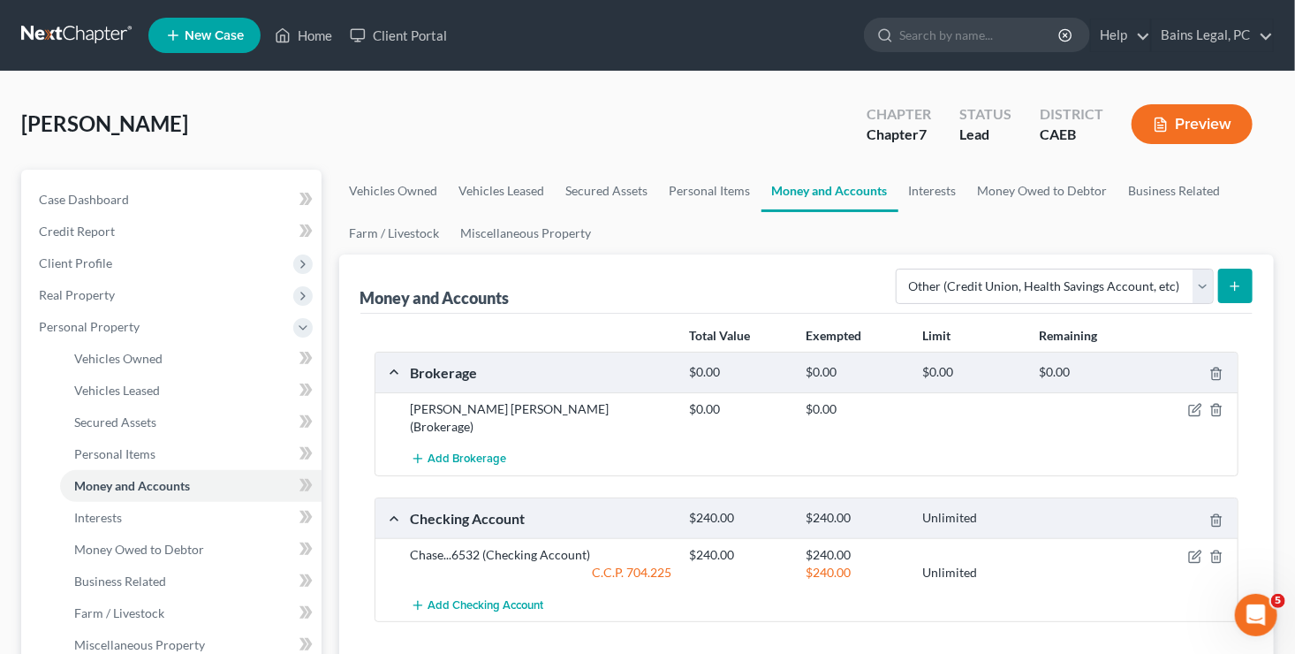
click at [1248, 275] on button "submit" at bounding box center [1235, 285] width 34 height 34
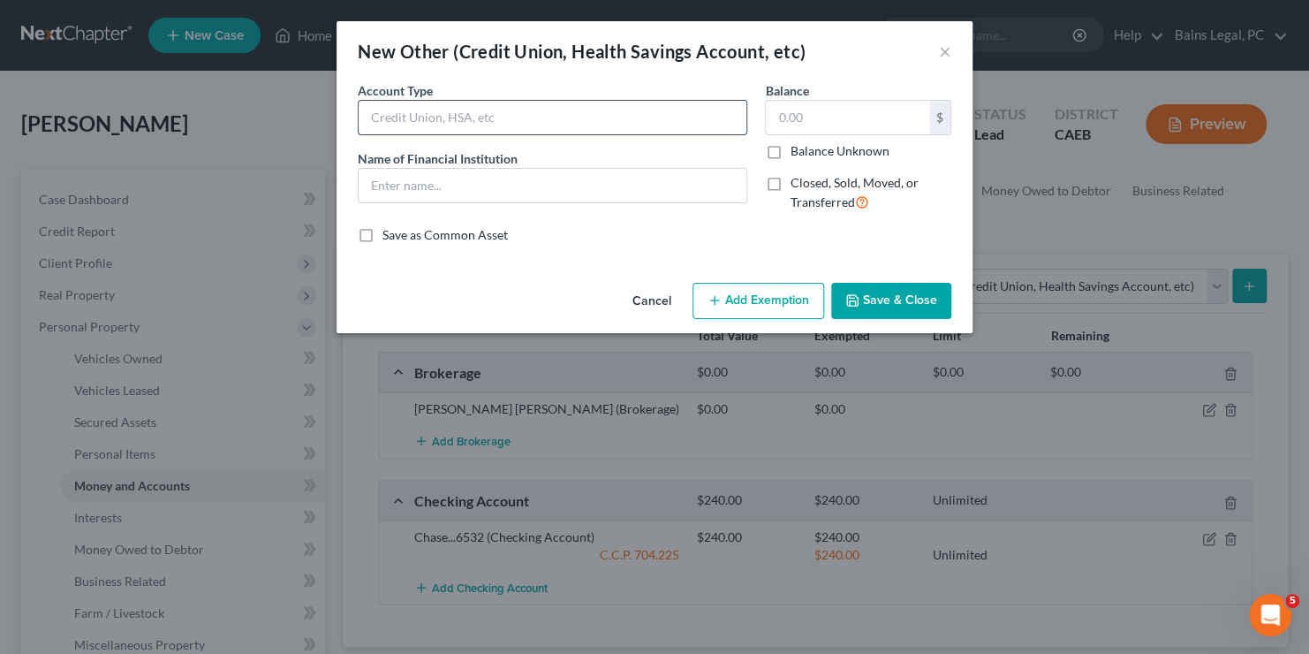
click at [517, 125] on input "text" at bounding box center [553, 118] width 388 height 34
type input "P"
type input "Prepaid Debit Card"
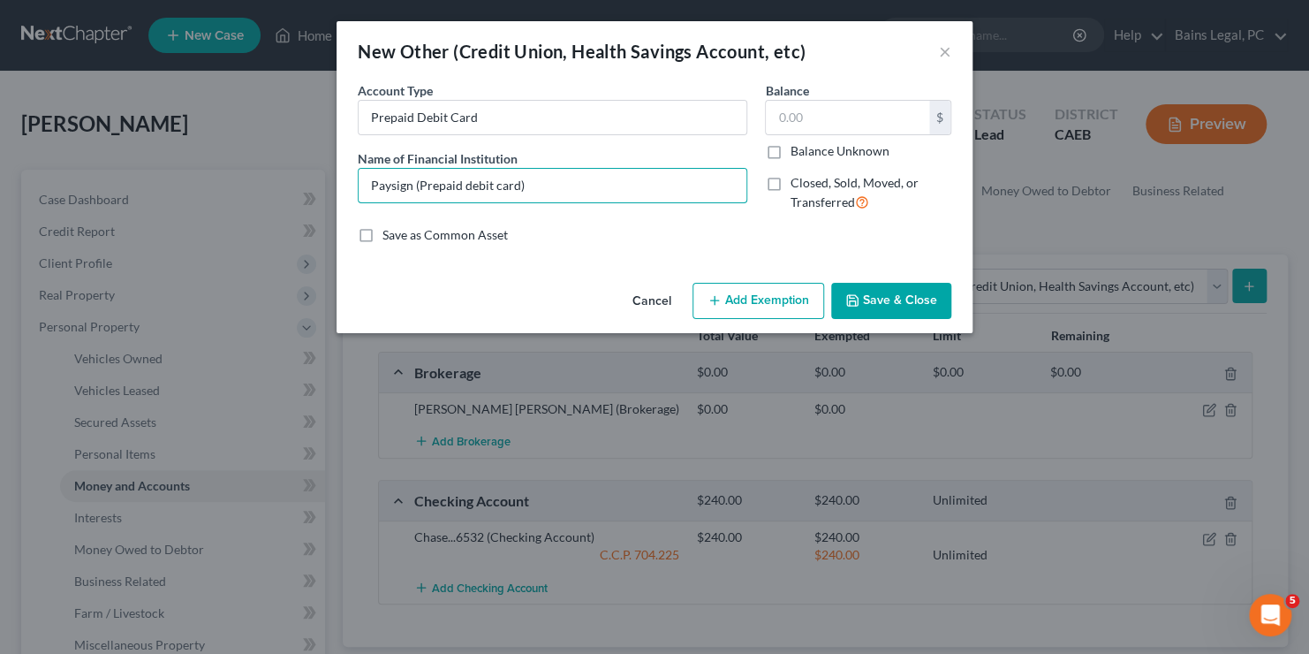
type input "Paysign (Prepaid debit card)"
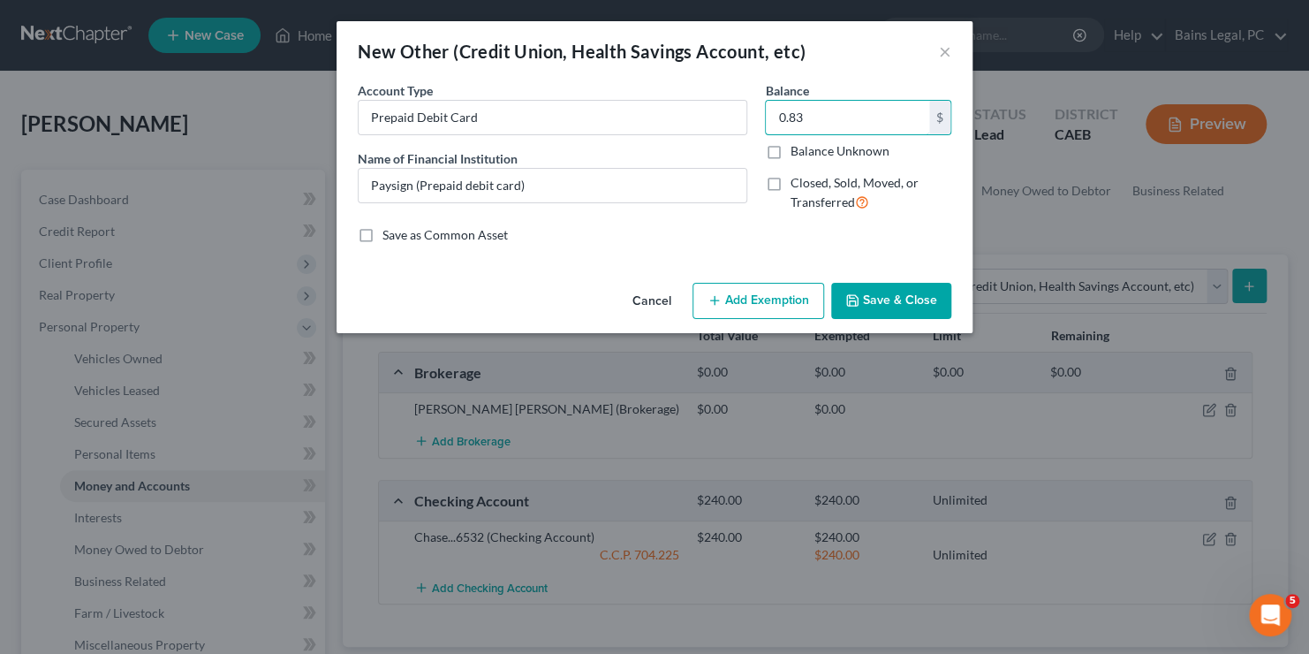
type input "0.83"
click at [757, 329] on div "Cancel Add Exemption Save & Close" at bounding box center [654, 305] width 636 height 58
click at [732, 291] on button "Add Exemption" at bounding box center [758, 301] width 132 height 37
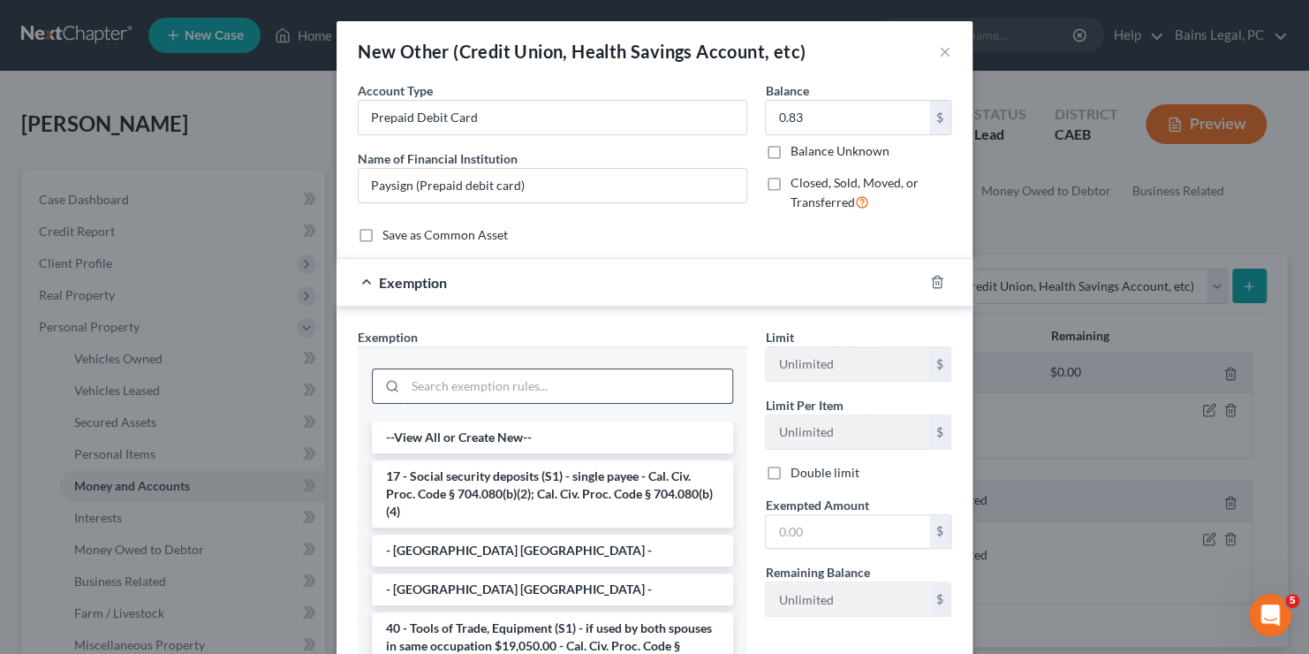
click at [584, 381] on input "search" at bounding box center [568, 386] width 327 height 34
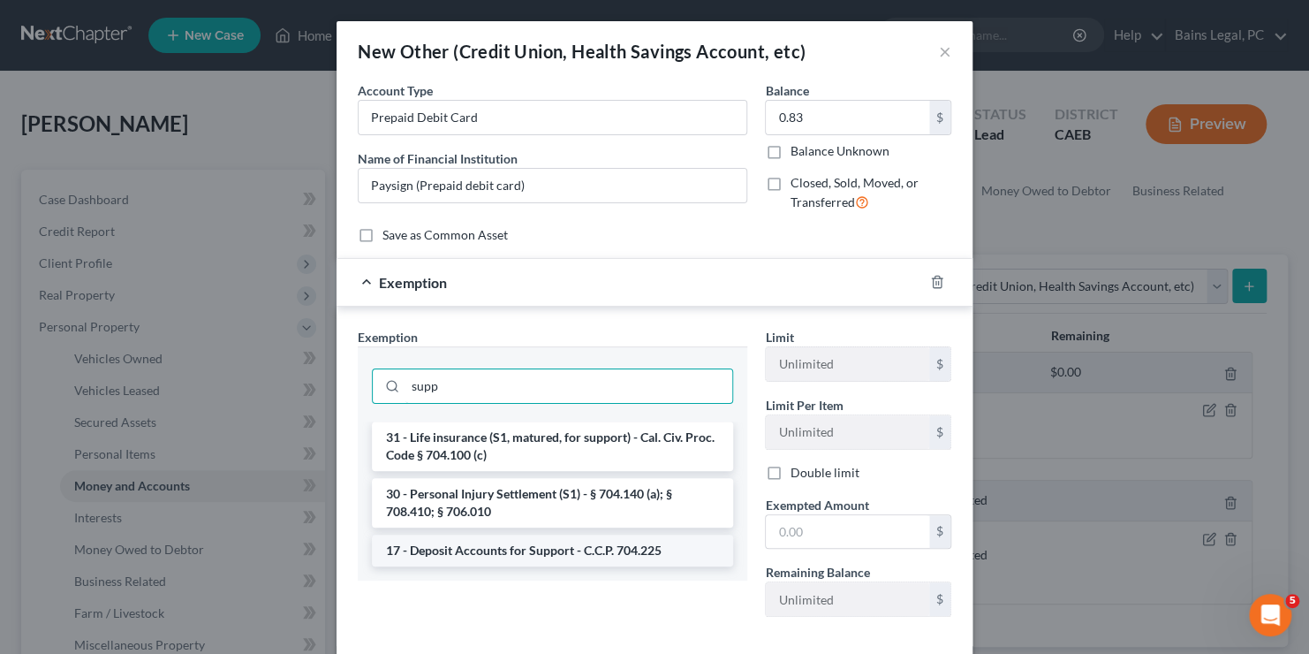
type input "supp"
click at [563, 553] on li "17 - Deposit Accounts for Support - C.C.P. 704.225" at bounding box center [552, 550] width 361 height 32
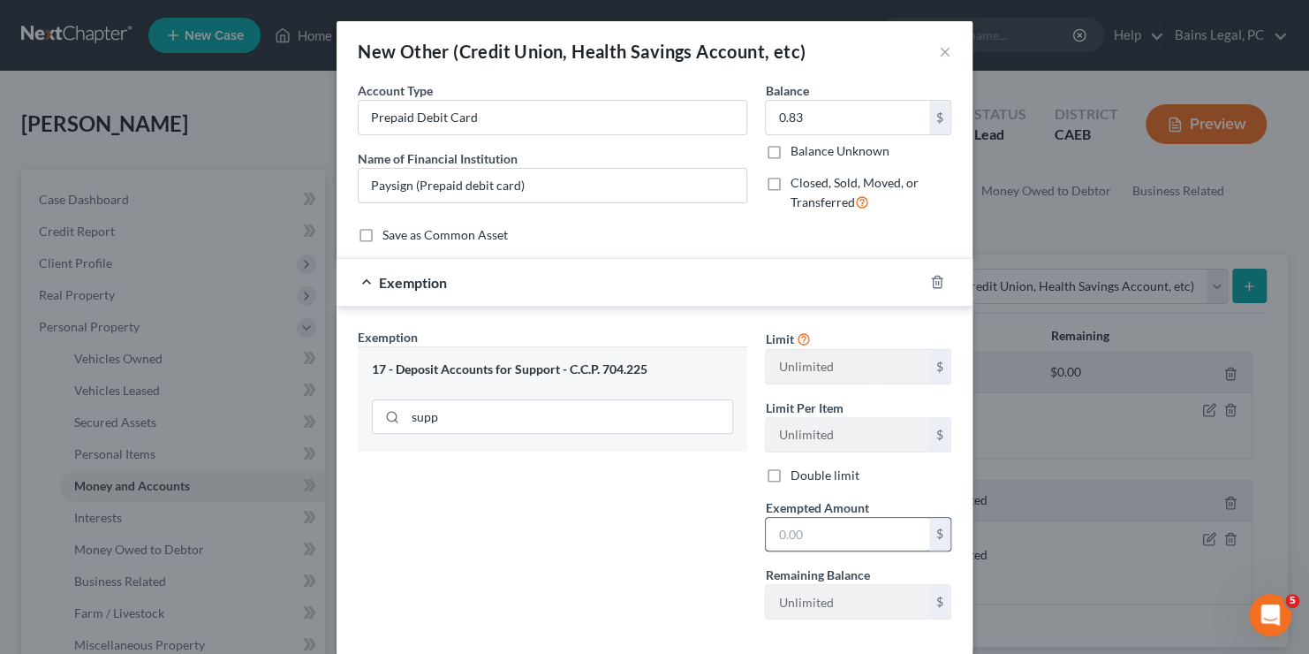
click at [833, 525] on input "text" at bounding box center [847, 535] width 163 height 34
type input "0.83"
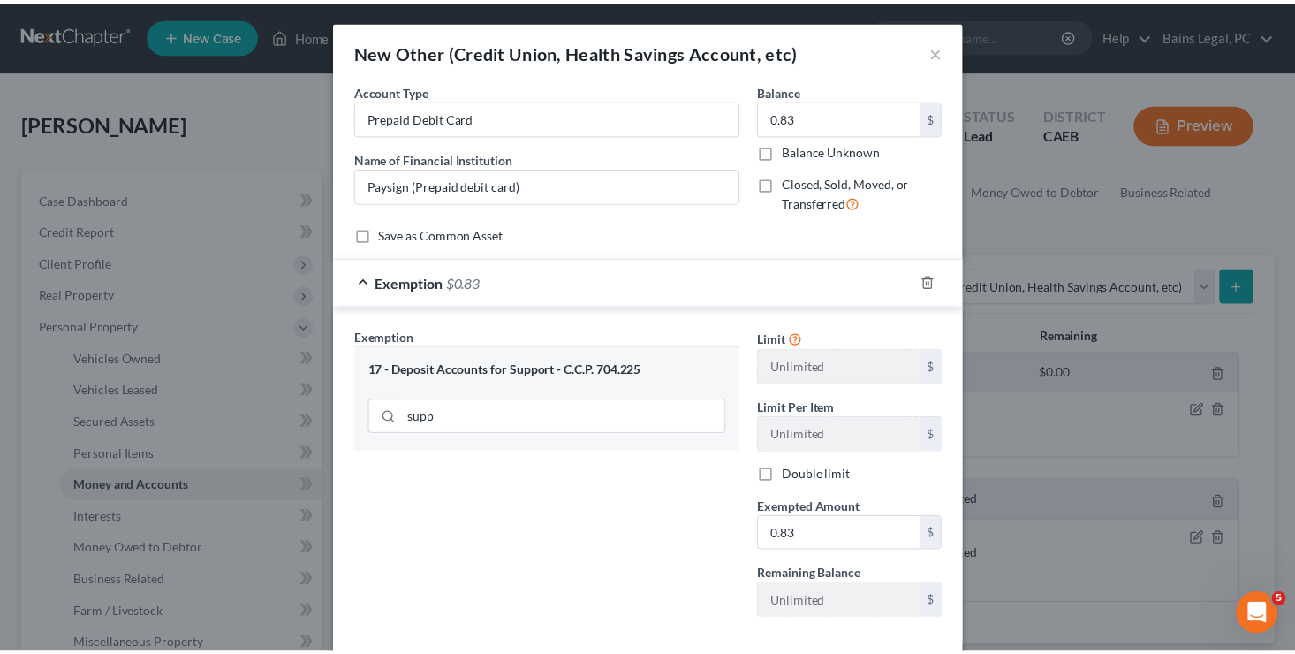
scroll to position [89, 0]
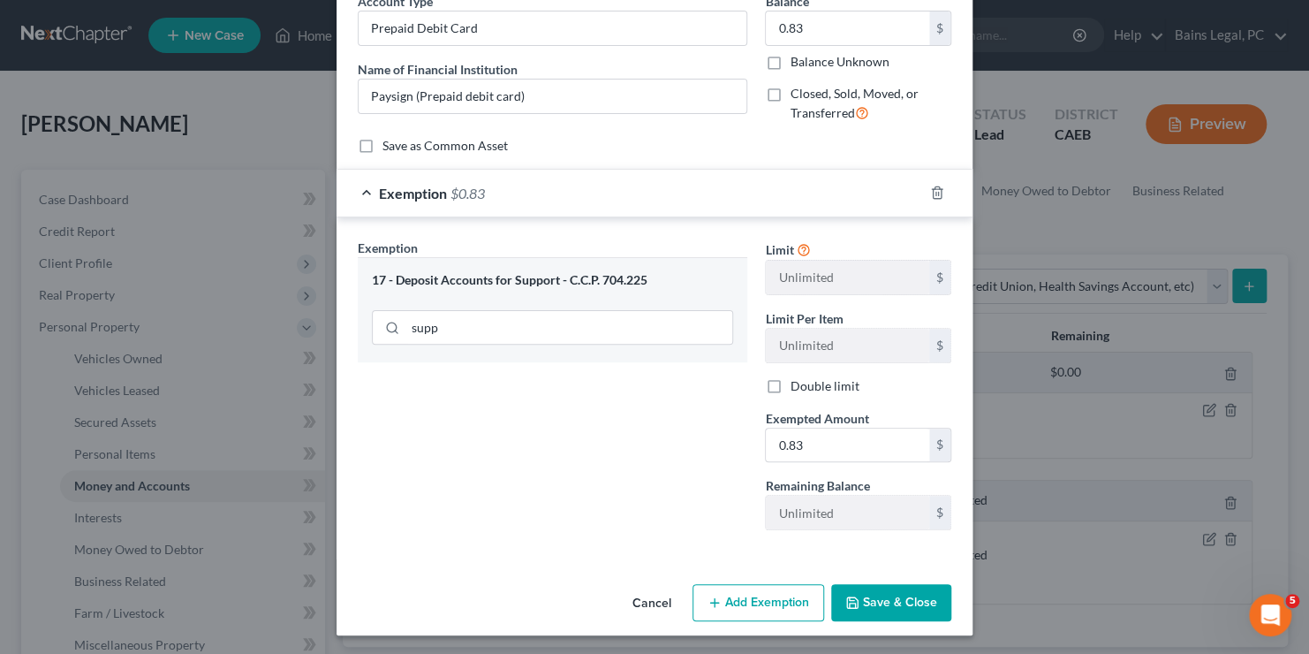
click at [884, 589] on button "Save & Close" at bounding box center [891, 602] width 120 height 37
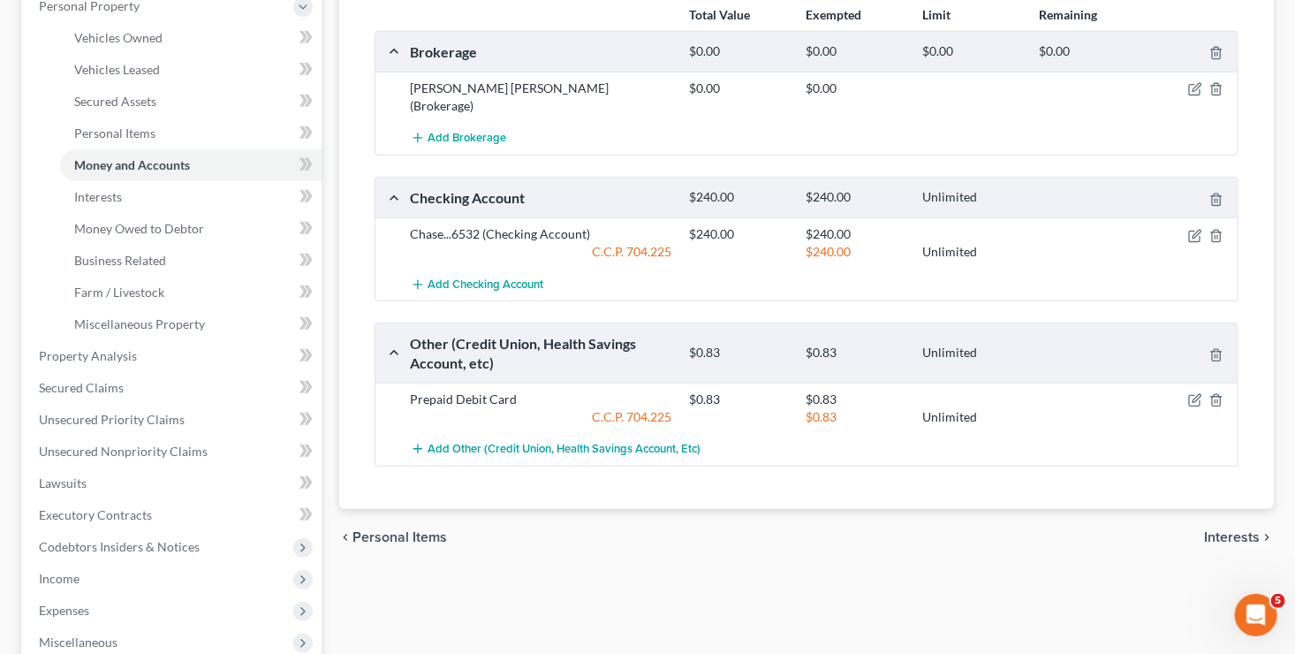
scroll to position [173, 0]
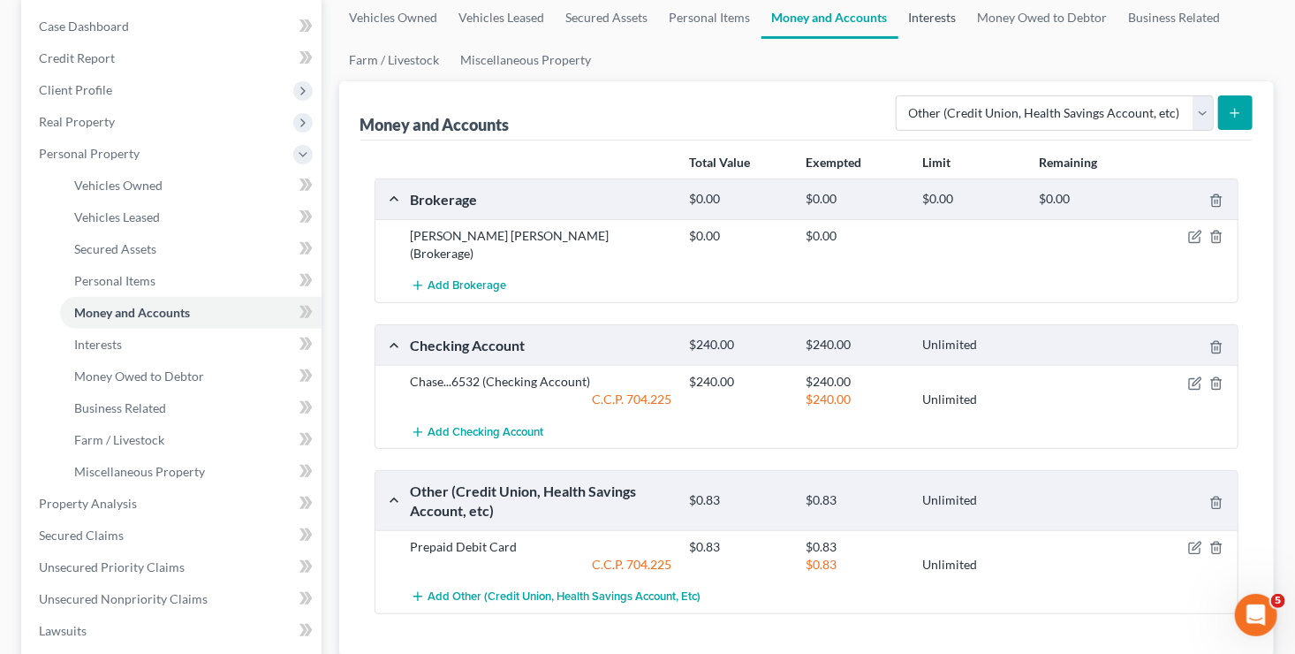
click at [939, 10] on link "Interests" at bounding box center [932, 17] width 69 height 42
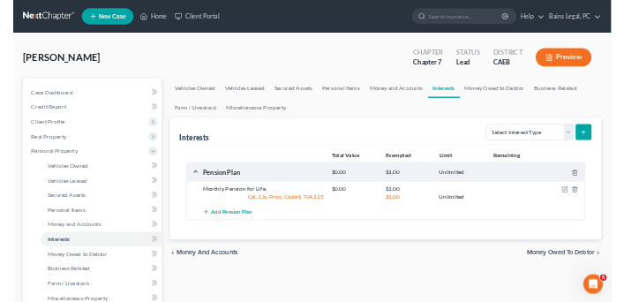
scroll to position [103, 0]
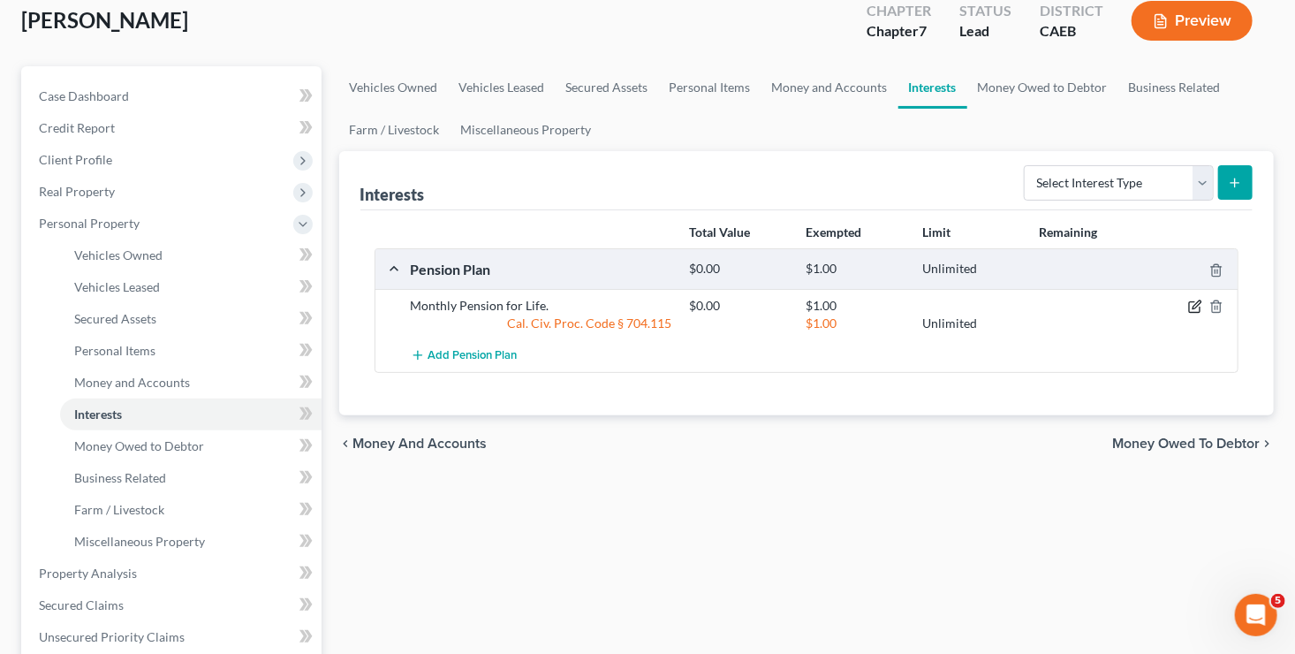
click at [1197, 314] on div "$1.00 Unlimited" at bounding box center [960, 323] width 558 height 18
click at [1194, 302] on icon "button" at bounding box center [1194, 307] width 11 height 11
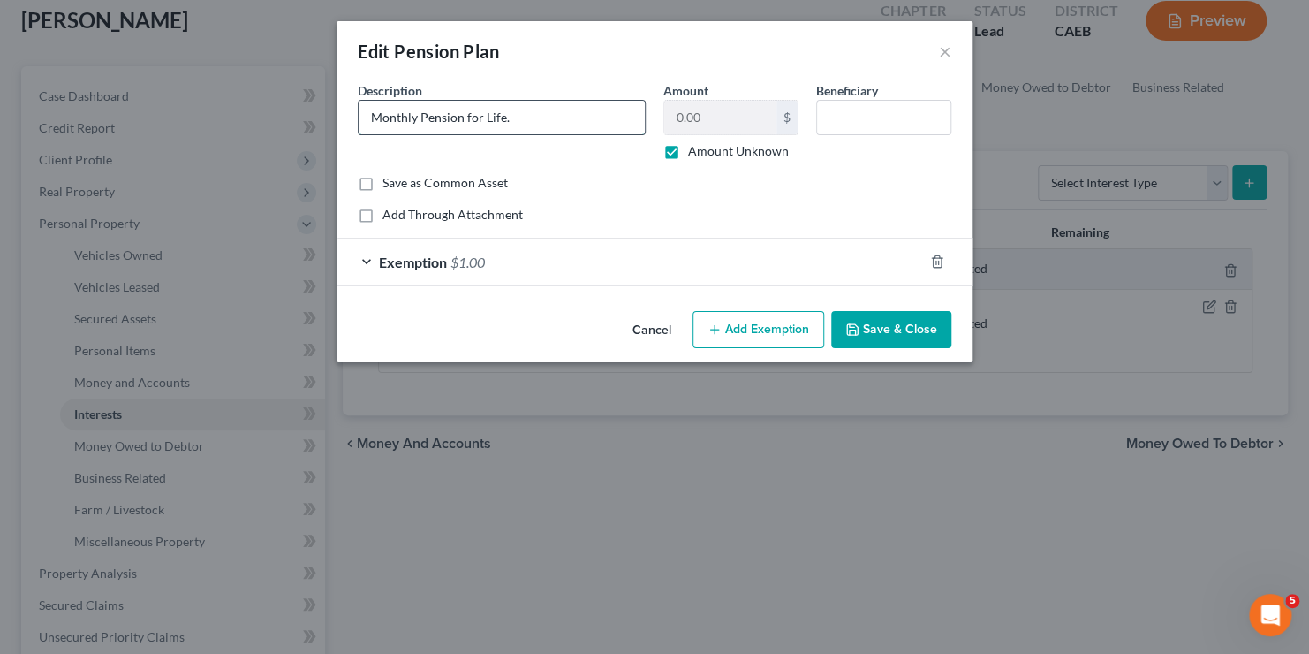
click at [541, 120] on input "Monthly Pension for Life." at bounding box center [502, 118] width 286 height 34
type input "Monthly Pension for Life"
click at [623, 84] on div "Description * Monthly Pension for Life" at bounding box center [502, 120] width 306 height 79
click at [849, 313] on button "Save & Close" at bounding box center [891, 329] width 120 height 37
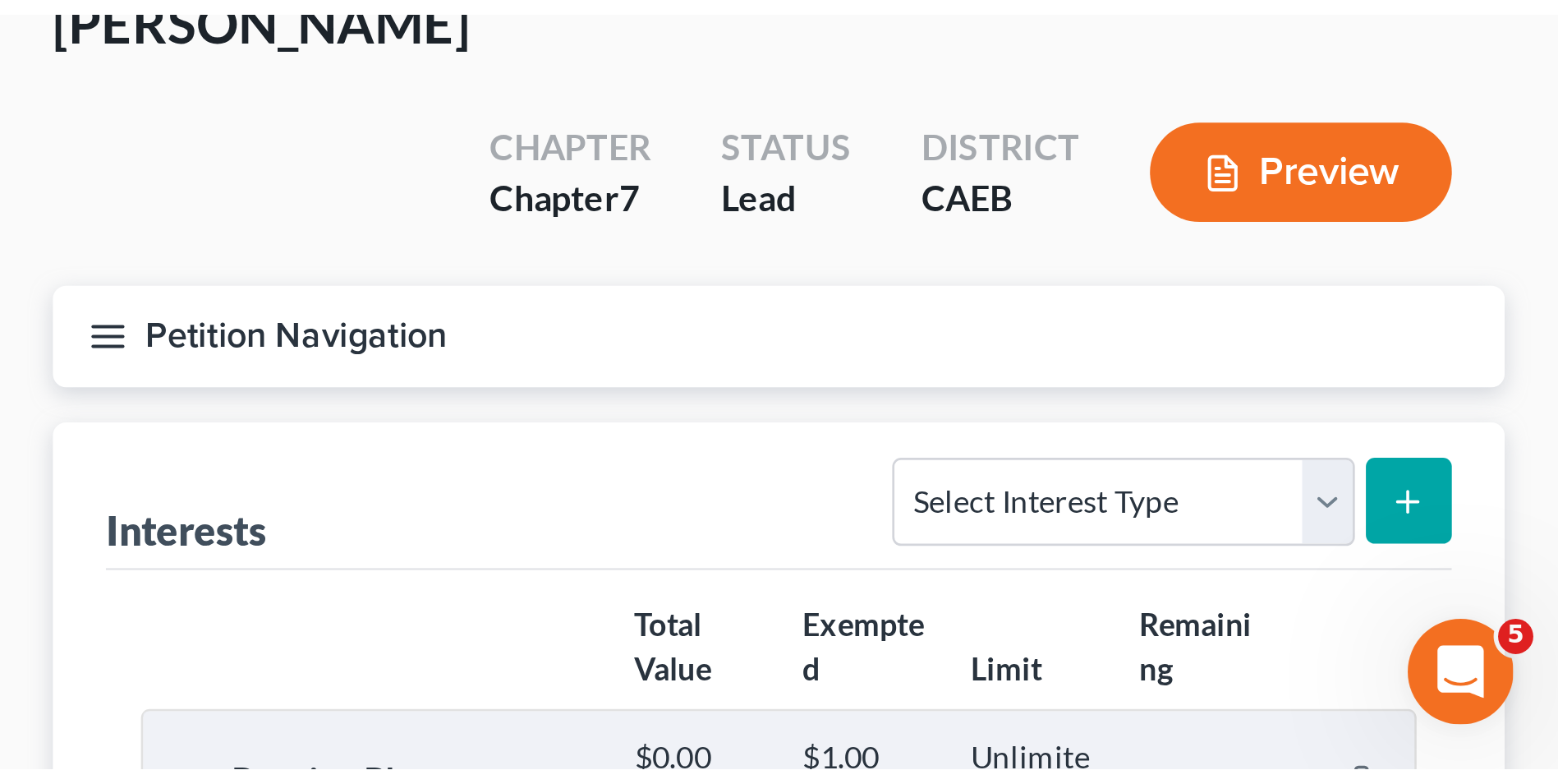
scroll to position [97, 0]
